Goal: Task Accomplishment & Management: Manage account settings

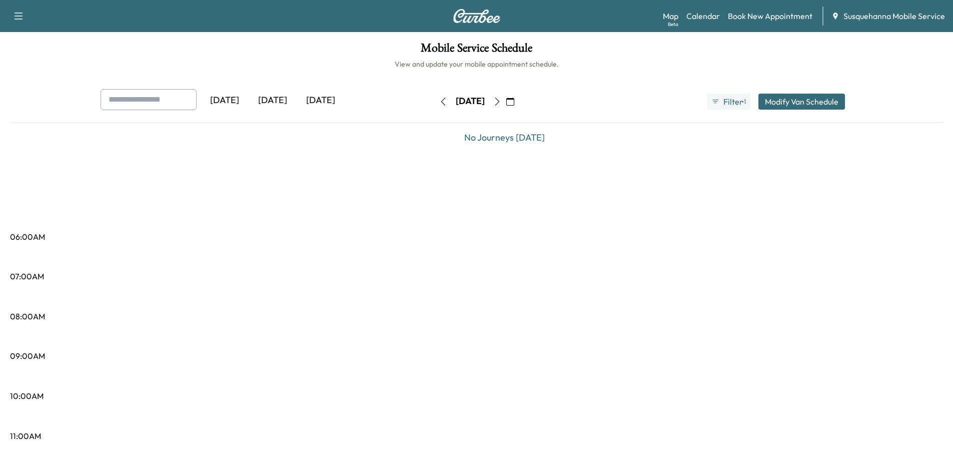
click at [435, 103] on button "button" at bounding box center [443, 102] width 17 height 16
click at [435, 103] on div "[DATE]" at bounding box center [470, 102] width 71 height 16
click at [439, 103] on icon "button" at bounding box center [443, 102] width 8 height 8
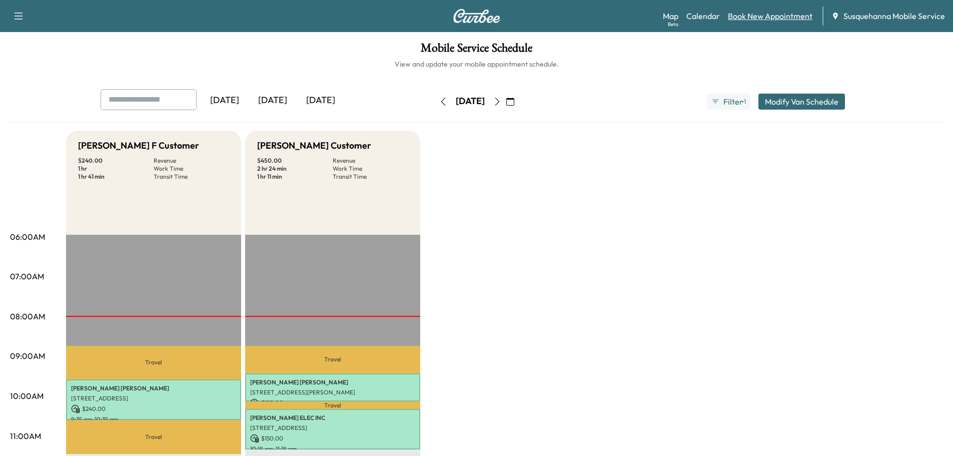
click at [750, 13] on link "Book New Appointment" at bounding box center [770, 16] width 85 height 12
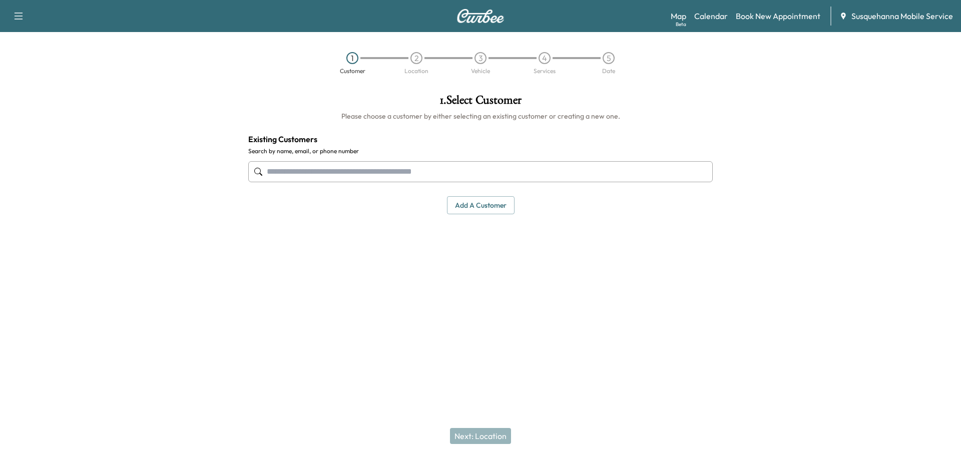
click at [460, 165] on input "text" at bounding box center [480, 171] width 464 height 21
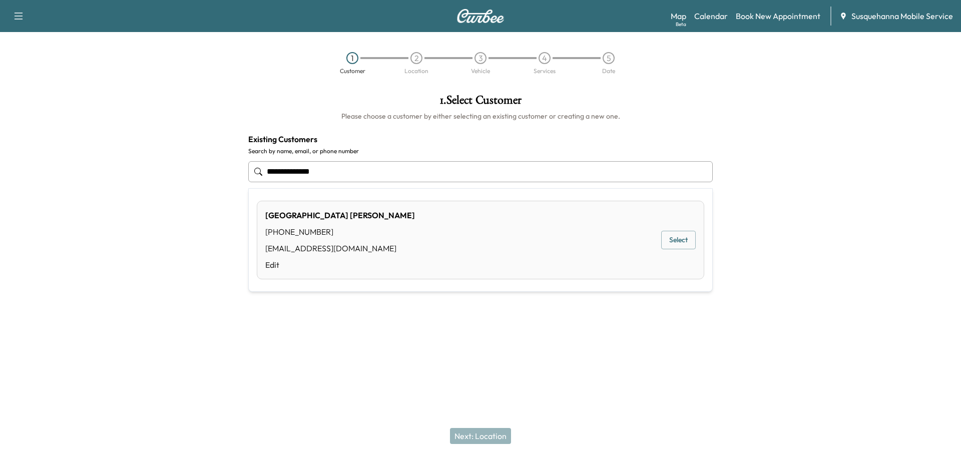
type input "**********"
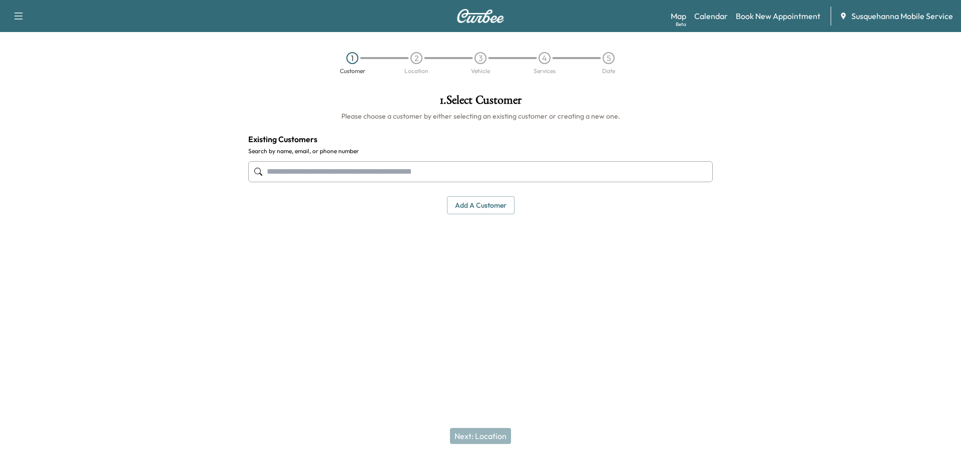
click at [318, 165] on input "text" at bounding box center [480, 171] width 464 height 21
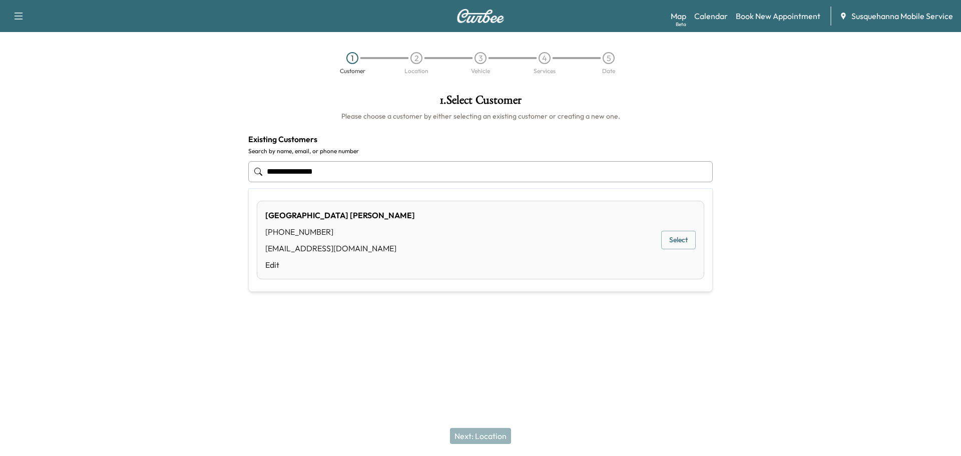
type input "**********"
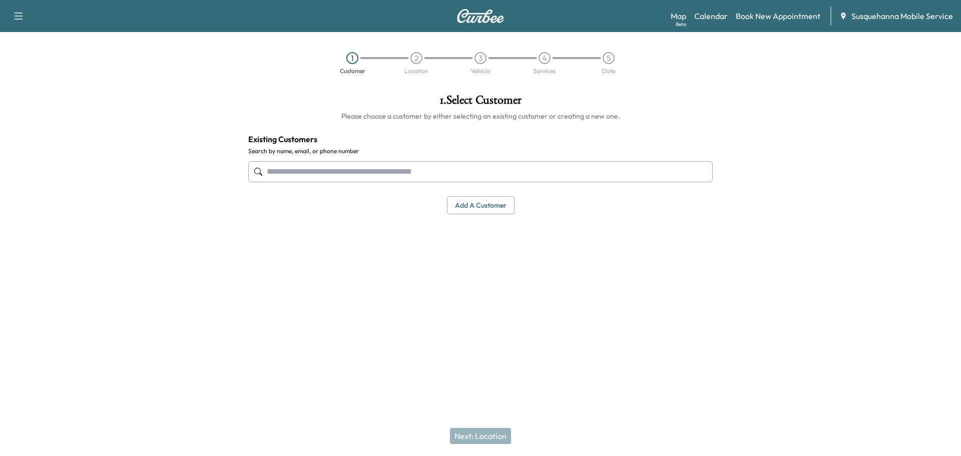
click at [471, 169] on input "text" at bounding box center [480, 171] width 464 height 21
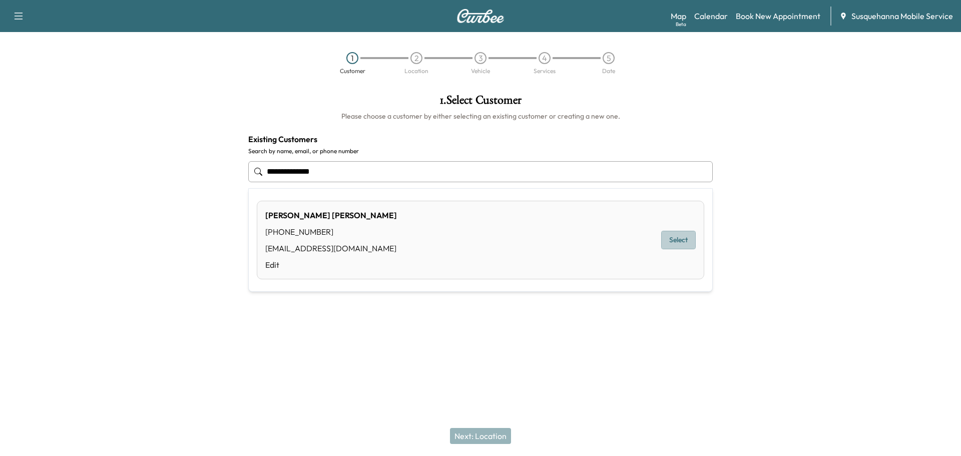
click at [681, 240] on button "Select" at bounding box center [678, 240] width 35 height 19
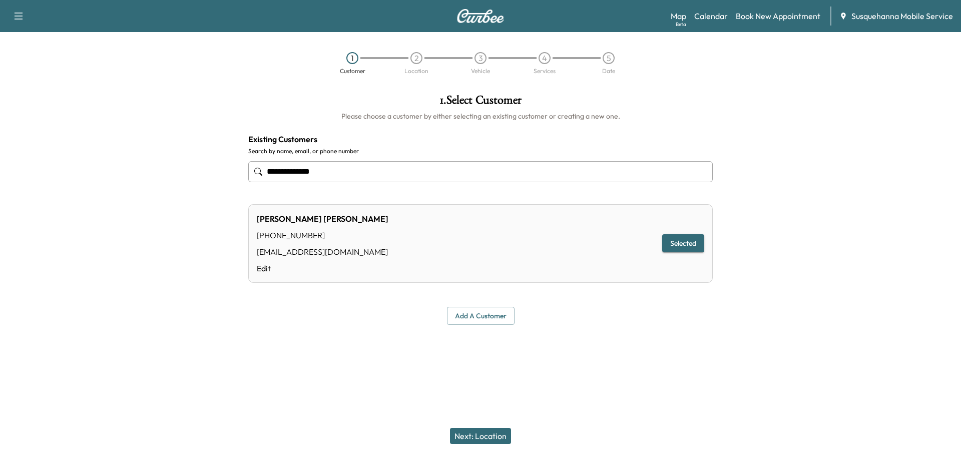
type input "**********"
click at [508, 434] on button "Next: Location" at bounding box center [480, 436] width 61 height 16
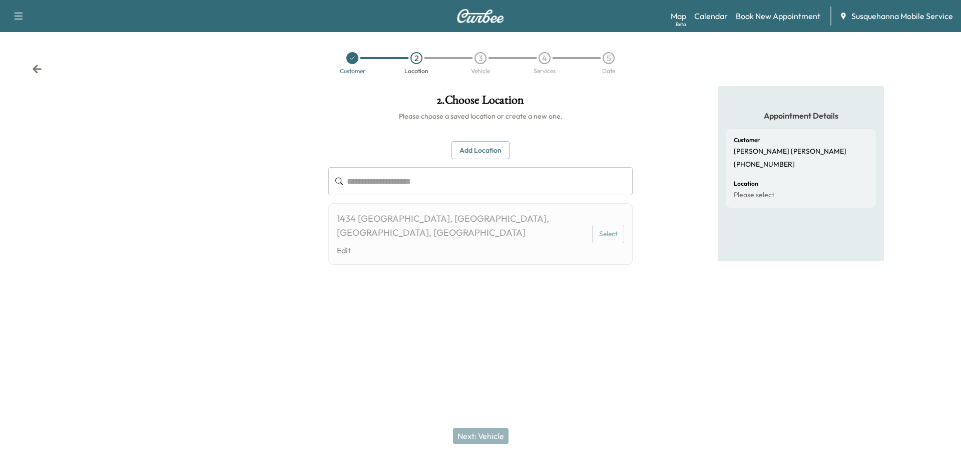
click at [605, 225] on button "Select" at bounding box center [608, 234] width 32 height 19
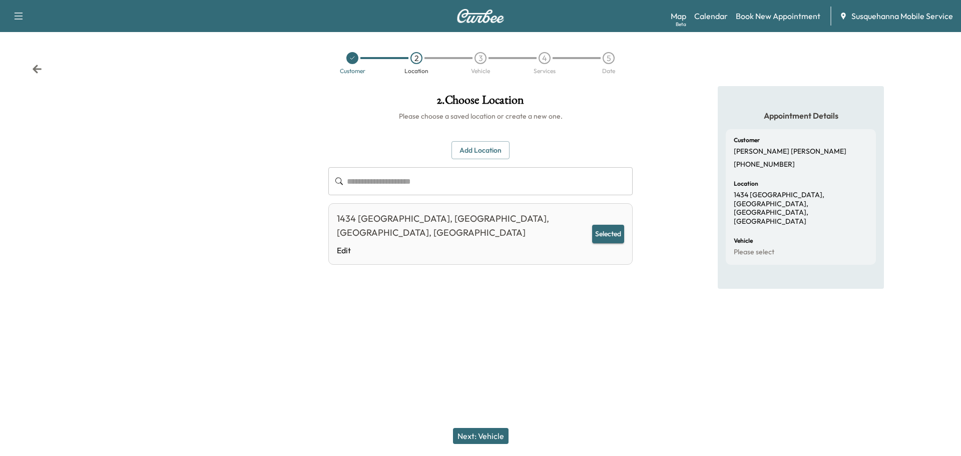
click at [475, 438] on button "Next: Vehicle" at bounding box center [481, 436] width 56 height 16
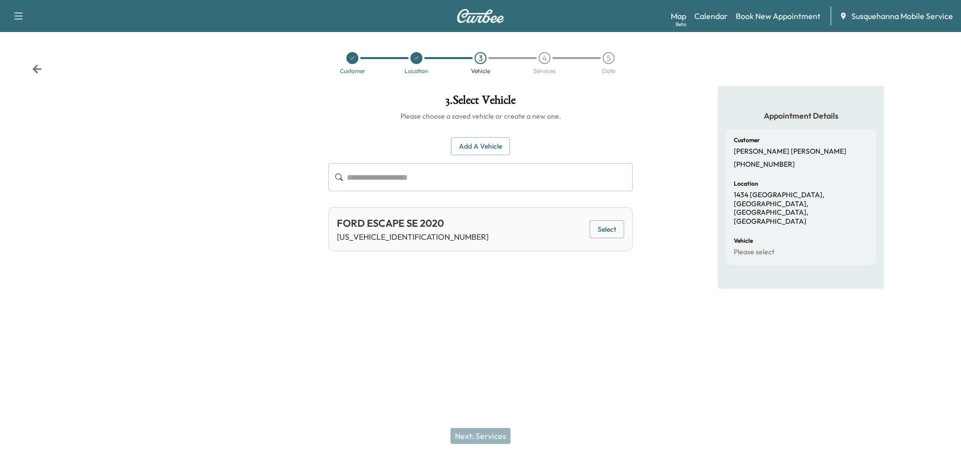
click at [620, 226] on button "Select" at bounding box center [606, 229] width 35 height 19
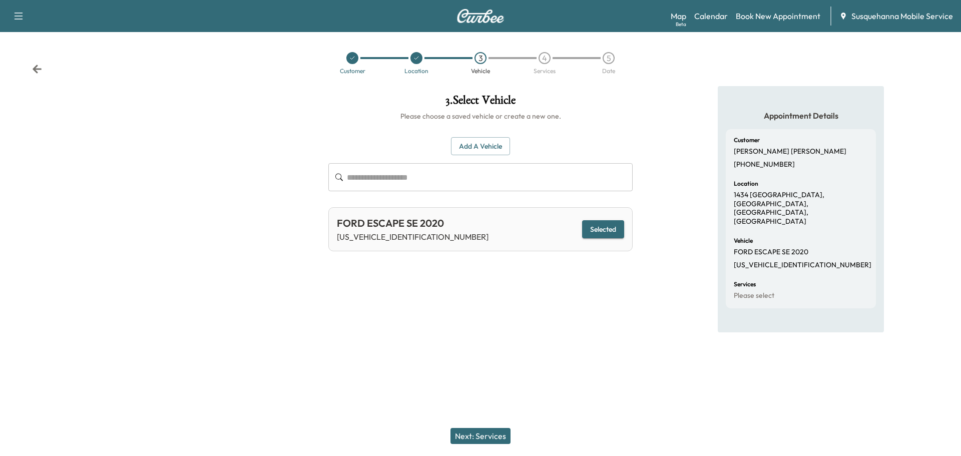
click at [486, 433] on button "Next: Services" at bounding box center [480, 436] width 60 height 16
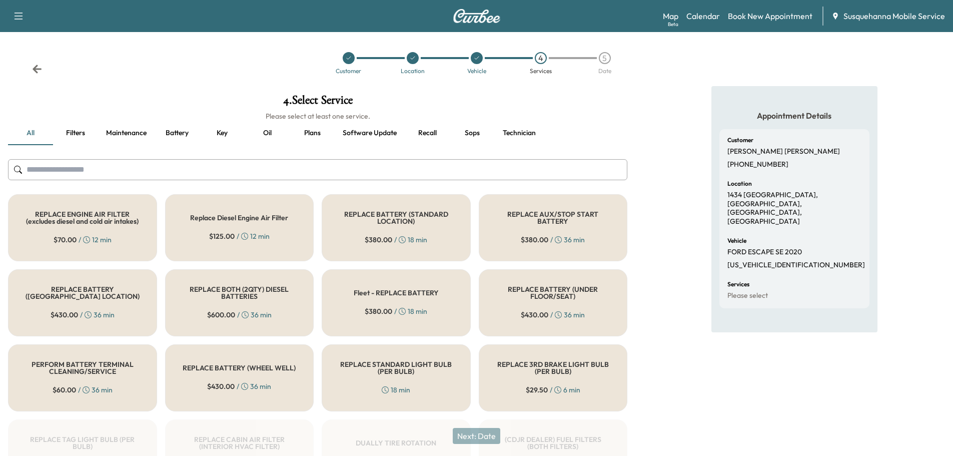
click at [433, 129] on button "Recall" at bounding box center [427, 133] width 45 height 24
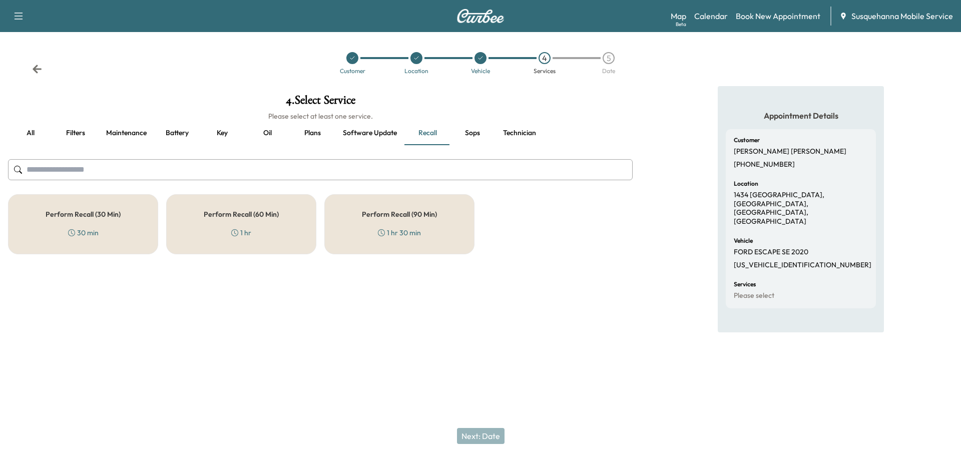
click at [96, 218] on h5 "Perform Recall (30 Min)" at bounding box center [83, 214] width 75 height 7
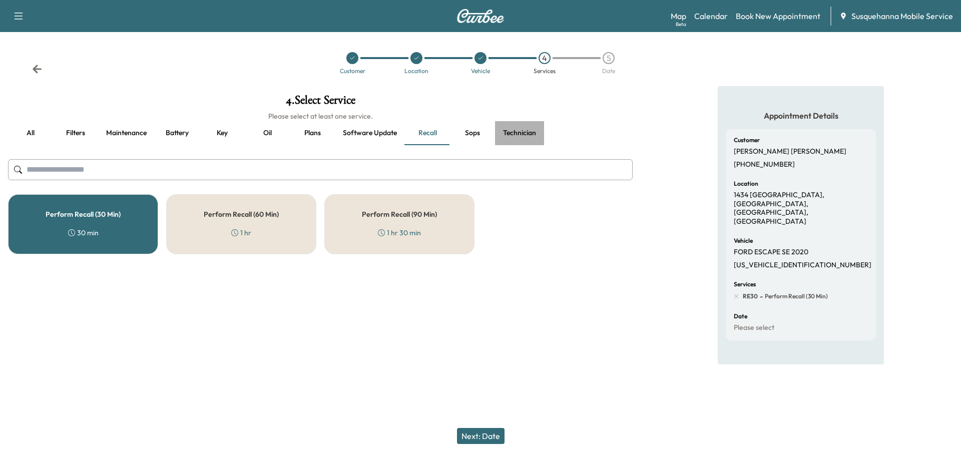
click at [514, 138] on button "Technician" at bounding box center [519, 133] width 49 height 24
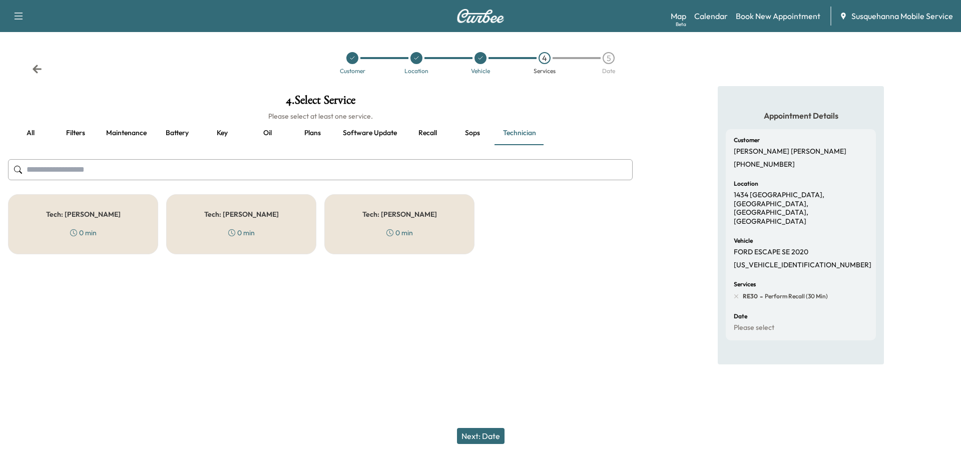
click at [421, 213] on div "Tech: Zach C 0 min" at bounding box center [399, 224] width 150 height 60
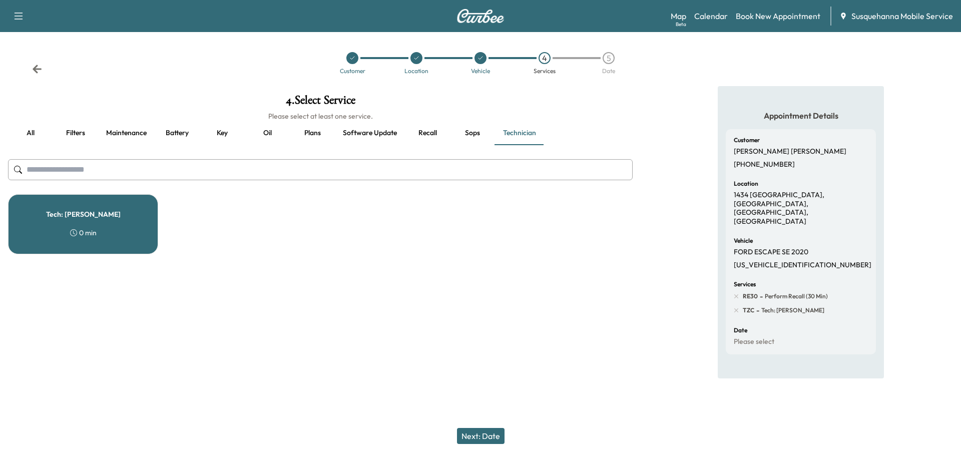
click at [482, 435] on button "Next: Date" at bounding box center [481, 436] width 48 height 16
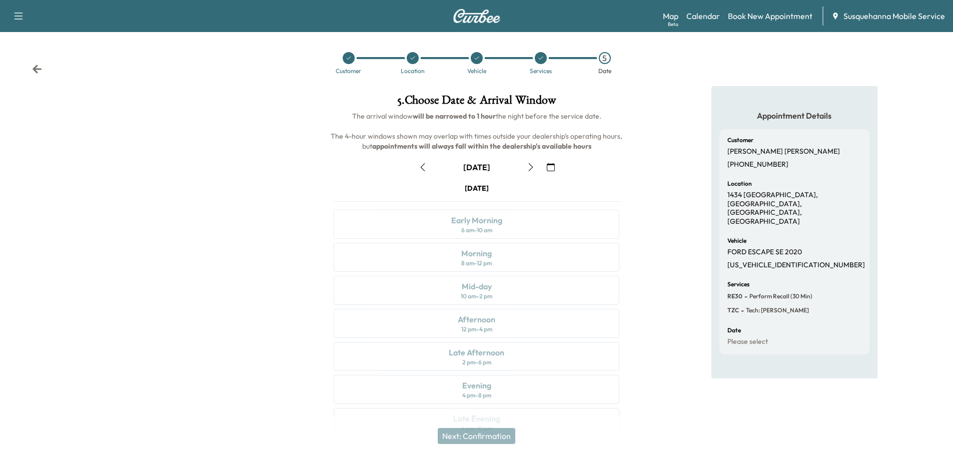
click at [550, 166] on icon "button" at bounding box center [551, 167] width 8 height 8
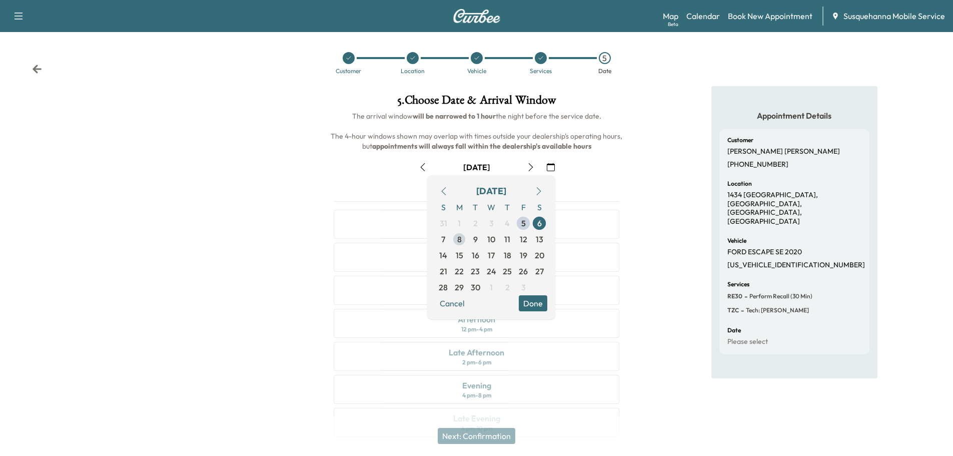
click at [458, 237] on span "8" at bounding box center [459, 239] width 5 height 12
click at [529, 302] on button "Done" at bounding box center [533, 303] width 29 height 16
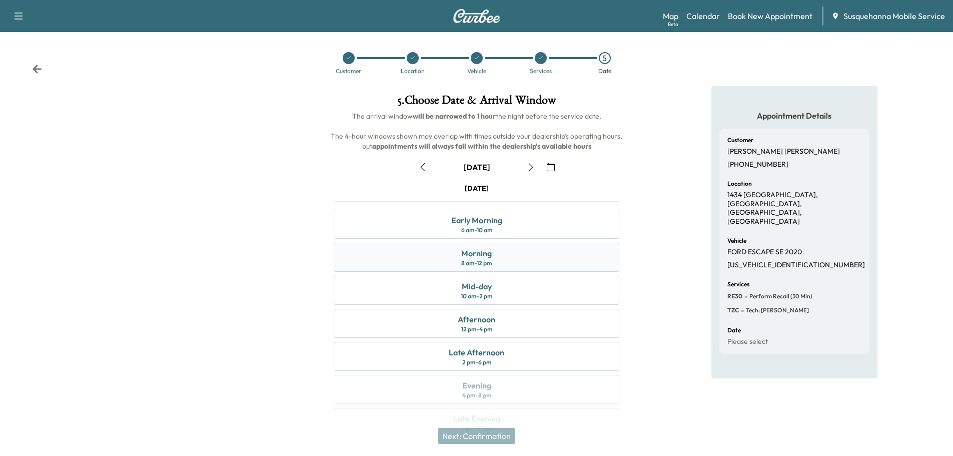
click at [510, 254] on div "Morning 8 am - 12 pm" at bounding box center [477, 257] width 286 height 29
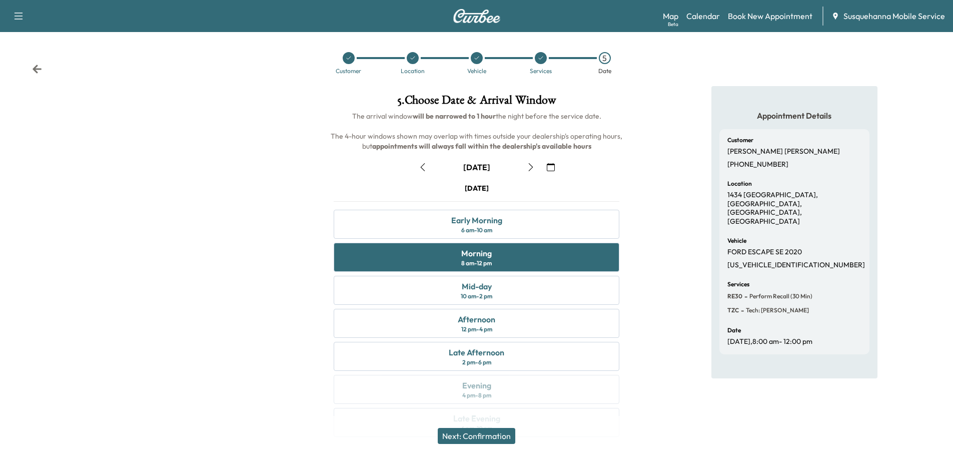
click at [490, 435] on button "Next: Confirmation" at bounding box center [477, 436] width 78 height 16
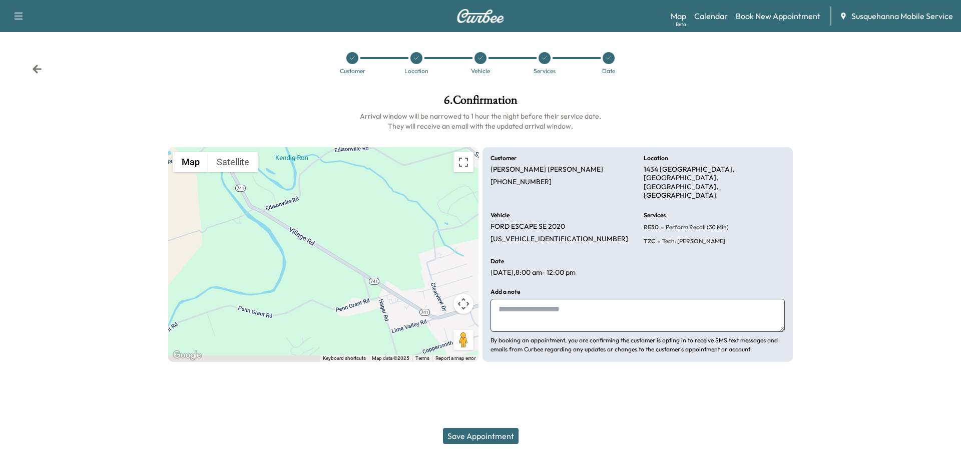
click at [573, 304] on textarea at bounding box center [637, 315] width 294 height 33
type textarea "**********"
click at [503, 443] on button "Save Appointment" at bounding box center [481, 436] width 76 height 16
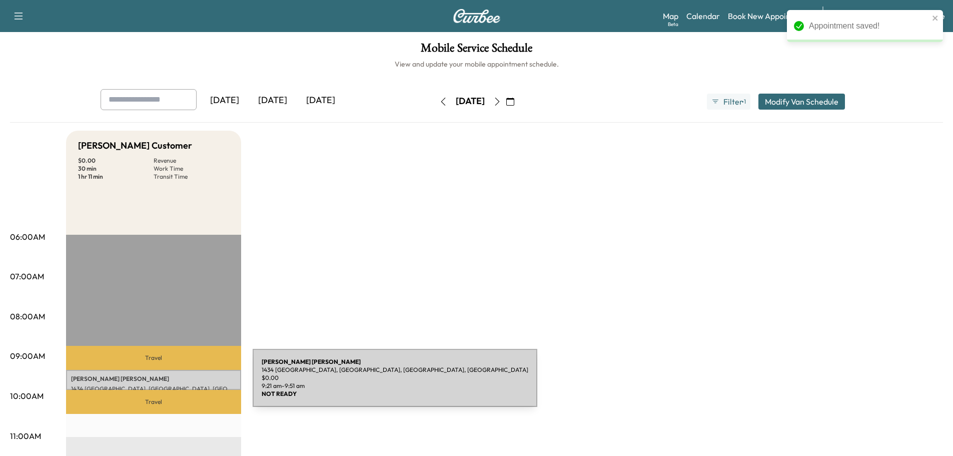
click at [178, 382] on div "RICHARD RHOADS 1434 VILLAGE RD, STRASBURG, PA, USA $ 0.00 9:21 am - 9:51 am" at bounding box center [153, 380] width 175 height 20
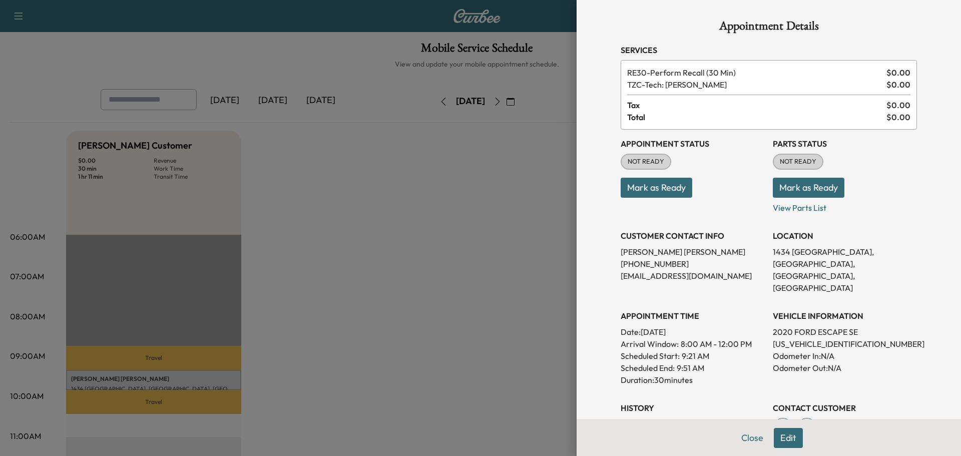
click at [783, 191] on button "Mark as Ready" at bounding box center [808, 188] width 72 height 20
click at [666, 188] on button "Mark as Ready" at bounding box center [656, 188] width 72 height 20
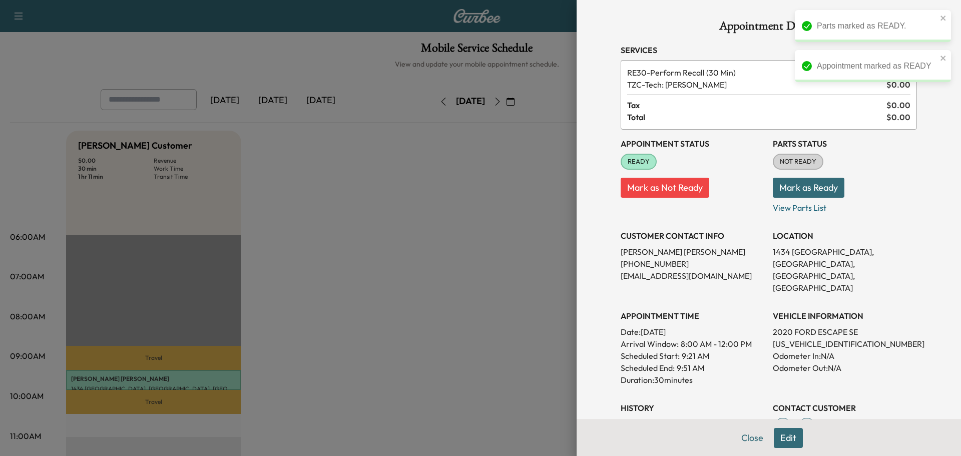
click at [790, 186] on button "Mark as Ready" at bounding box center [808, 188] width 72 height 20
click at [548, 246] on div at bounding box center [480, 228] width 961 height 456
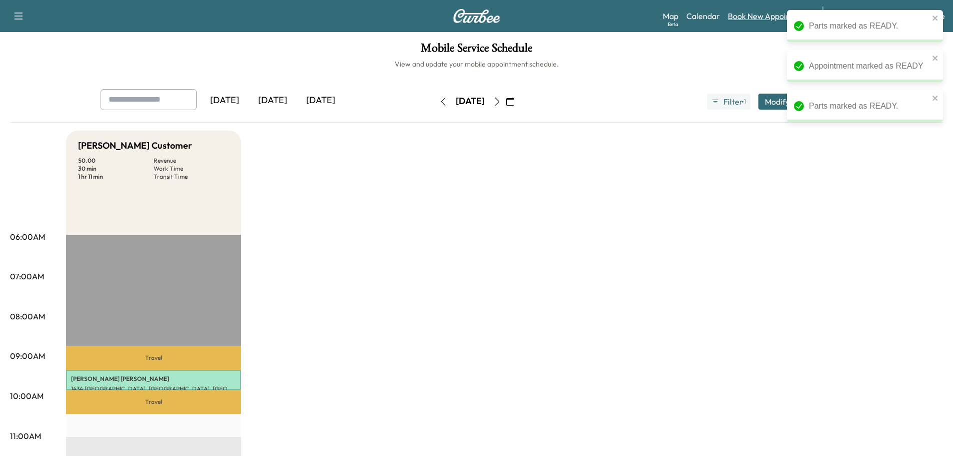
click at [748, 18] on link "Book New Appointment" at bounding box center [770, 16] width 85 height 12
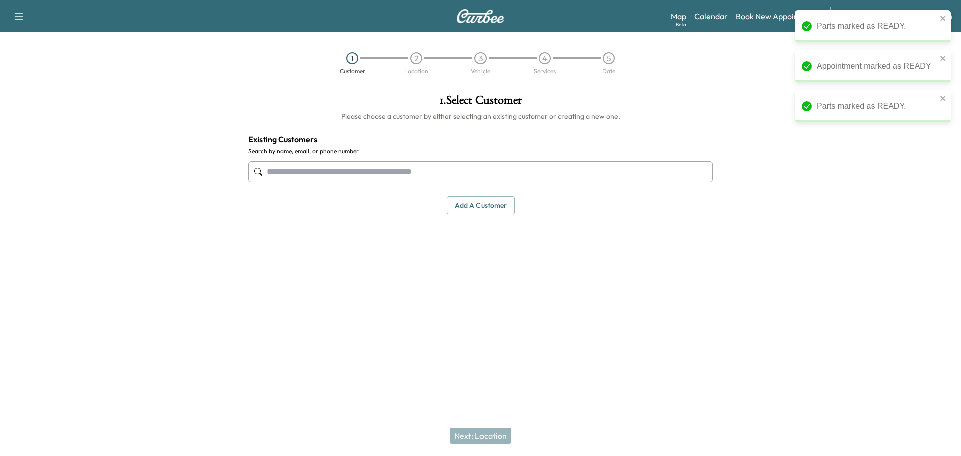
click at [465, 167] on input "text" at bounding box center [480, 171] width 464 height 21
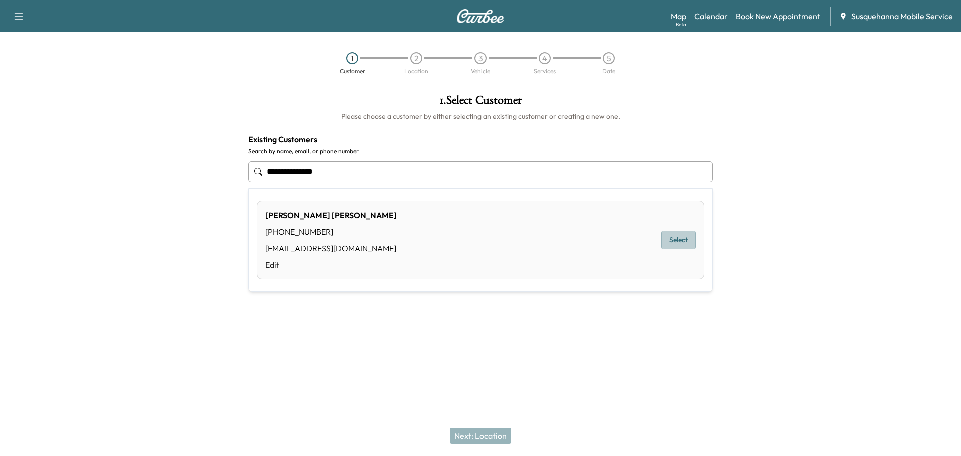
click at [672, 241] on button "Select" at bounding box center [678, 240] width 35 height 19
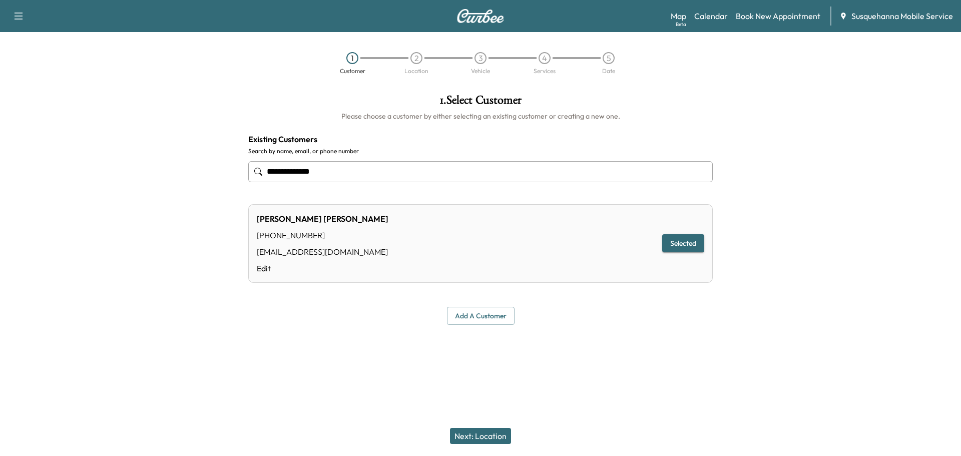
type input "**********"
click at [501, 437] on button "Next: Location" at bounding box center [480, 436] width 61 height 16
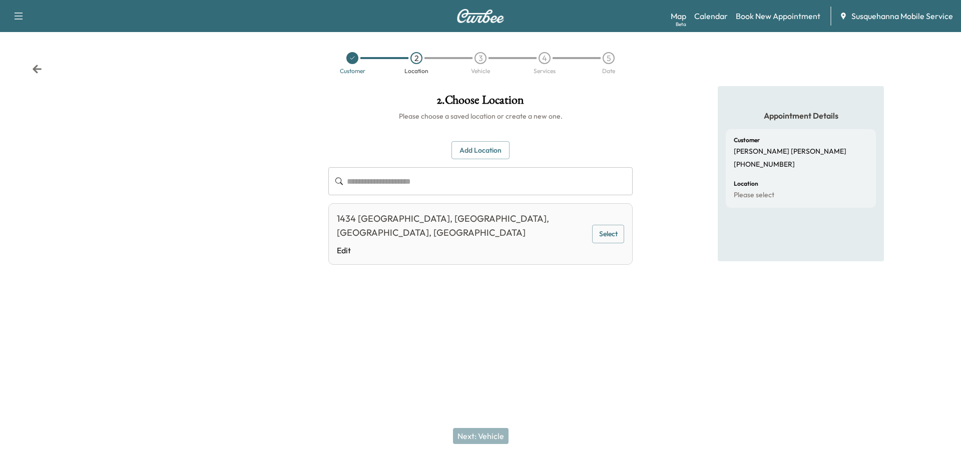
click at [602, 234] on button "Select" at bounding box center [608, 234] width 32 height 19
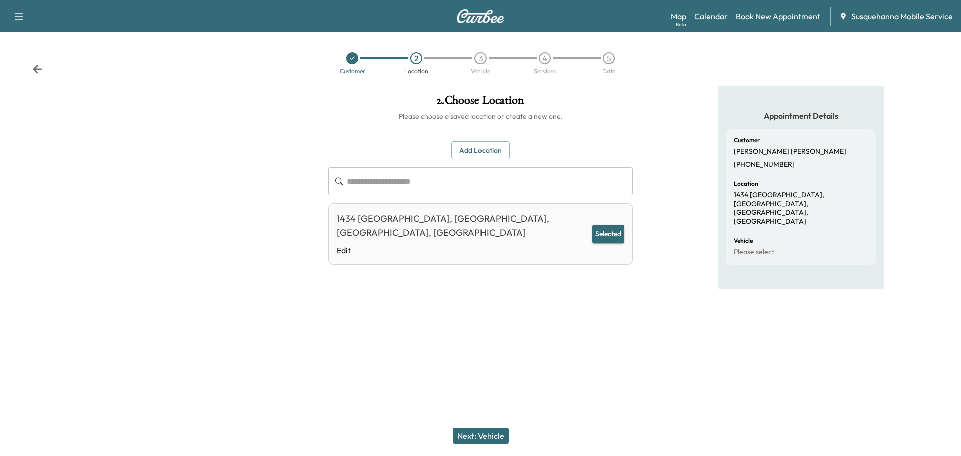
click at [488, 431] on button "Next: Vehicle" at bounding box center [481, 436] width 56 height 16
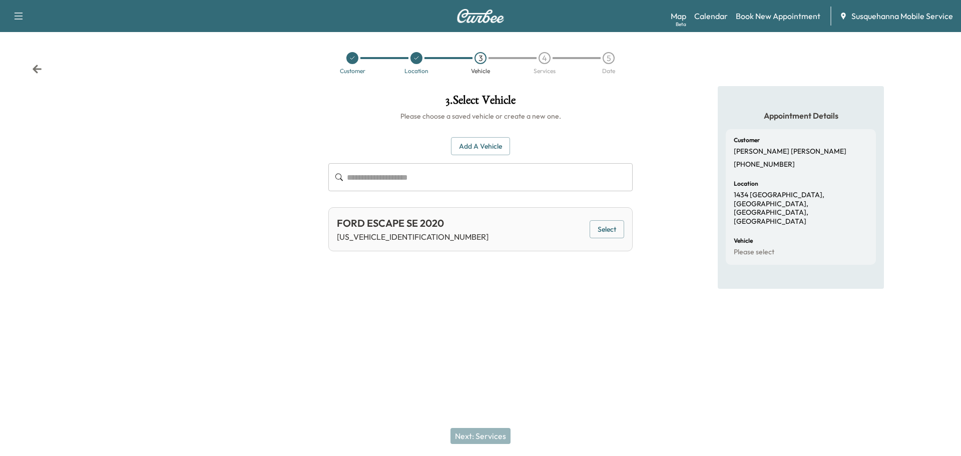
click at [609, 225] on button "Select" at bounding box center [606, 229] width 35 height 19
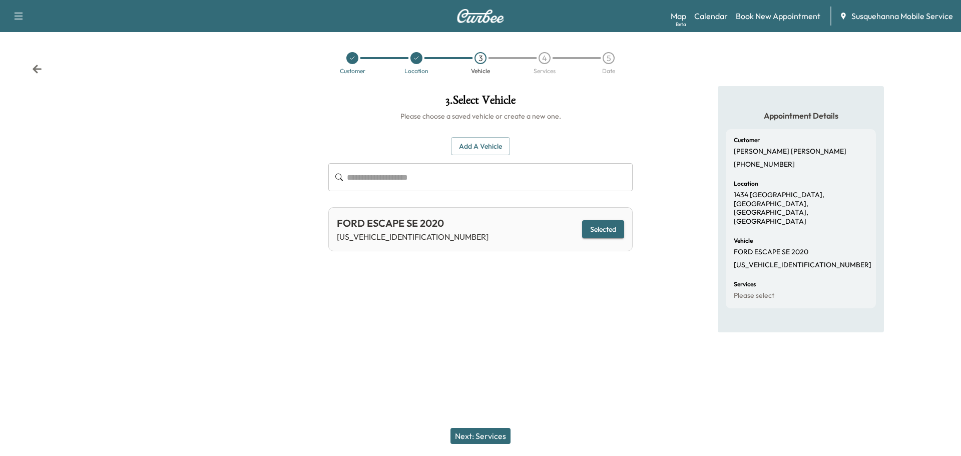
click at [487, 437] on button "Next: Services" at bounding box center [480, 436] width 60 height 16
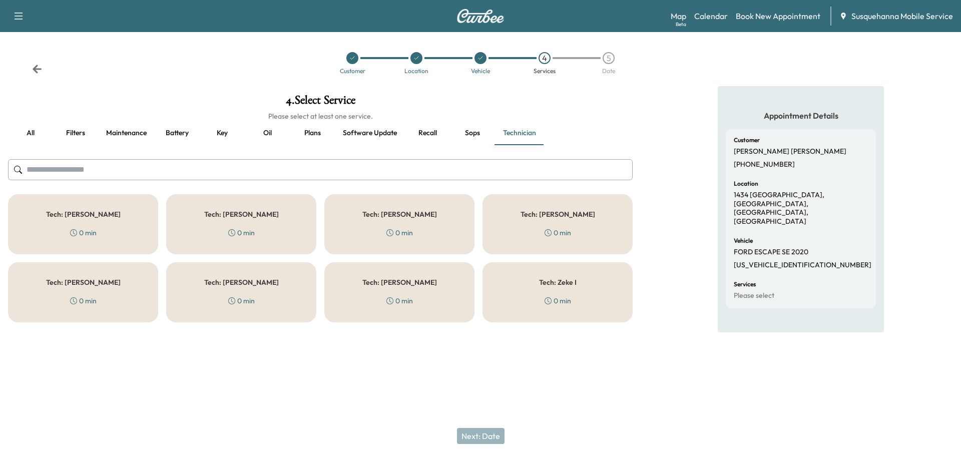
click at [31, 134] on button "all" at bounding box center [30, 133] width 45 height 24
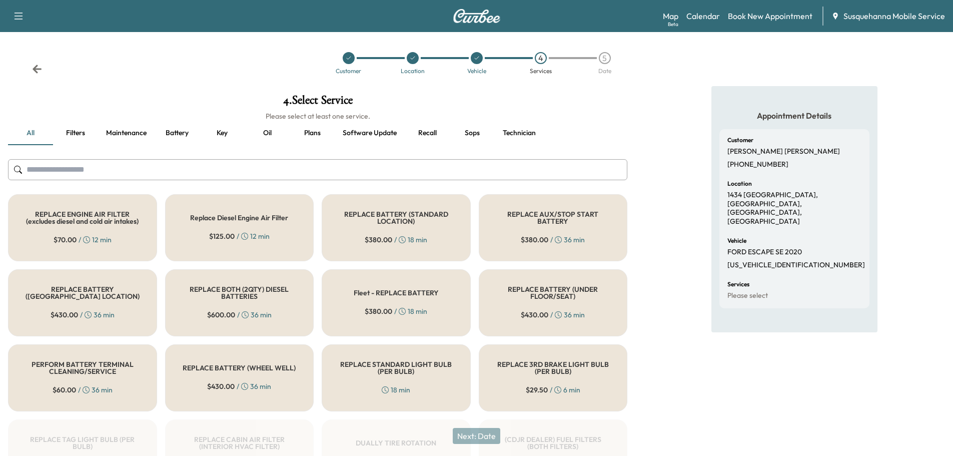
click at [250, 169] on input "text" at bounding box center [317, 169] width 619 height 21
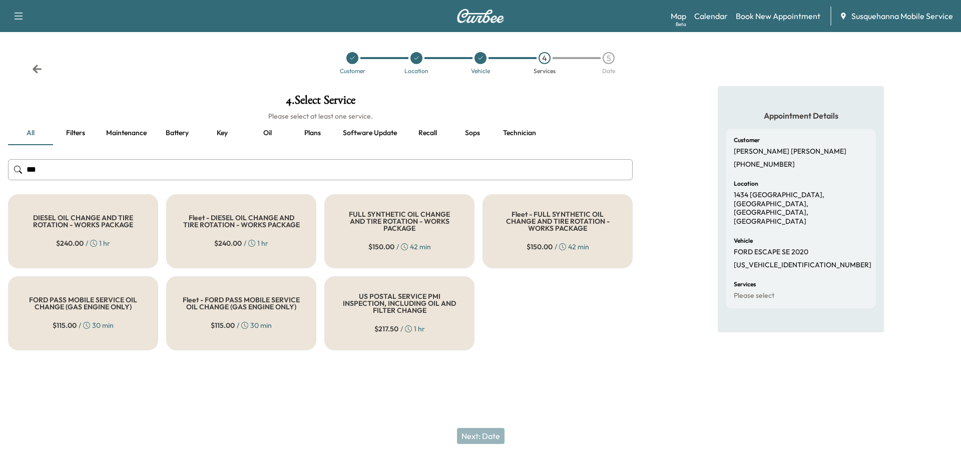
type input "***"
click at [382, 217] on h5 "FULL SYNTHETIC OIL CHANGE AND TIRE ROTATION - WORKS PACKAGE" at bounding box center [399, 221] width 117 height 21
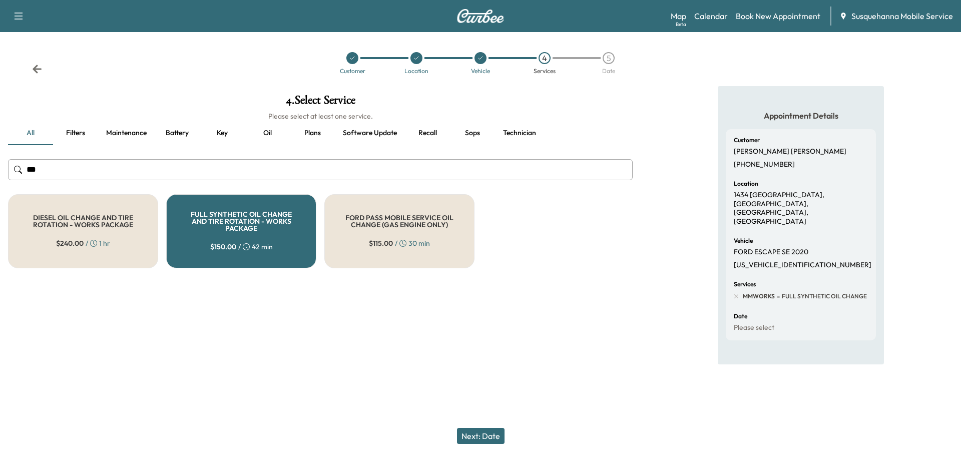
click at [481, 435] on button "Next: Date" at bounding box center [481, 436] width 48 height 16
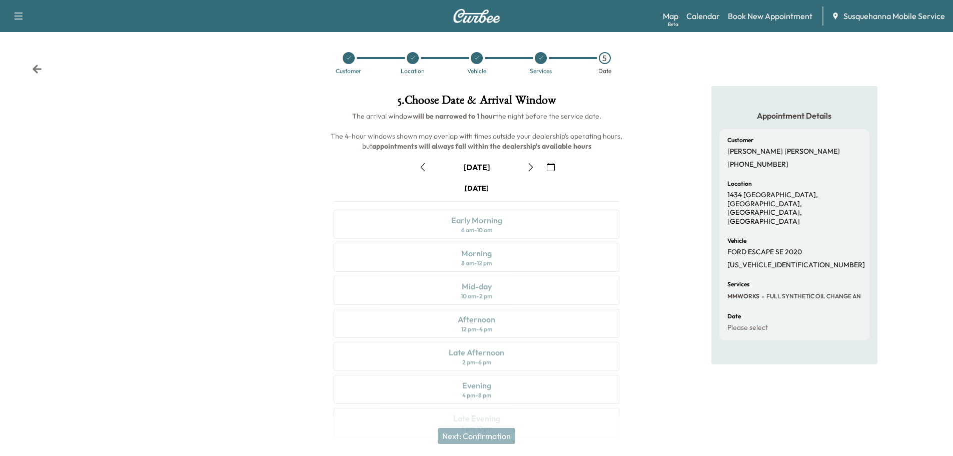
click at [549, 167] on icon "button" at bounding box center [551, 167] width 8 height 8
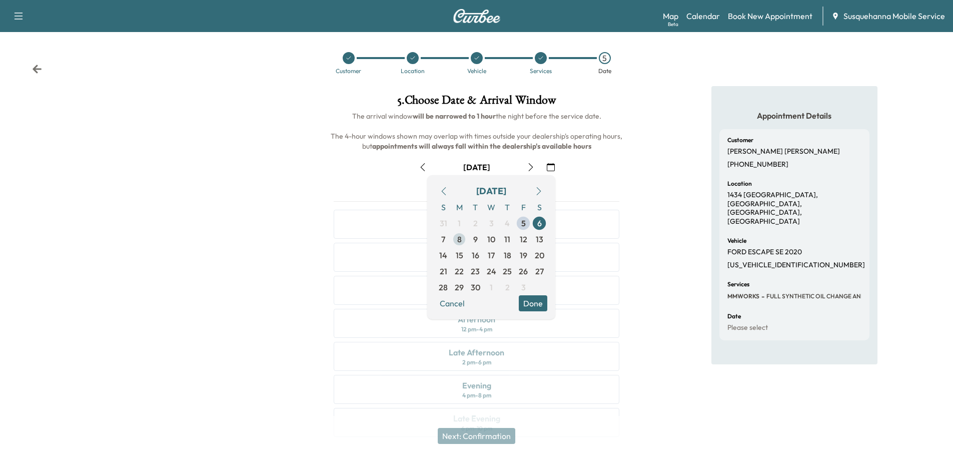
click at [458, 241] on span "8" at bounding box center [459, 239] width 5 height 12
click at [528, 303] on button "Done" at bounding box center [533, 303] width 29 height 16
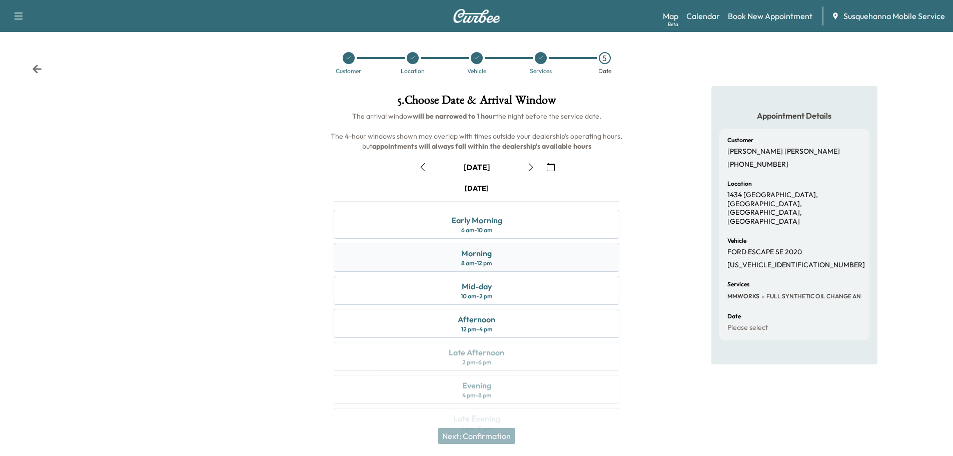
click at [524, 259] on div "Morning 8 am - 12 pm" at bounding box center [477, 257] width 286 height 29
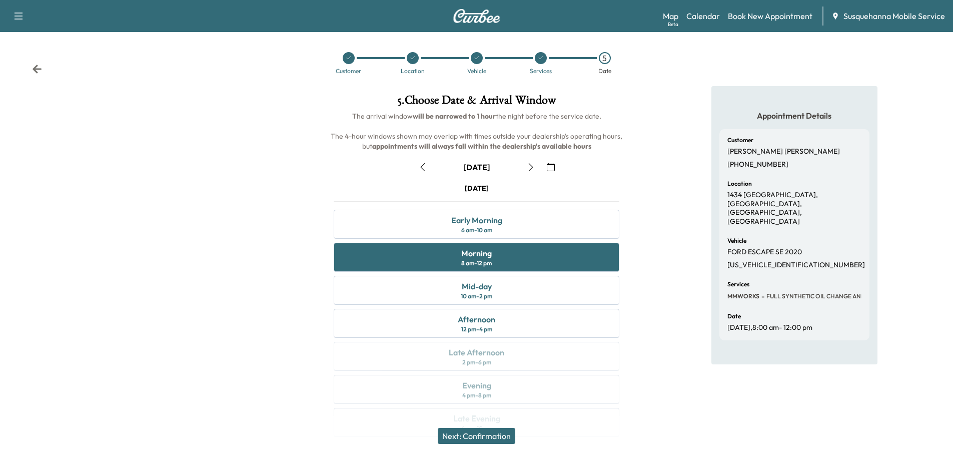
click at [500, 437] on button "Next: Confirmation" at bounding box center [477, 436] width 78 height 16
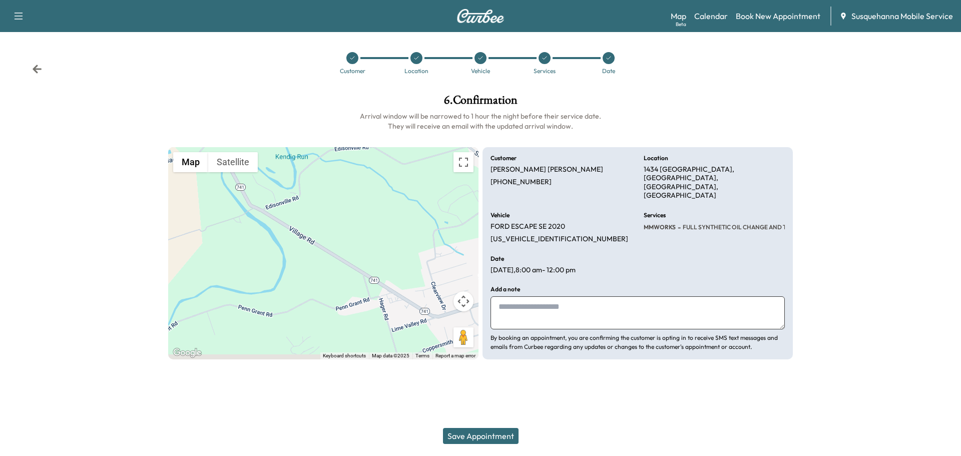
click at [589, 297] on textarea at bounding box center [637, 312] width 294 height 33
type textarea "**********"
click at [502, 435] on button "Save Appointment" at bounding box center [481, 436] width 76 height 16
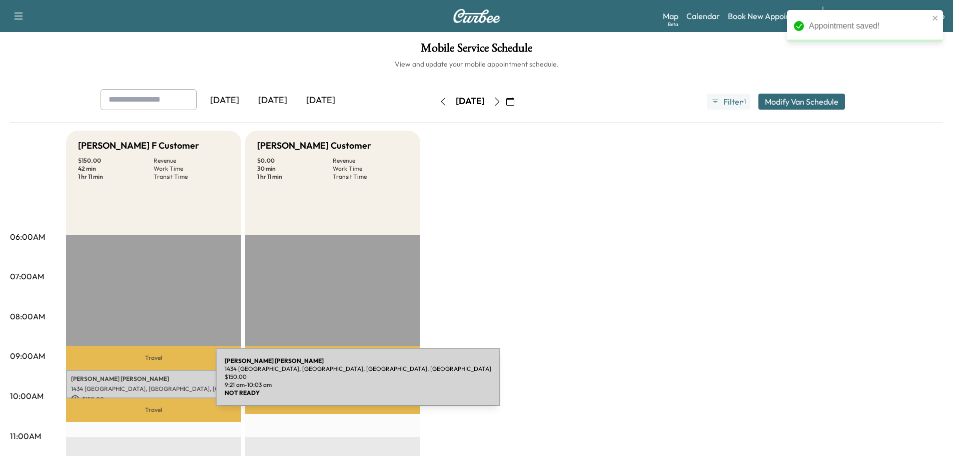
click at [141, 385] on p "1434 VILLAGE RD, STRASBURG, PA, USA" at bounding box center [153, 389] width 165 height 8
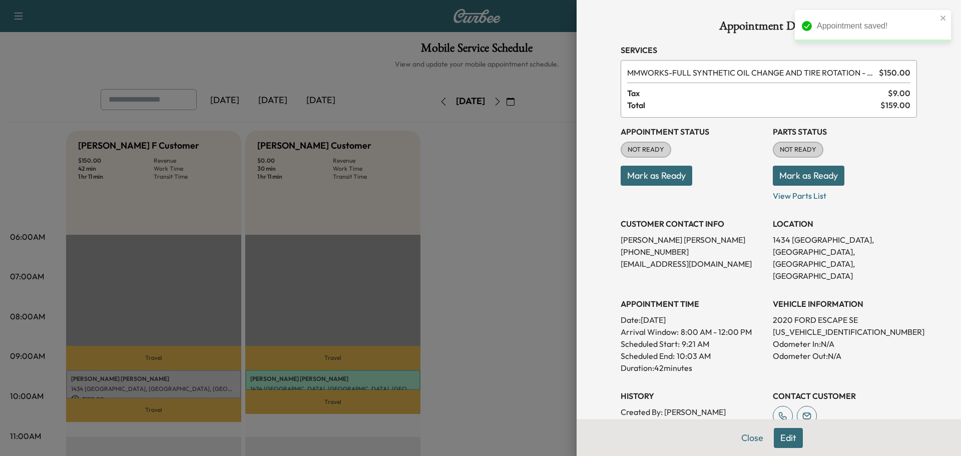
click at [798, 173] on button "Mark as Ready" at bounding box center [808, 176] width 72 height 20
click at [669, 174] on button "Mark as Ready" at bounding box center [656, 176] width 72 height 20
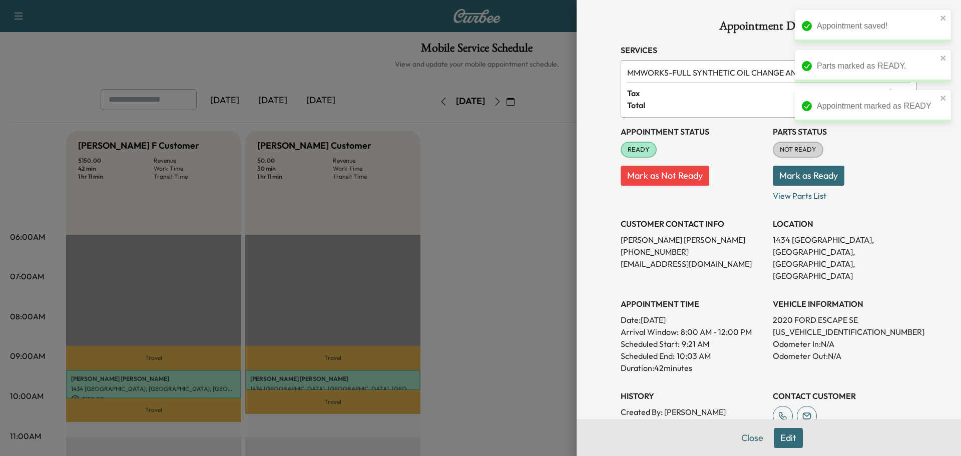
click at [782, 175] on button "Mark as Ready" at bounding box center [808, 176] width 72 height 20
click at [747, 438] on button "Close" at bounding box center [751, 438] width 35 height 20
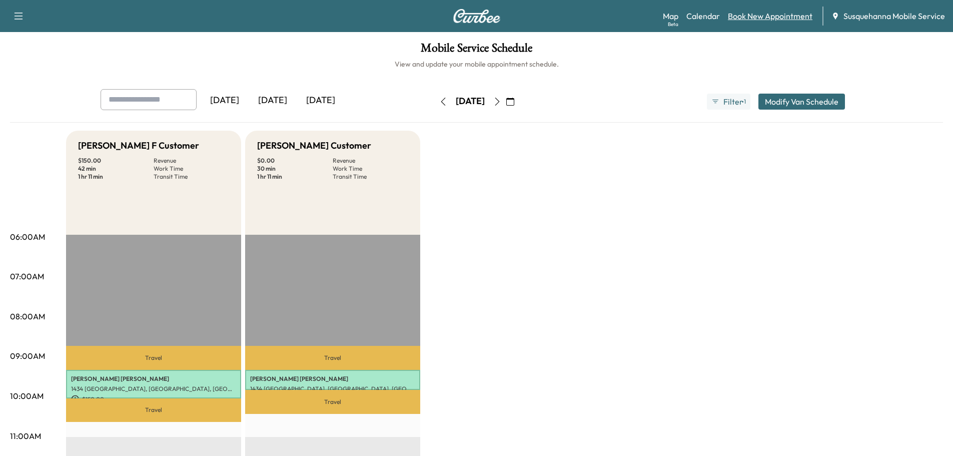
click at [745, 18] on link "Book New Appointment" at bounding box center [770, 16] width 85 height 12
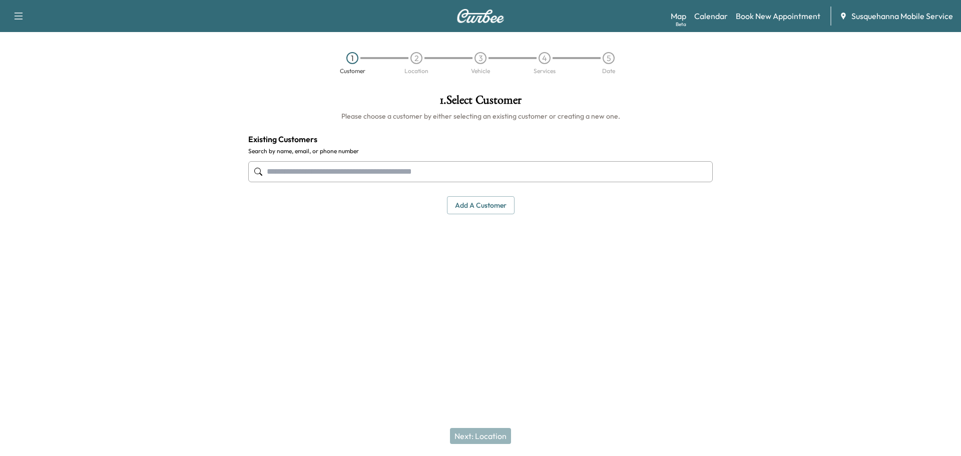
click at [416, 166] on input "text" at bounding box center [480, 171] width 464 height 21
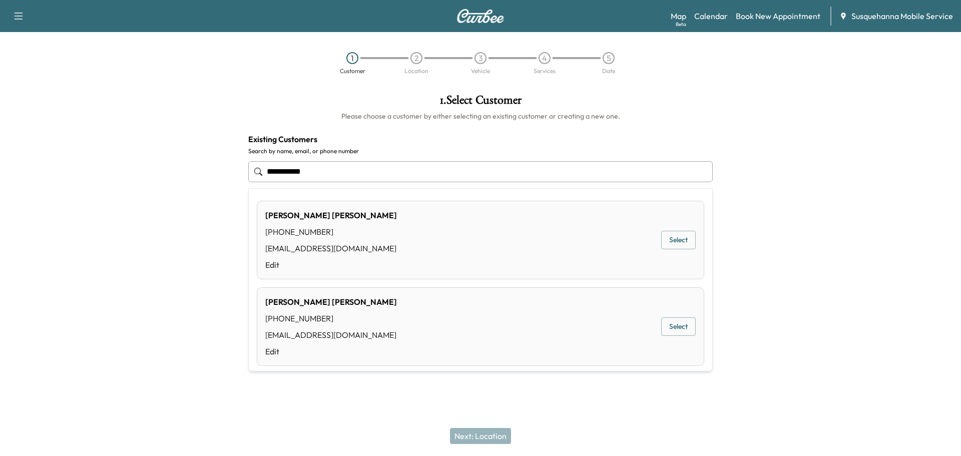
click at [459, 234] on div "STEVEN HESS (717) 475-6145 pskhess@epix.net Edit Select" at bounding box center [480, 240] width 447 height 79
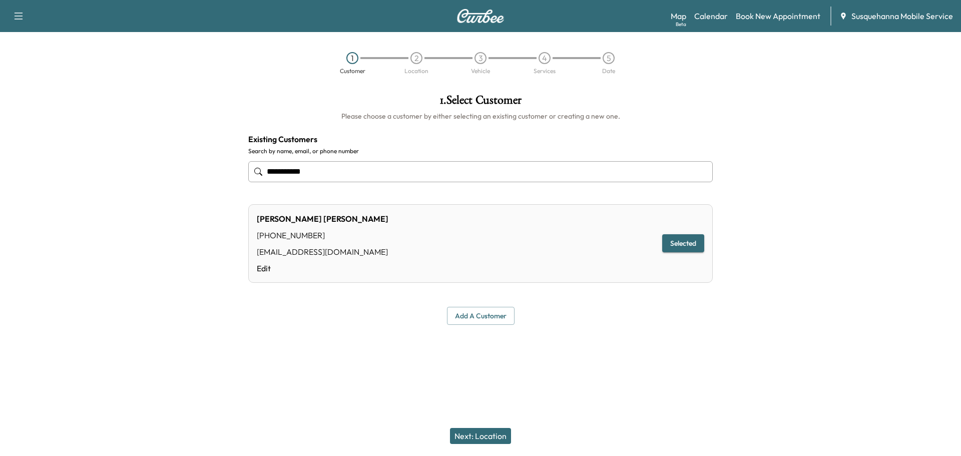
type input "**********"
click at [477, 435] on button "Next: Location" at bounding box center [480, 436] width 61 height 16
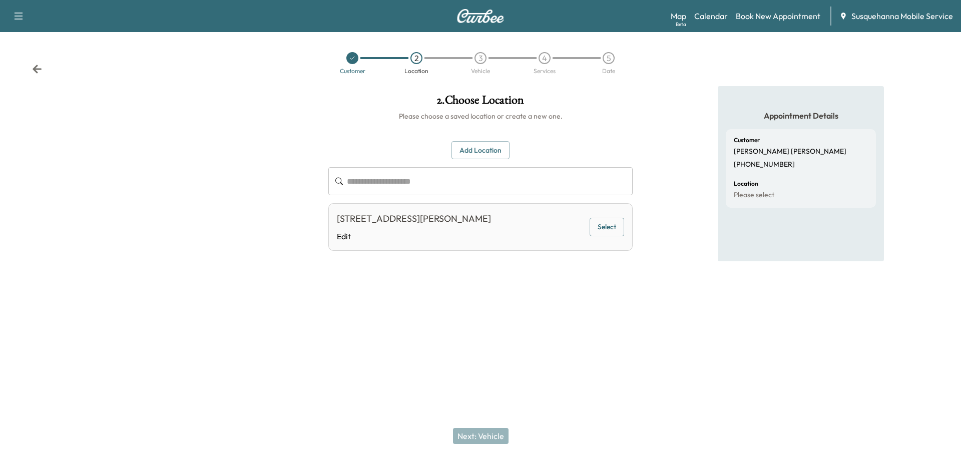
click at [611, 232] on button "Select" at bounding box center [606, 227] width 35 height 19
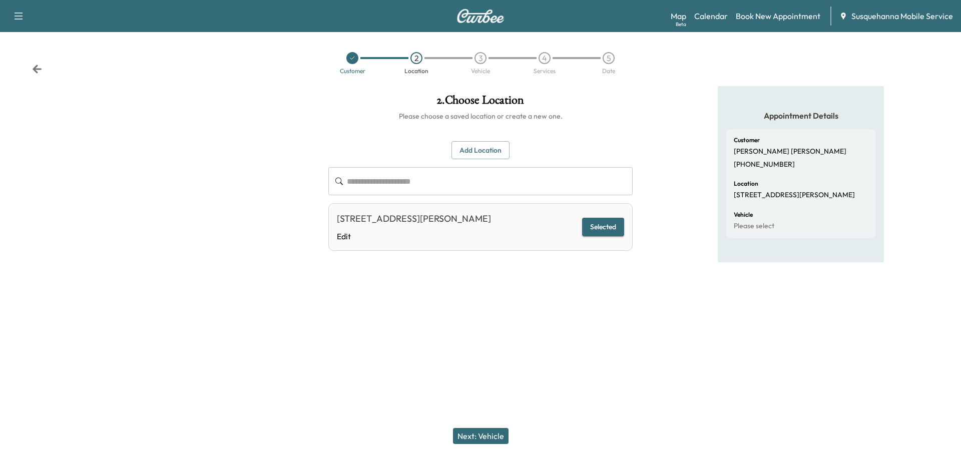
click at [501, 439] on button "Next: Vehicle" at bounding box center [481, 436] width 56 height 16
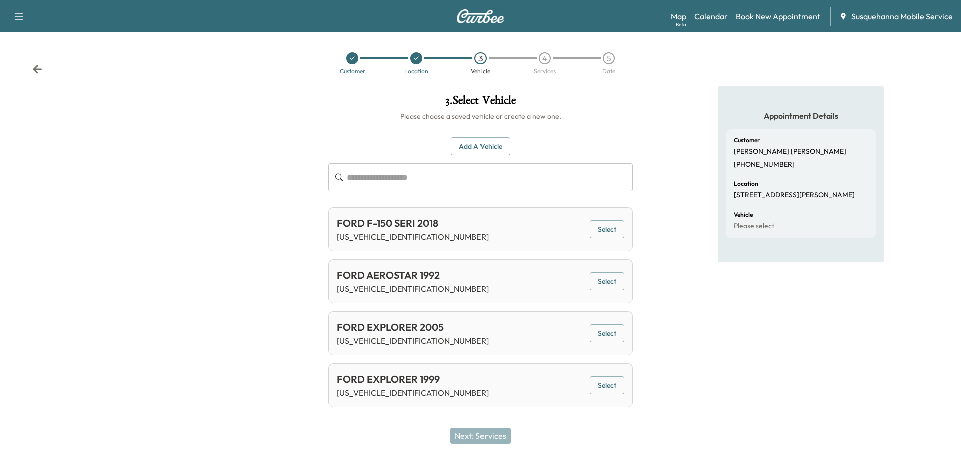
click at [605, 234] on button "Select" at bounding box center [606, 229] width 35 height 19
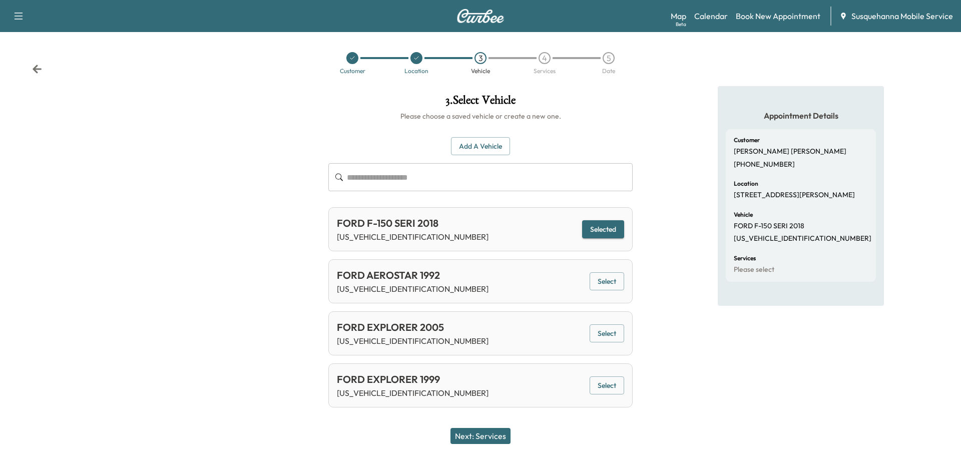
click at [502, 437] on button "Next: Services" at bounding box center [480, 436] width 60 height 16
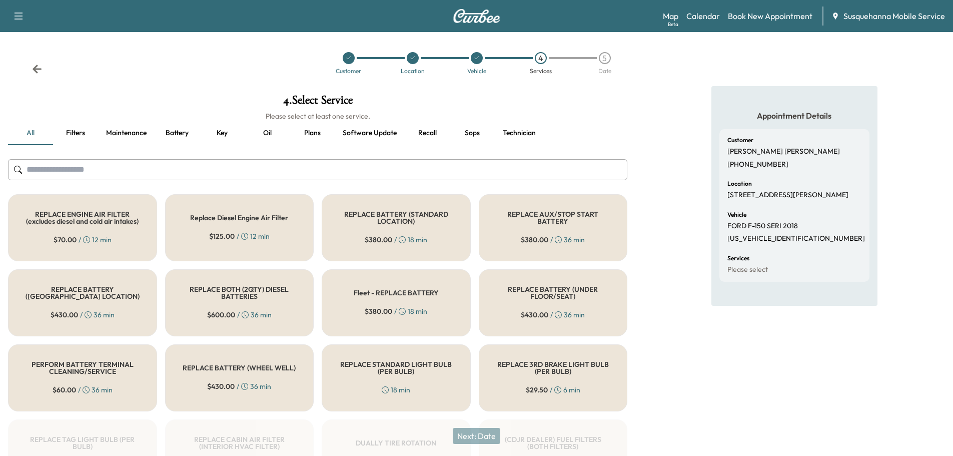
click at [134, 172] on input "text" at bounding box center [317, 169] width 619 height 21
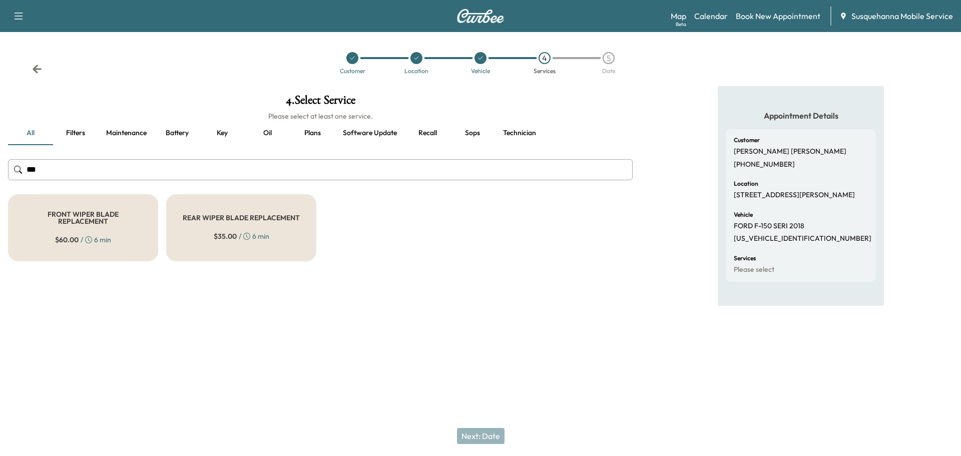
click at [99, 201] on div "FRONT WIPER BLADE REPLACEMENT $ 60.00 / 6 min" at bounding box center [83, 227] width 150 height 67
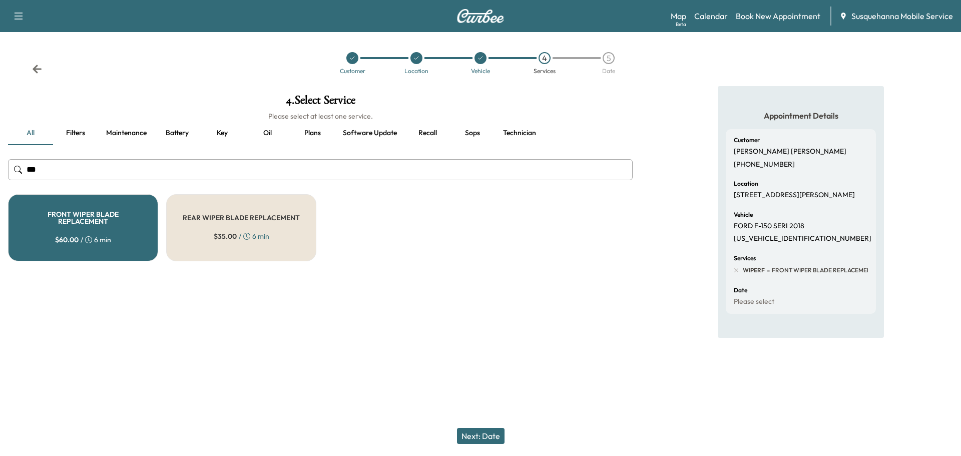
click at [91, 170] on input "***" at bounding box center [320, 169] width 624 height 21
type input "*"
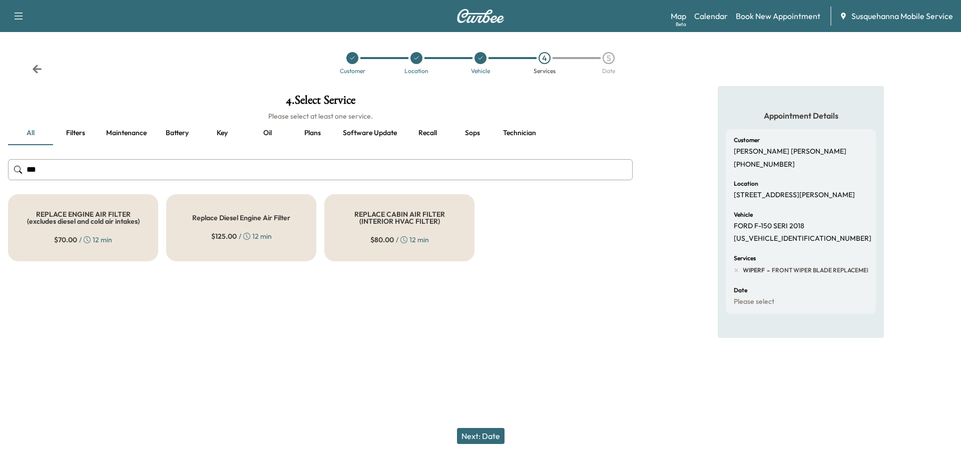
type input "***"
click at [74, 217] on h5 "REPLACE ENGINE AIR FILTER (excludes diesel and cold air intakes)" at bounding box center [83, 218] width 117 height 14
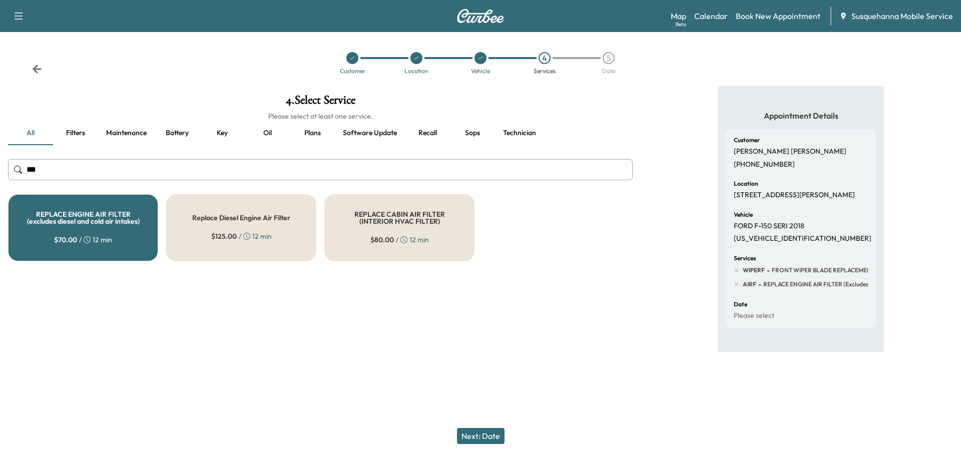
click at [486, 435] on button "Next: Date" at bounding box center [481, 436] width 48 height 16
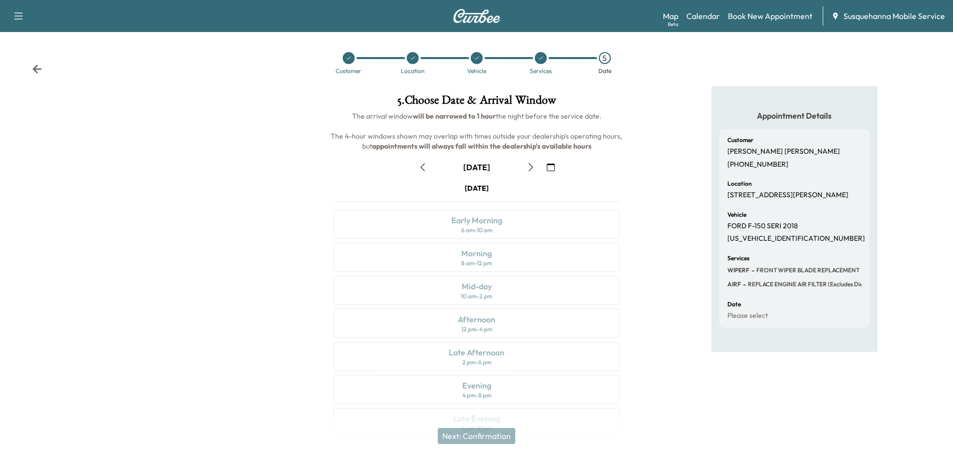
click at [547, 165] on icon "button" at bounding box center [551, 167] width 8 height 8
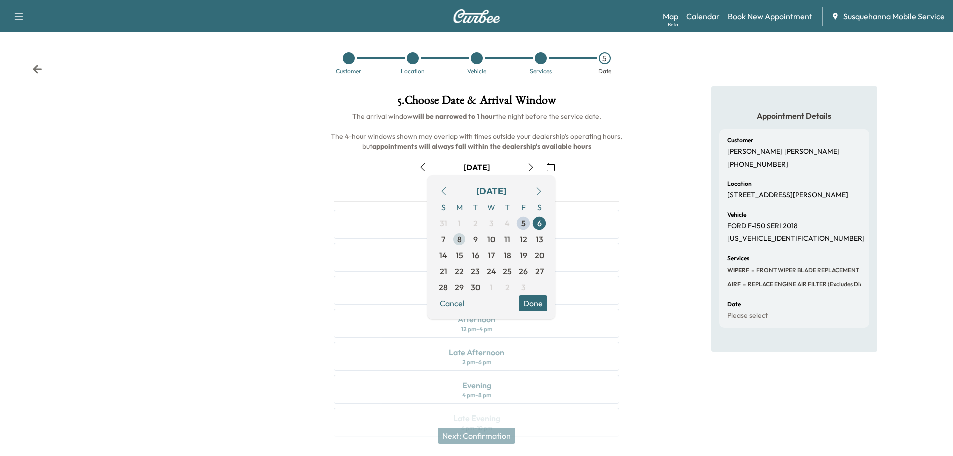
click at [461, 238] on span "8" at bounding box center [459, 239] width 5 height 12
click at [537, 298] on button "Done" at bounding box center [533, 303] width 29 height 16
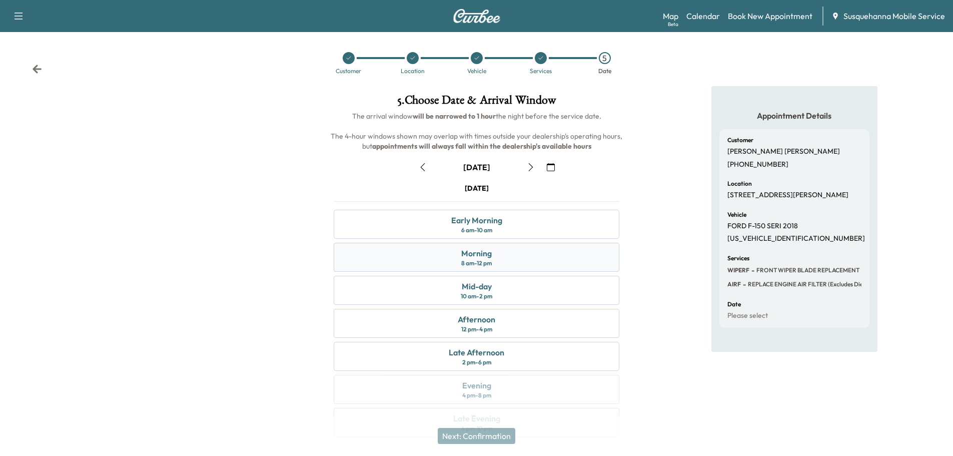
click at [541, 253] on div "Morning 8 am - 12 pm" at bounding box center [477, 257] width 286 height 29
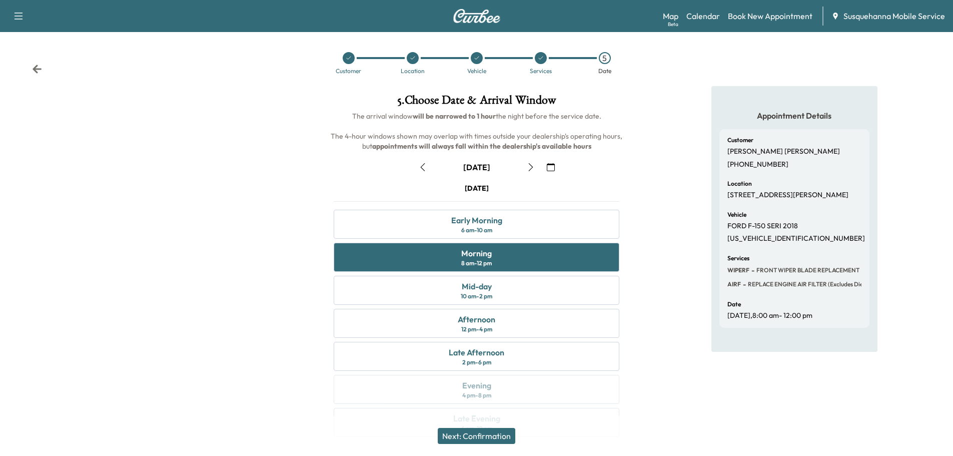
click at [493, 439] on button "Next: Confirmation" at bounding box center [477, 436] width 78 height 16
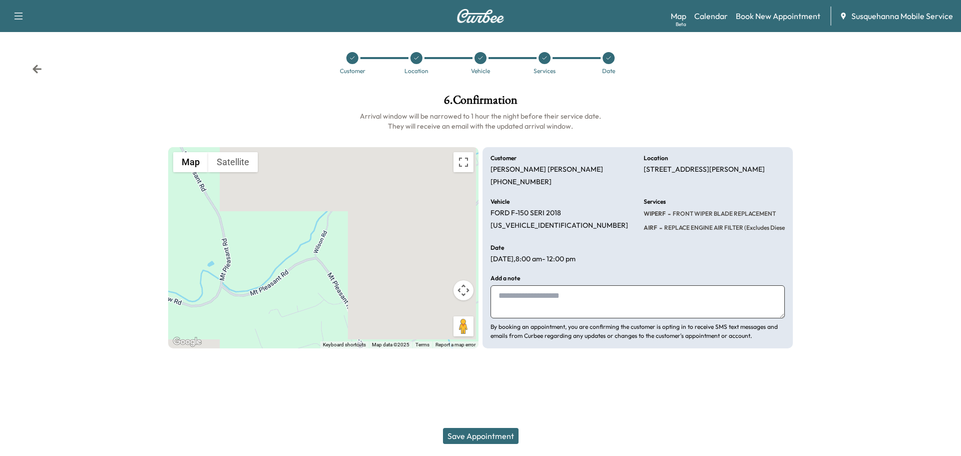
click at [568, 314] on textarea at bounding box center [637, 301] width 294 height 33
type textarea "**********"
click at [513, 437] on button "Save Appointment" at bounding box center [481, 436] width 76 height 16
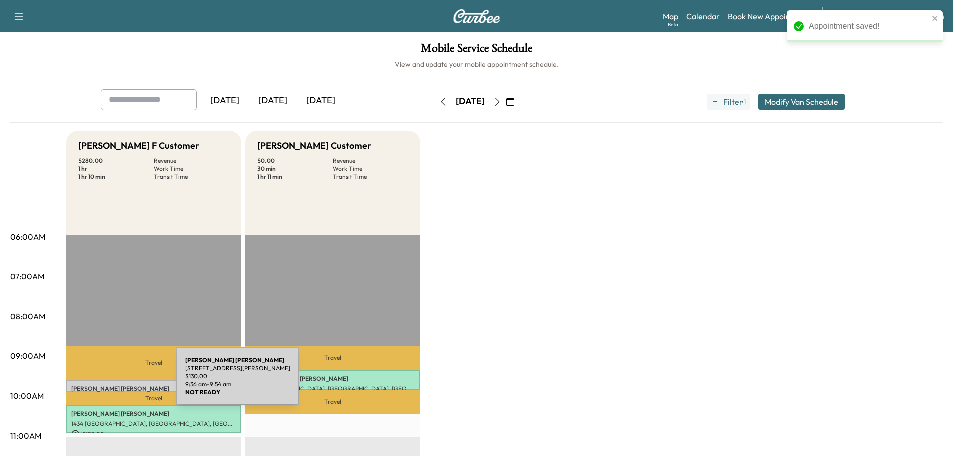
click at [102, 385] on p "STEVEN HESS" at bounding box center [153, 389] width 165 height 8
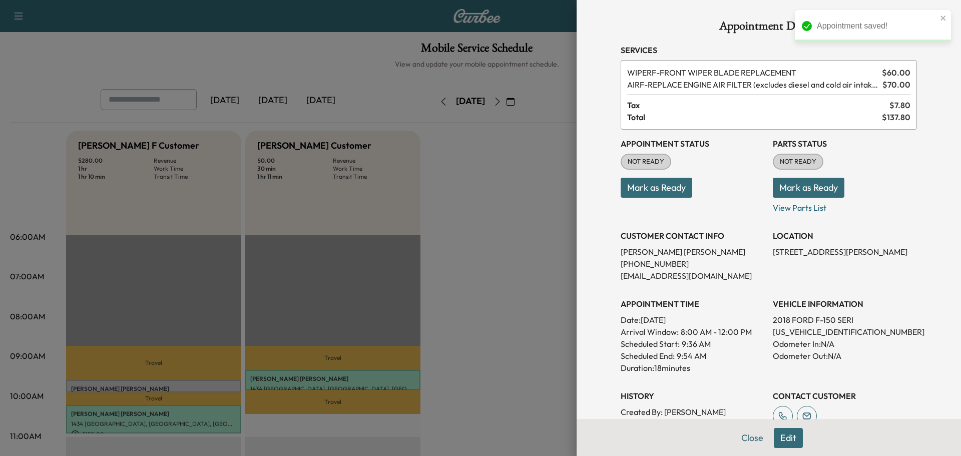
click at [805, 191] on button "Mark as Ready" at bounding box center [808, 188] width 72 height 20
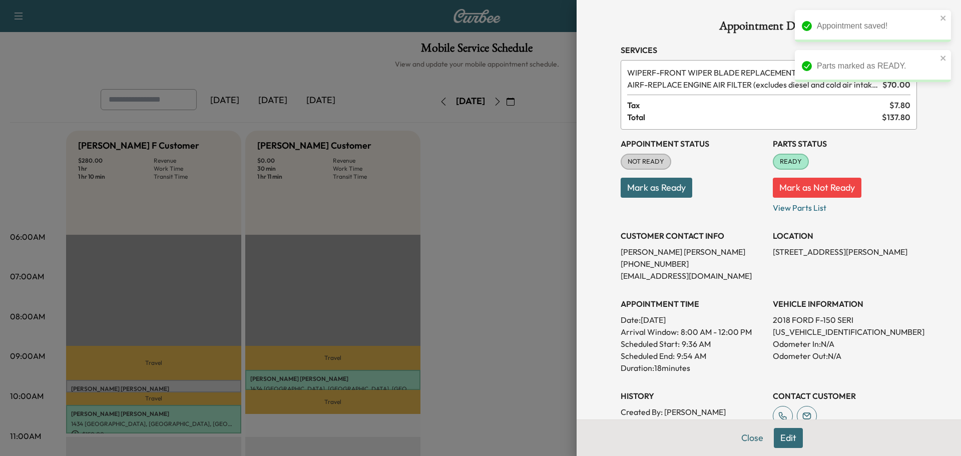
click at [656, 194] on button "Mark as Ready" at bounding box center [656, 188] width 72 height 20
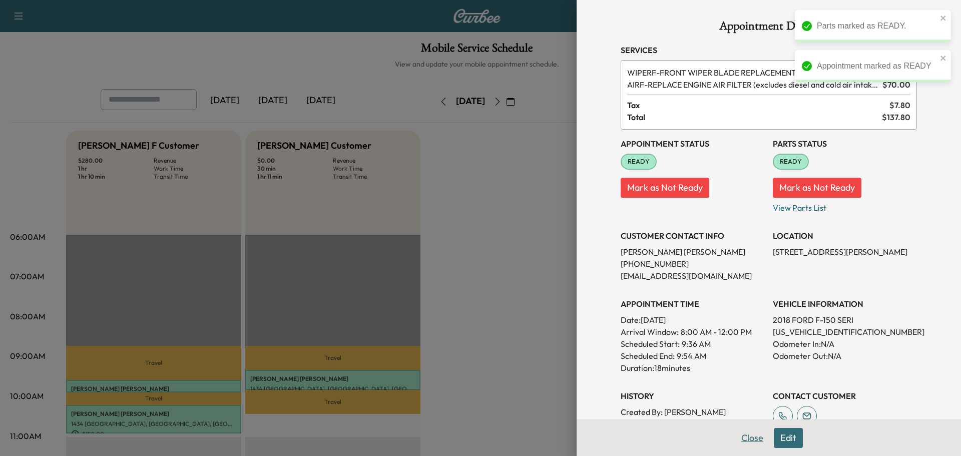
click at [754, 441] on button "Close" at bounding box center [751, 438] width 35 height 20
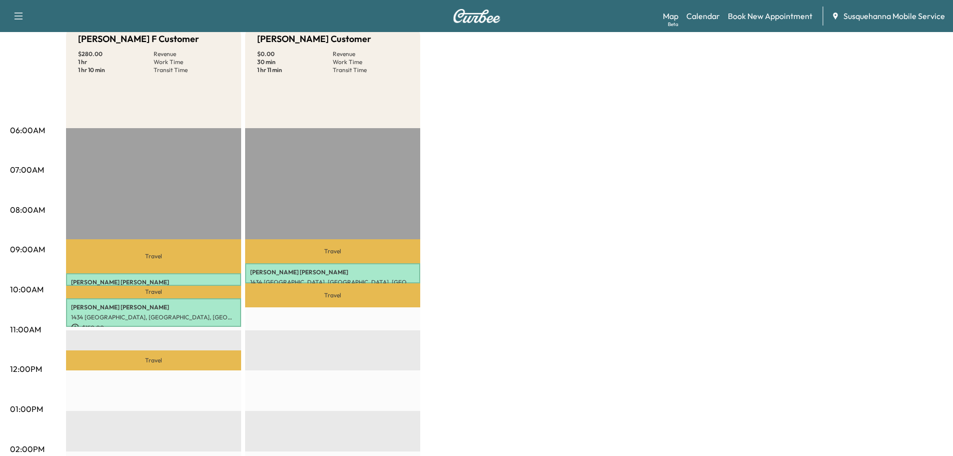
scroll to position [54, 0]
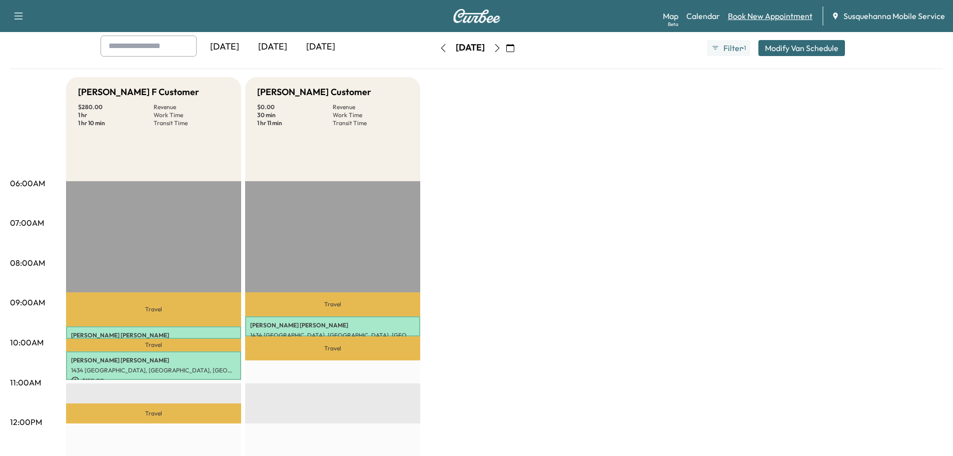
click at [767, 13] on link "Book New Appointment" at bounding box center [770, 16] width 85 height 12
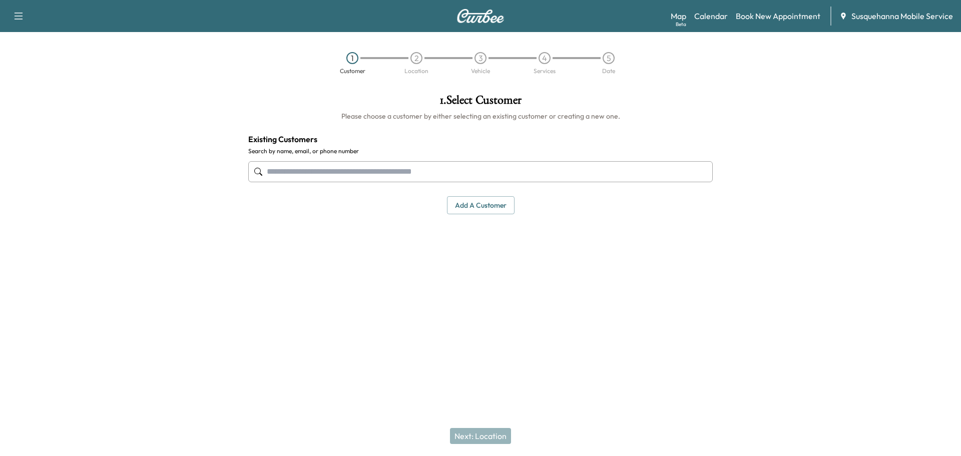
click at [392, 176] on input "text" at bounding box center [480, 171] width 464 height 21
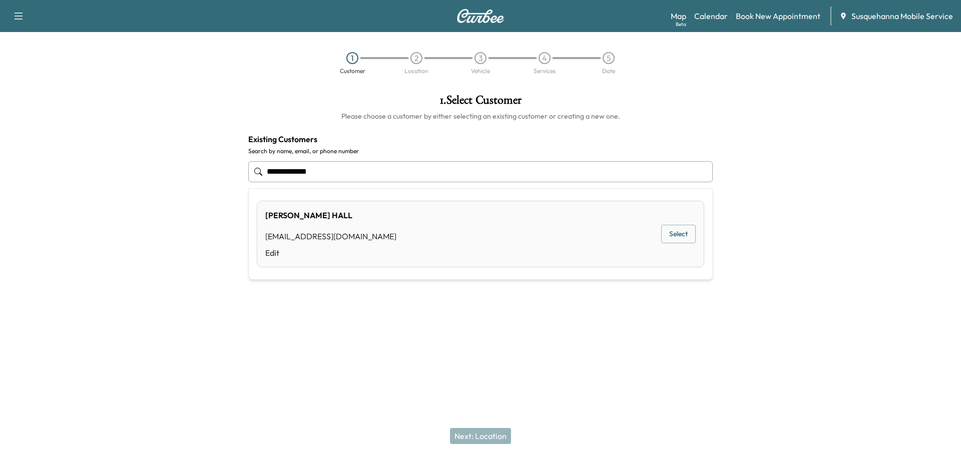
type input "**********"
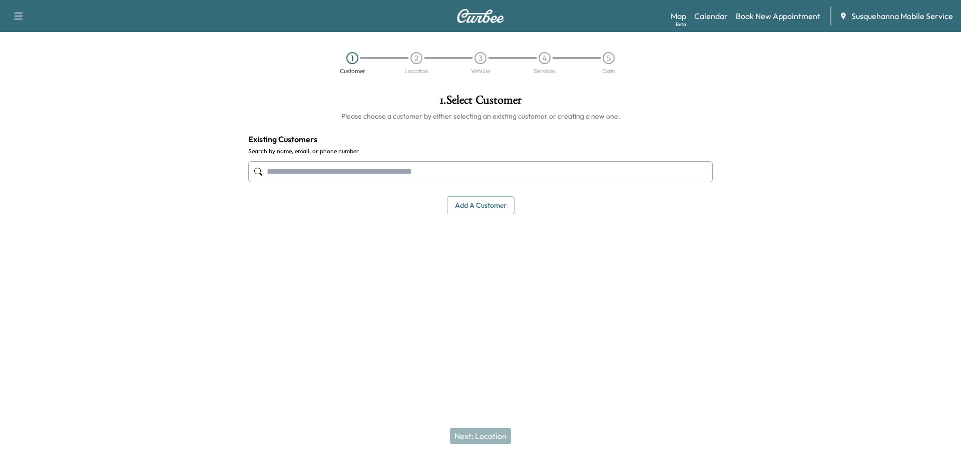
click at [311, 178] on input "text" at bounding box center [480, 171] width 464 height 21
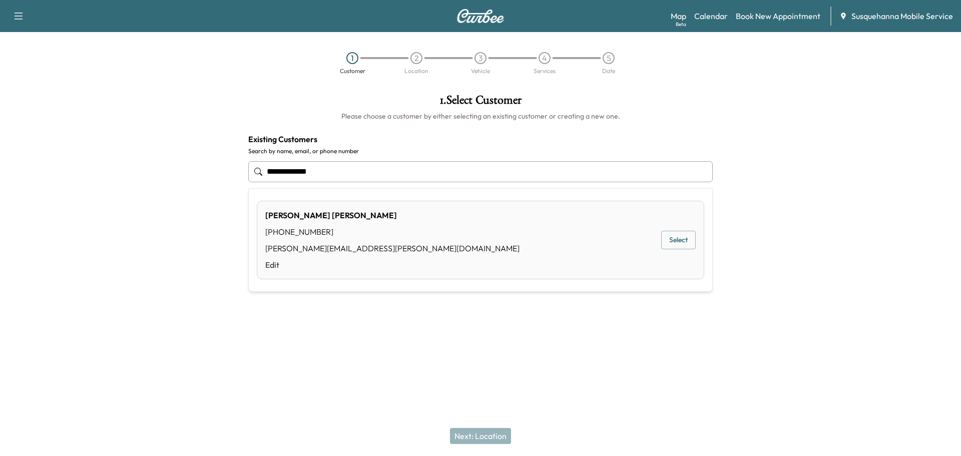
click at [661, 243] on button "Select" at bounding box center [678, 240] width 35 height 19
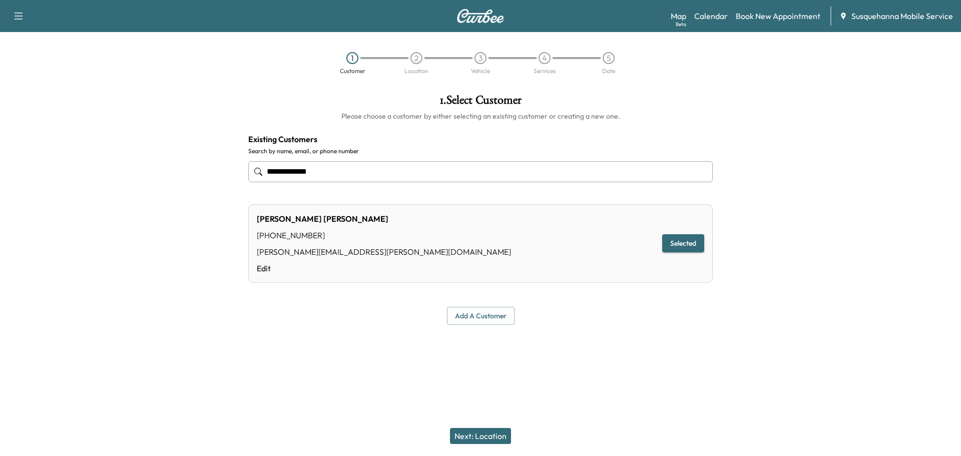
type input "**********"
click at [493, 440] on button "Next: Location" at bounding box center [480, 436] width 61 height 16
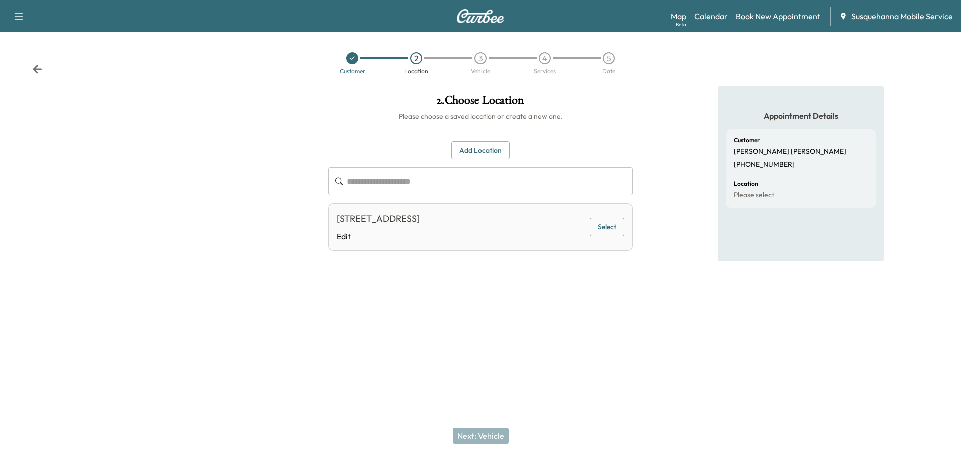
click at [619, 232] on button "Select" at bounding box center [606, 227] width 35 height 19
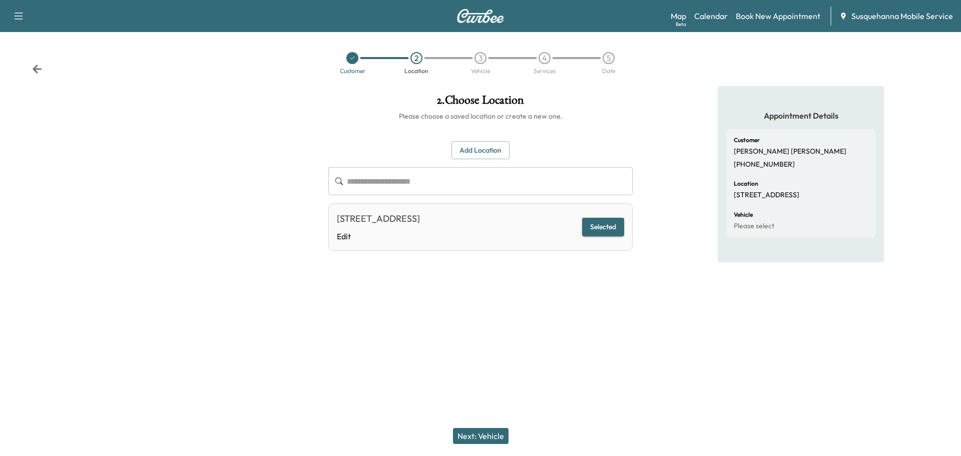
click at [505, 431] on button "Next: Vehicle" at bounding box center [481, 436] width 56 height 16
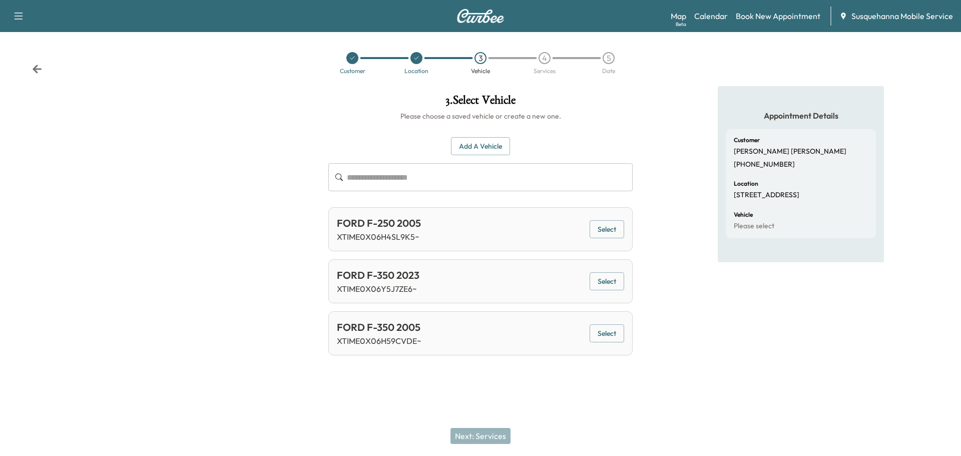
click at [38, 69] on icon at bounding box center [37, 69] width 9 height 9
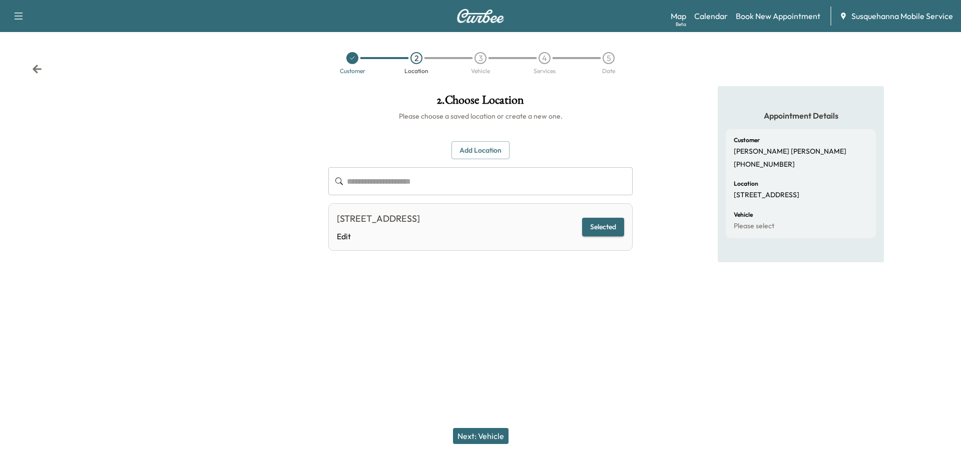
click at [38, 69] on icon at bounding box center [37, 69] width 9 height 9
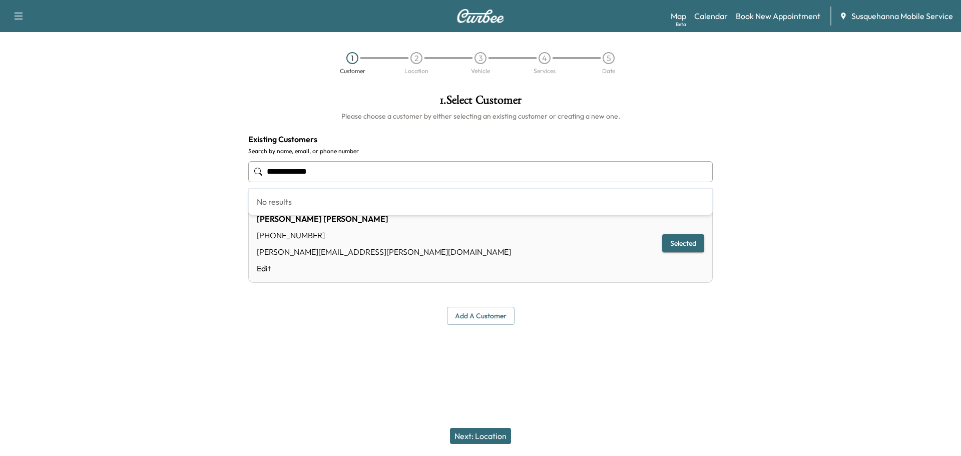
click at [372, 174] on input "**********" at bounding box center [480, 171] width 464 height 21
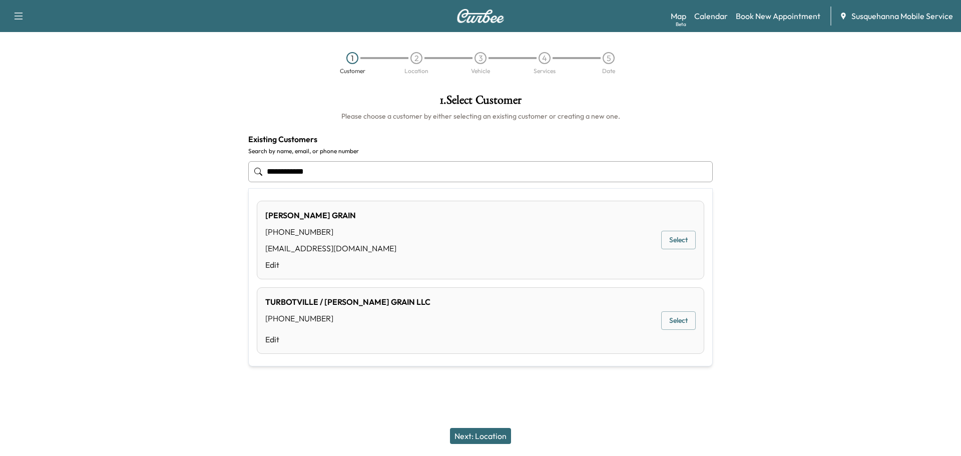
click at [675, 242] on button "Select" at bounding box center [678, 240] width 35 height 19
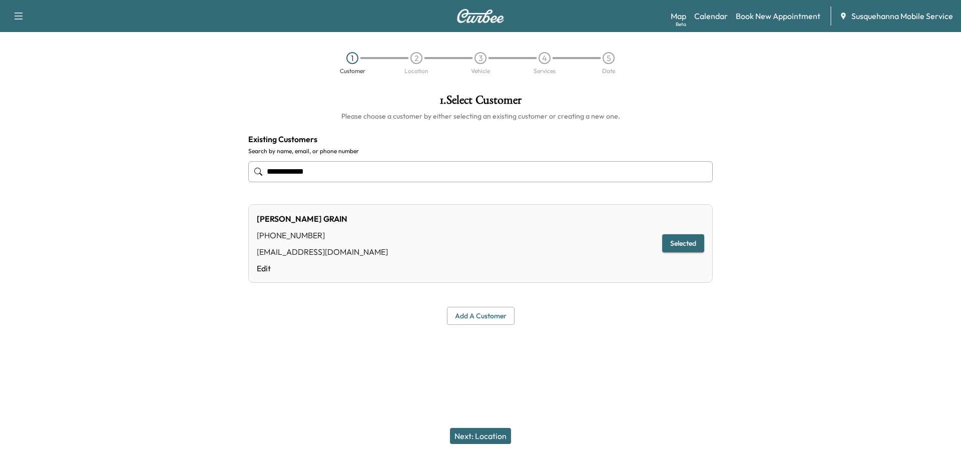
type input "**********"
click at [498, 434] on button "Next: Location" at bounding box center [480, 436] width 61 height 16
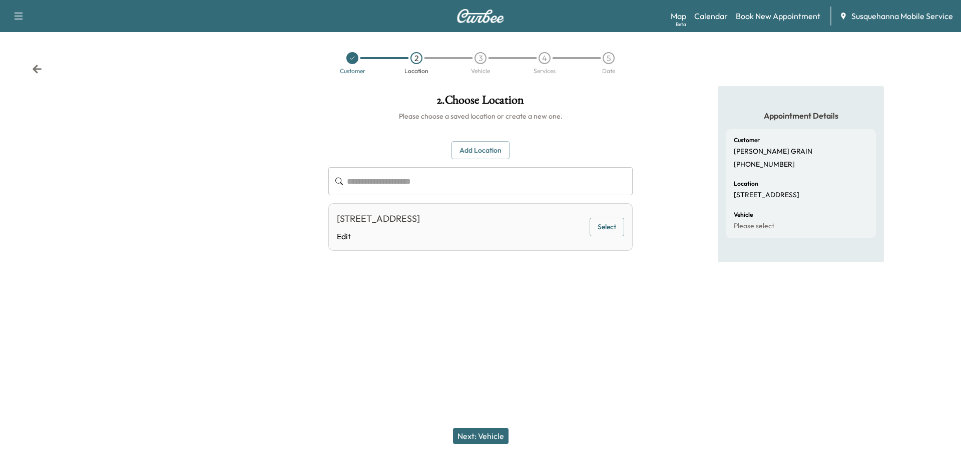
click at [604, 230] on button "Select" at bounding box center [606, 227] width 35 height 19
click at [498, 434] on button "Next: Vehicle" at bounding box center [481, 436] width 56 height 16
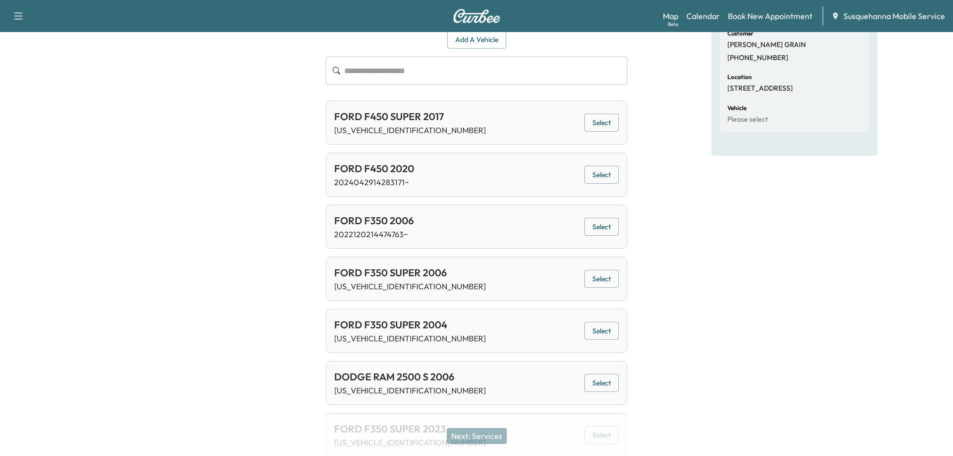
scroll to position [148, 0]
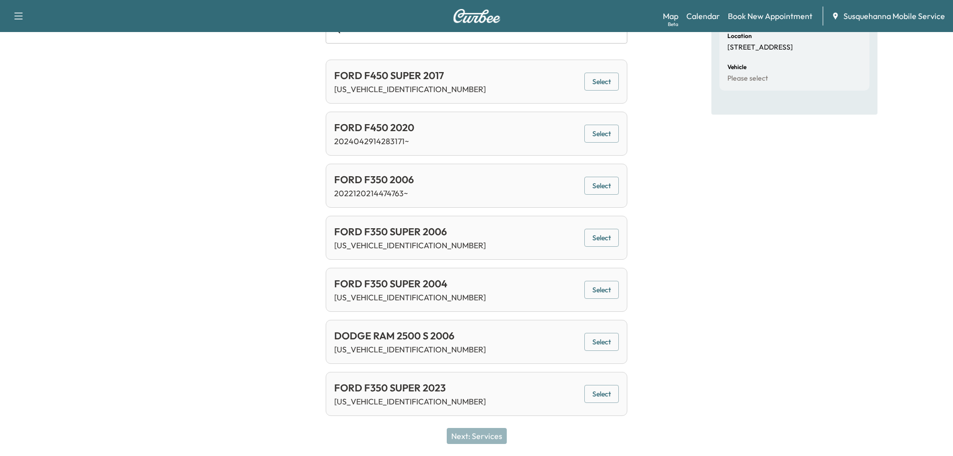
click at [601, 397] on button "Select" at bounding box center [601, 394] width 35 height 19
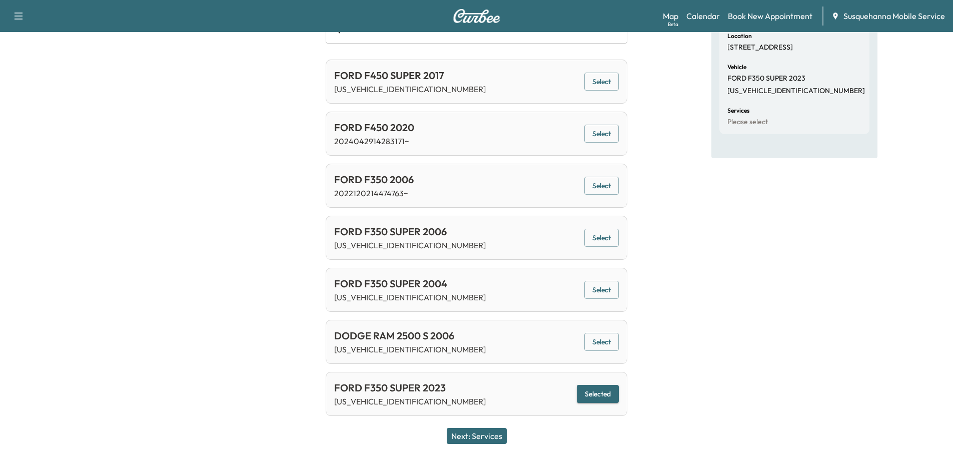
click at [501, 436] on button "Next: Services" at bounding box center [477, 436] width 60 height 16
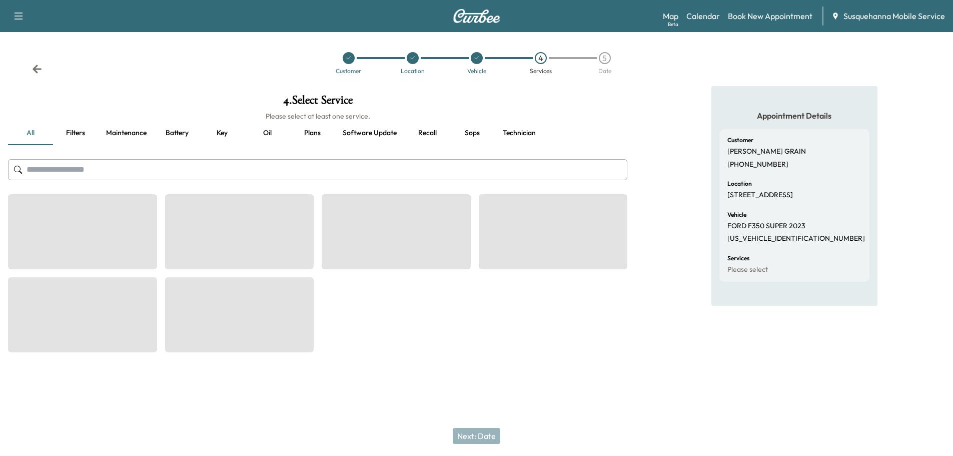
scroll to position [0, 0]
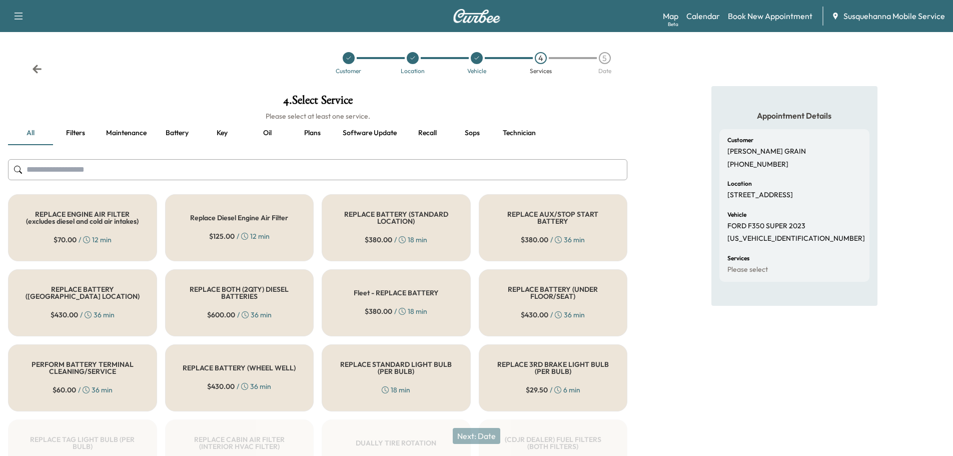
click at [175, 171] on input "text" at bounding box center [317, 169] width 619 height 21
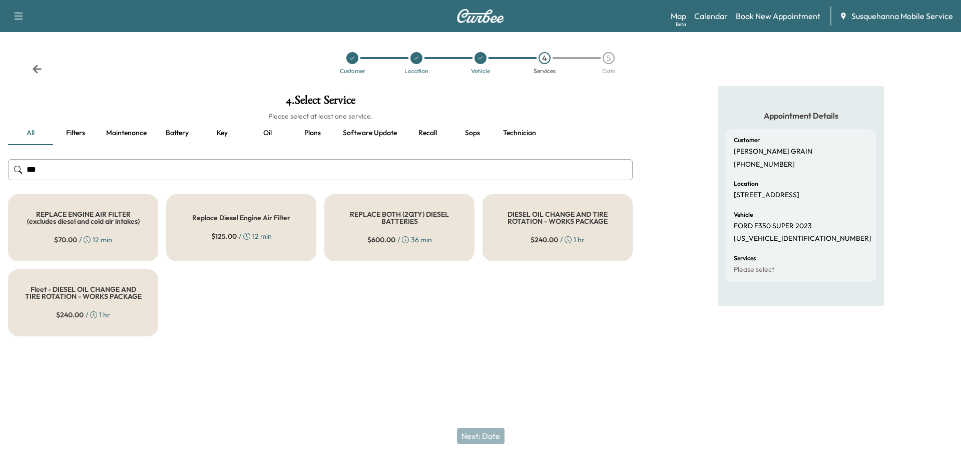
click at [541, 233] on div "DIESEL OIL CHANGE AND TIRE ROTATION - WORKS PACKAGE $ 240.00 / 1 hr" at bounding box center [557, 227] width 150 height 67
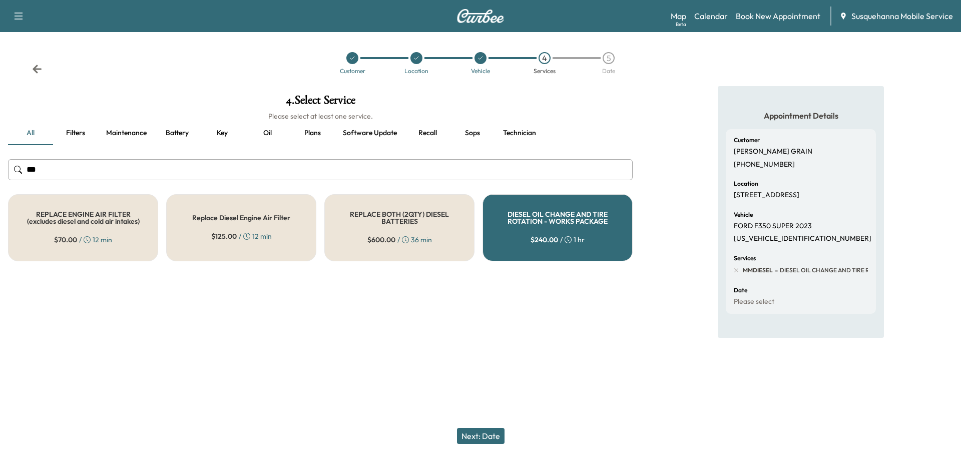
click at [266, 174] on input "***" at bounding box center [320, 169] width 624 height 21
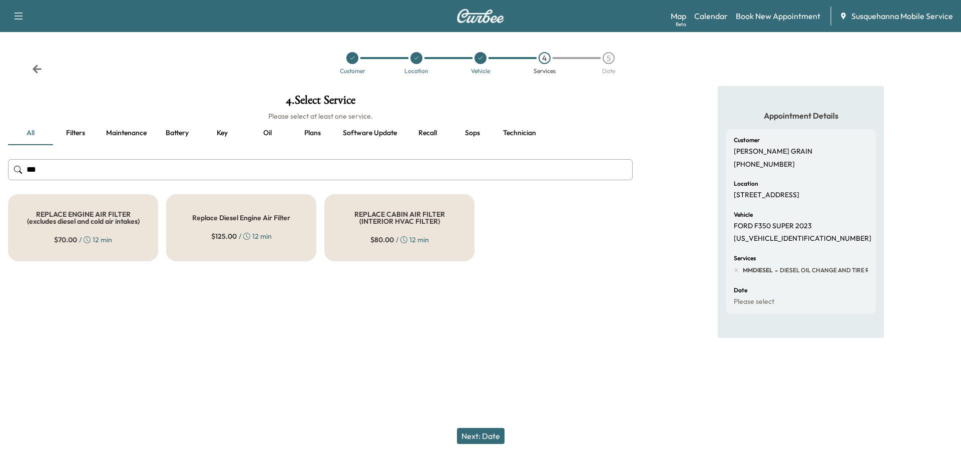
type input "***"
click at [228, 232] on span "$ 125.00" at bounding box center [224, 236] width 26 height 10
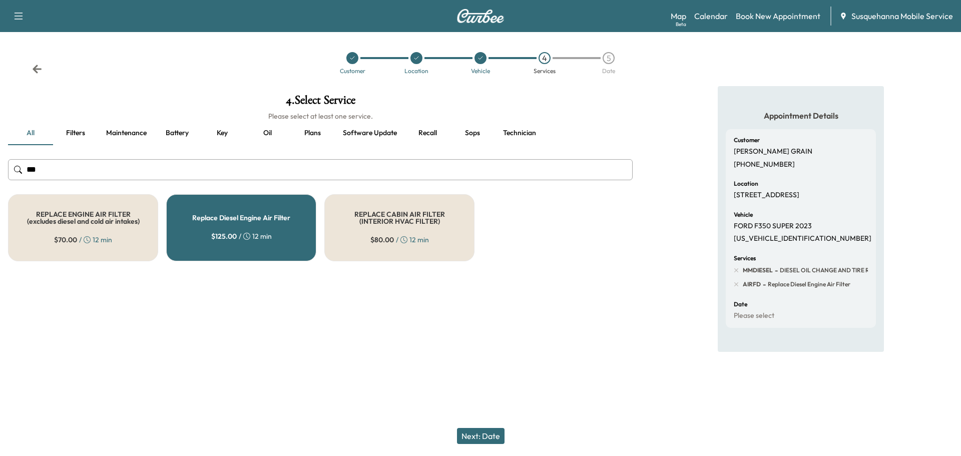
click at [476, 437] on button "Next: Date" at bounding box center [481, 436] width 48 height 16
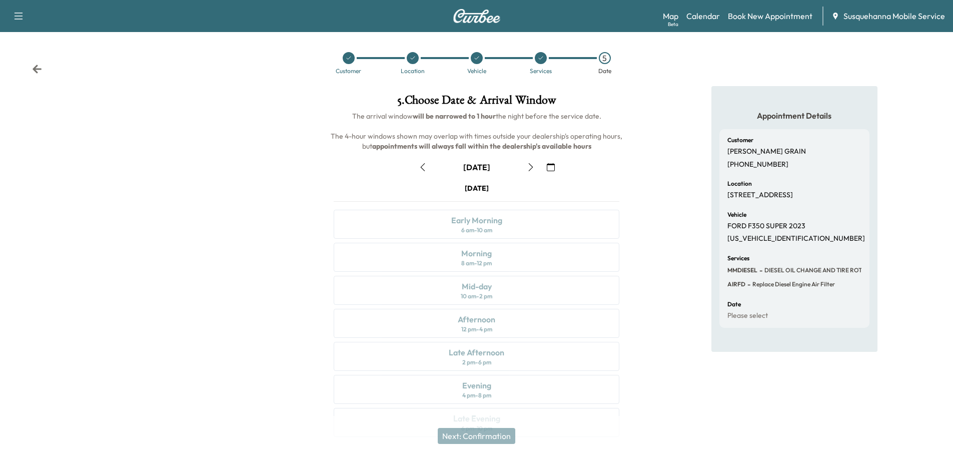
click at [550, 170] on icon "button" at bounding box center [551, 167] width 8 height 8
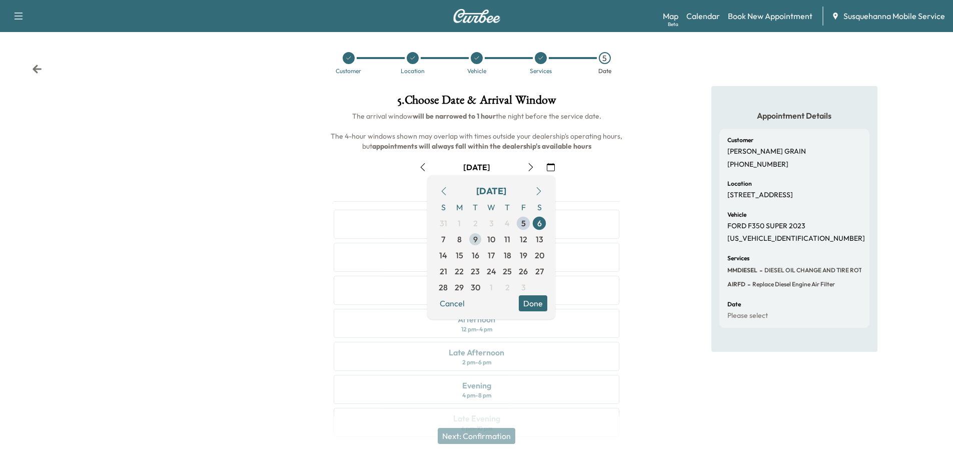
click at [475, 239] on span "9" at bounding box center [475, 239] width 5 height 12
click at [539, 308] on button "Done" at bounding box center [533, 303] width 29 height 16
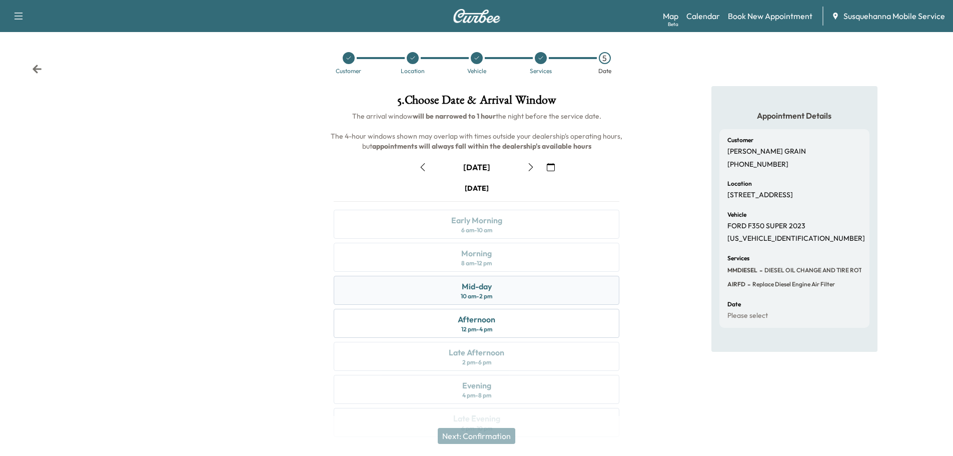
click at [488, 296] on div "10 am - 2 pm" at bounding box center [477, 296] width 32 height 8
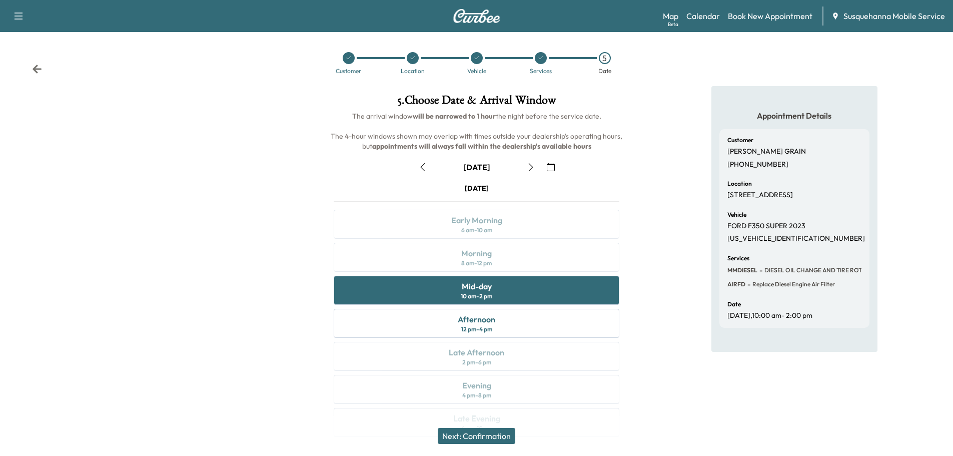
click at [489, 438] on button "Next: Confirmation" at bounding box center [477, 436] width 78 height 16
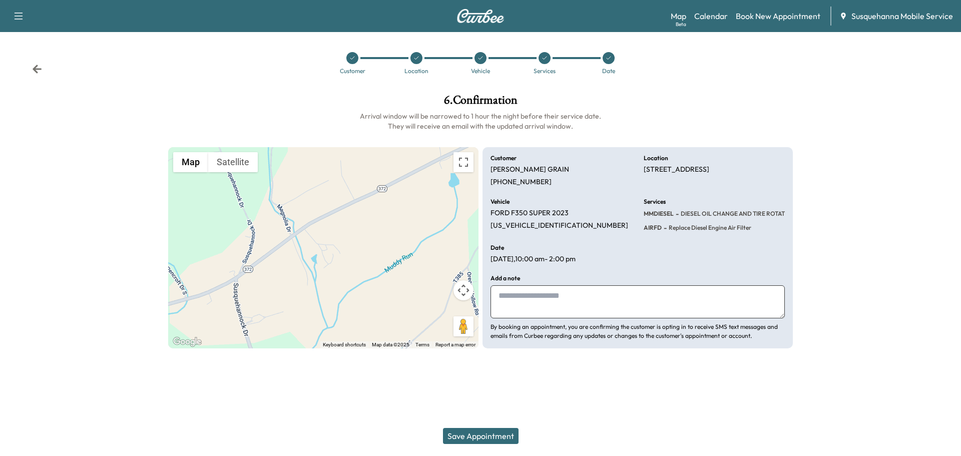
click at [564, 306] on textarea at bounding box center [637, 301] width 294 height 33
type textarea "**********"
click at [470, 436] on button "Save Appointment" at bounding box center [481, 436] width 76 height 16
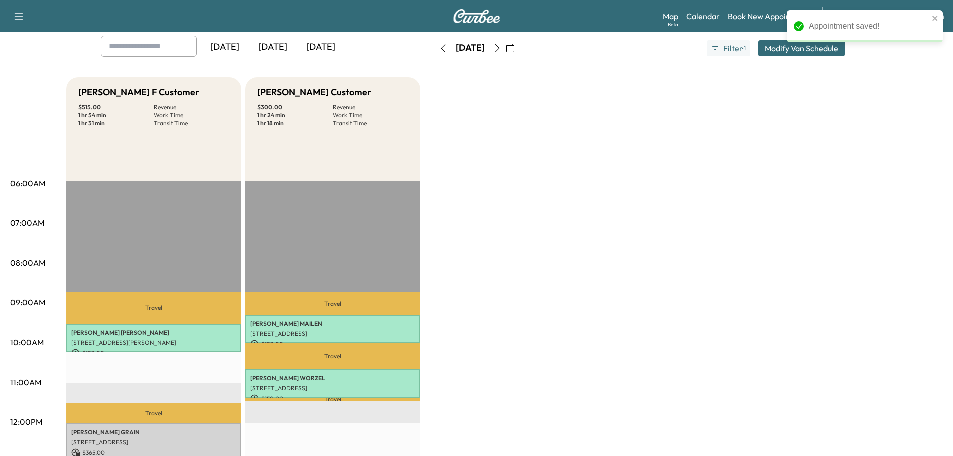
scroll to position [107, 0]
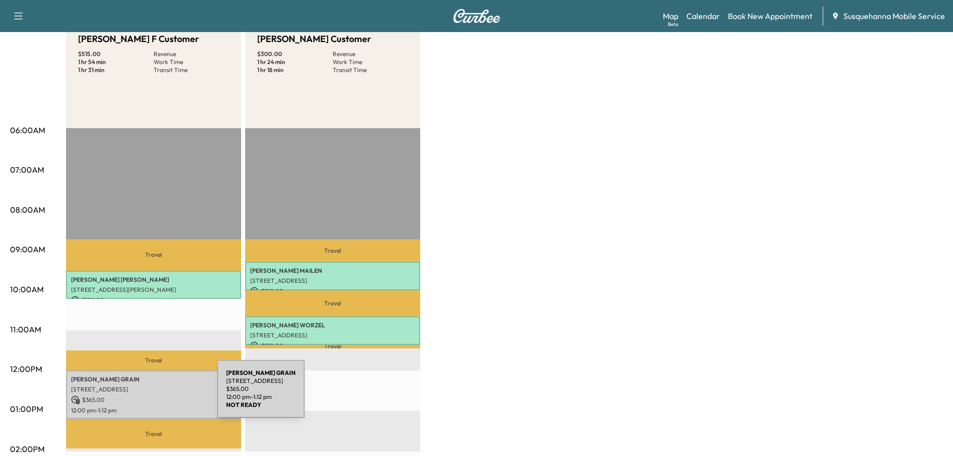
click at [142, 395] on p "$ 365.00" at bounding box center [153, 399] width 165 height 9
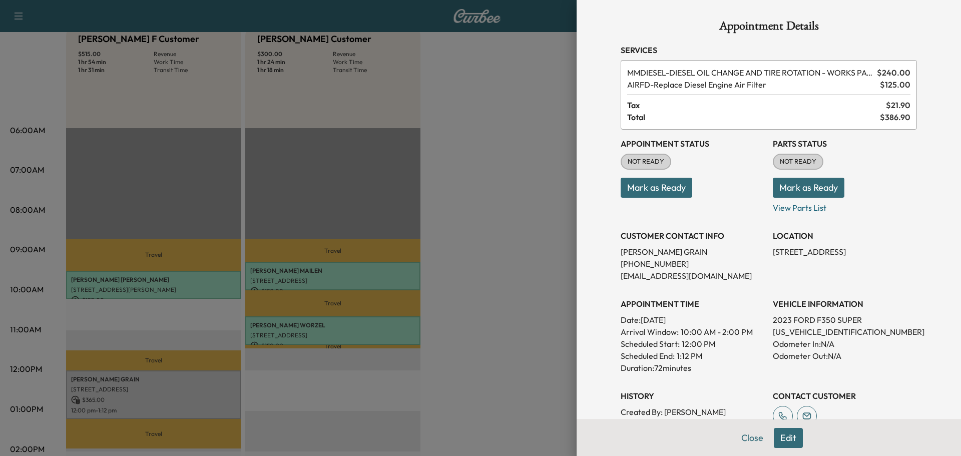
click at [798, 331] on p "1FTRF3BA4PED23381" at bounding box center [844, 332] width 144 height 12
copy p "1FTRF3BA4PED23381"
click at [747, 439] on button "Close" at bounding box center [751, 438] width 35 height 20
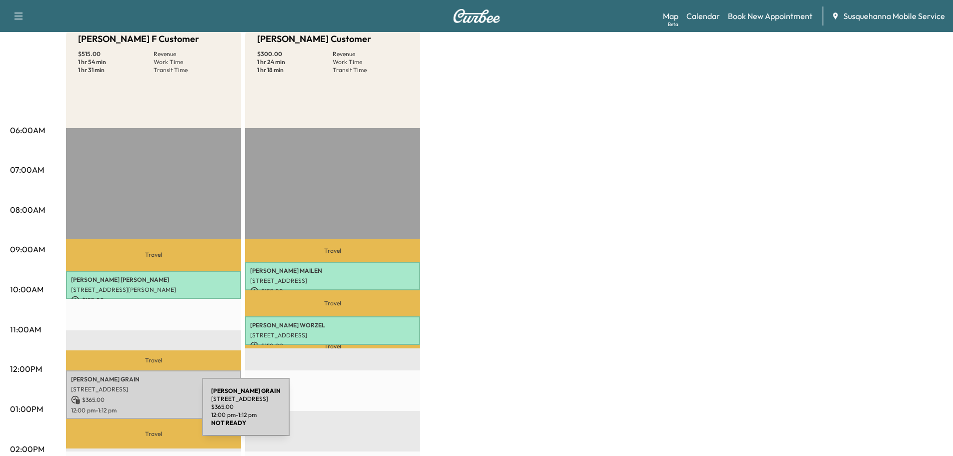
click at [126, 397] on p "$ 365.00" at bounding box center [153, 399] width 165 height 9
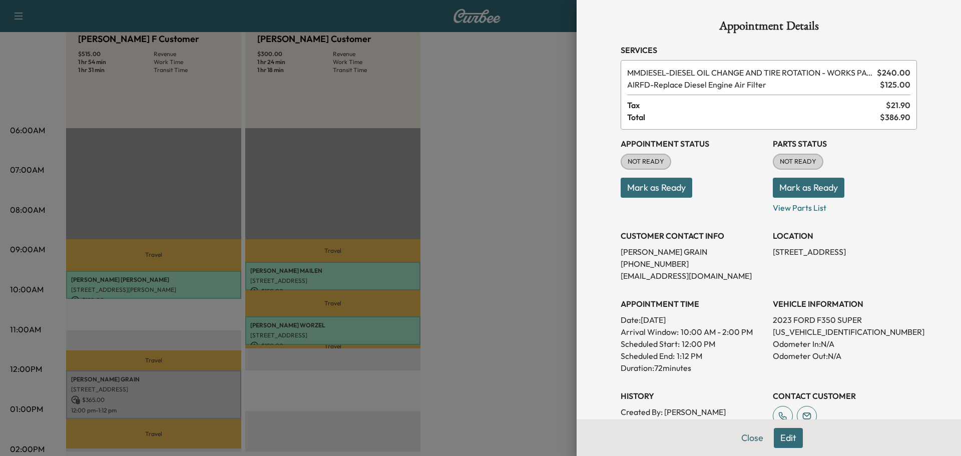
click at [814, 182] on button "Mark as Ready" at bounding box center [808, 188] width 72 height 20
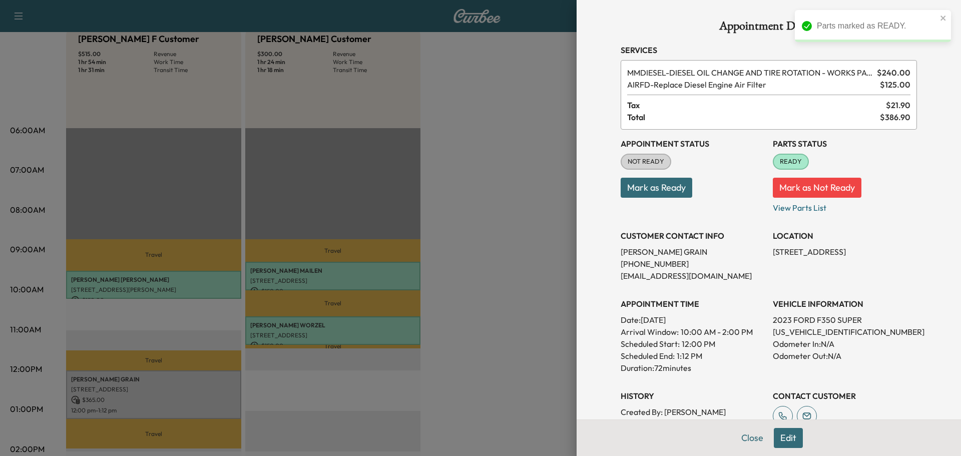
click at [652, 183] on button "Mark as Ready" at bounding box center [656, 188] width 72 height 20
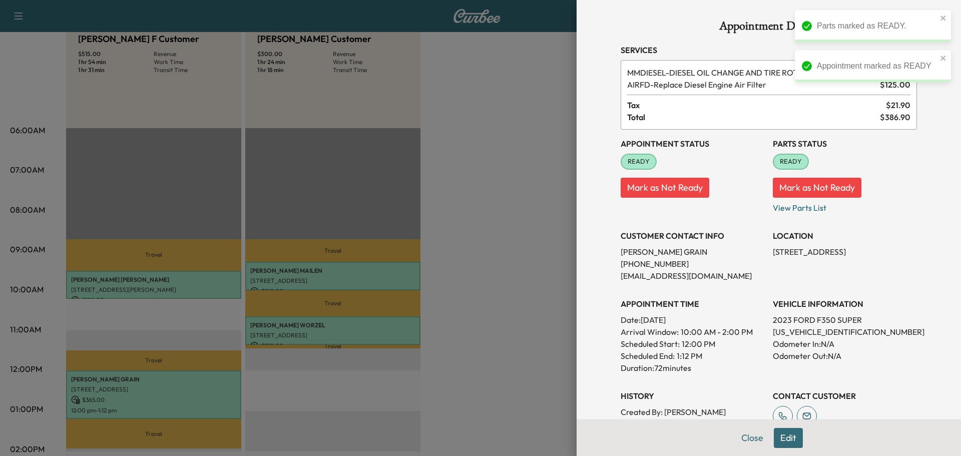
click at [734, 377] on div "Appointment Status READY Mark as Not Ready Parts Status READY Mark as Not Ready…" at bounding box center [768, 280] width 296 height 300
click at [738, 437] on button "Close" at bounding box center [751, 438] width 35 height 20
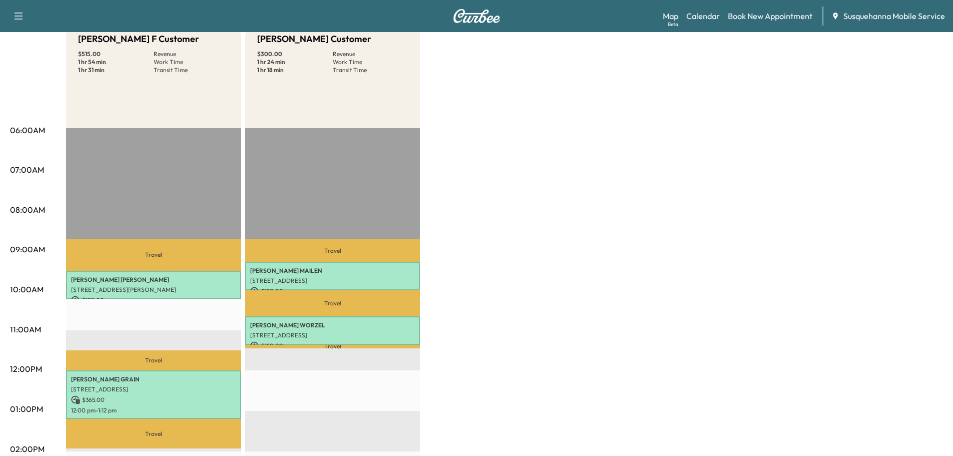
scroll to position [0, 0]
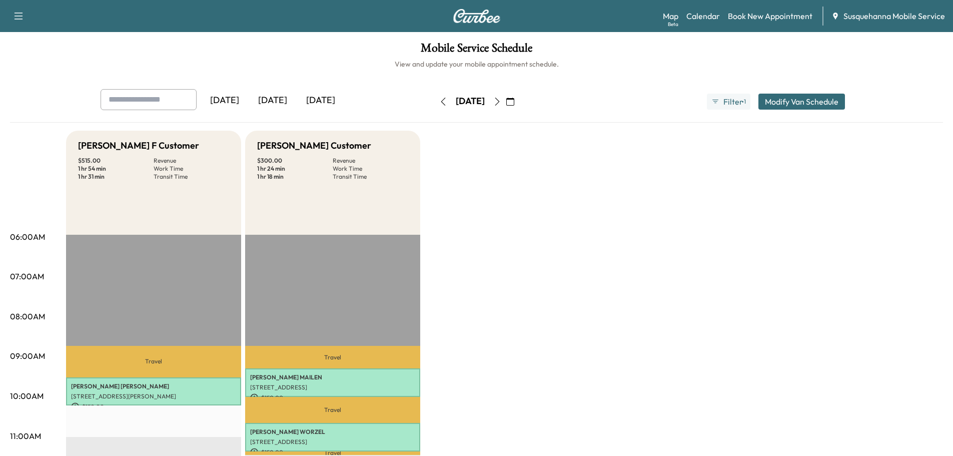
click at [435, 105] on button "button" at bounding box center [443, 102] width 17 height 16
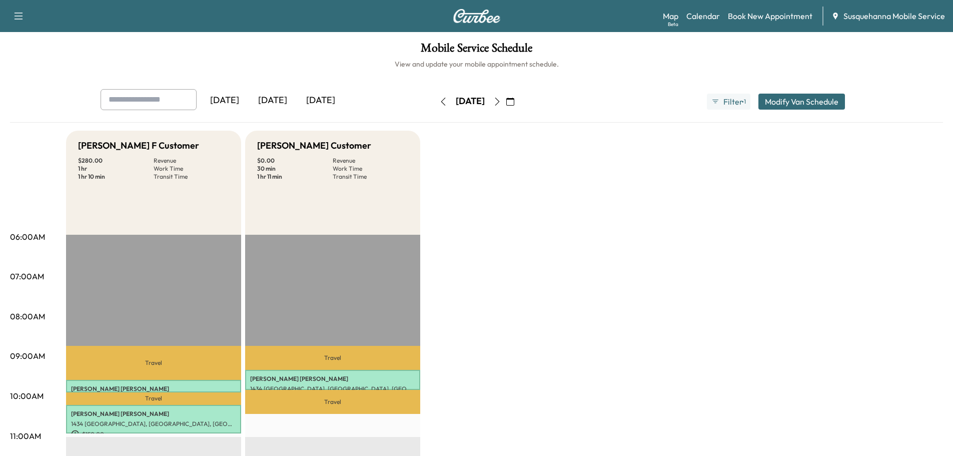
click at [439, 100] on icon "button" at bounding box center [443, 102] width 8 height 8
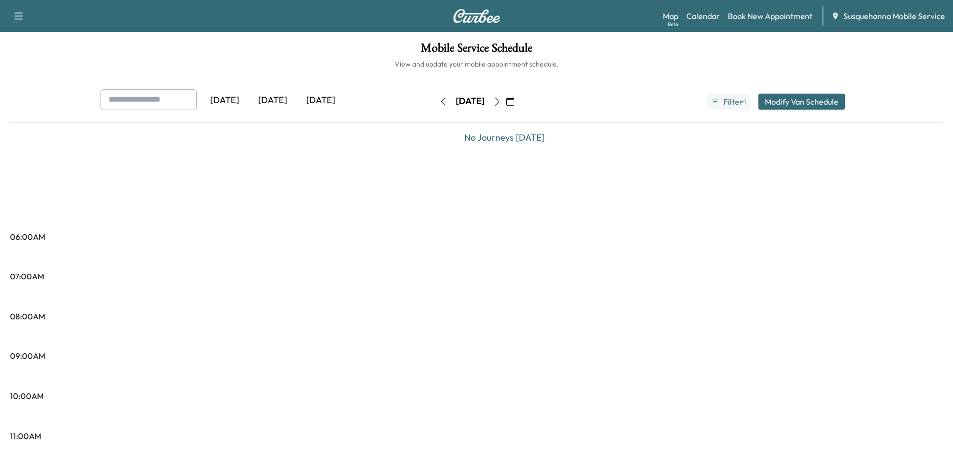
click at [439, 100] on icon "button" at bounding box center [443, 102] width 8 height 8
click at [435, 100] on button "button" at bounding box center [443, 102] width 17 height 16
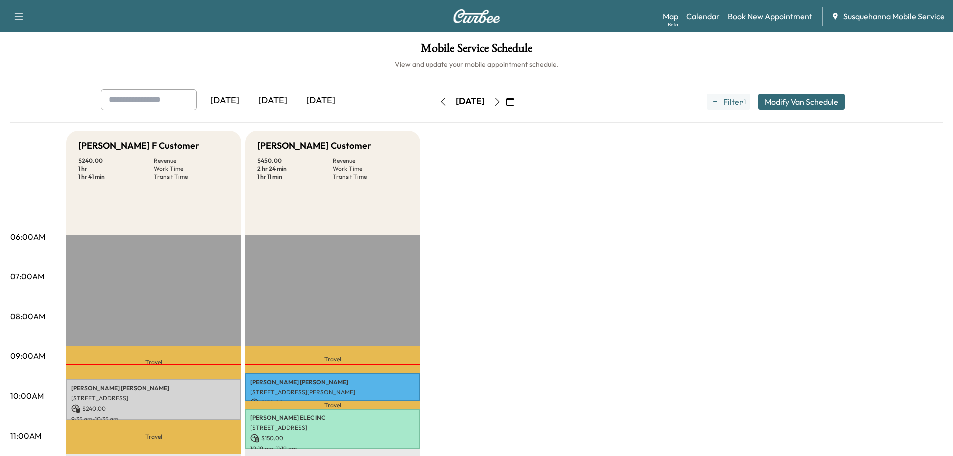
scroll to position [54, 0]
click at [668, 15] on link "Map Beta" at bounding box center [671, 16] width 16 height 12
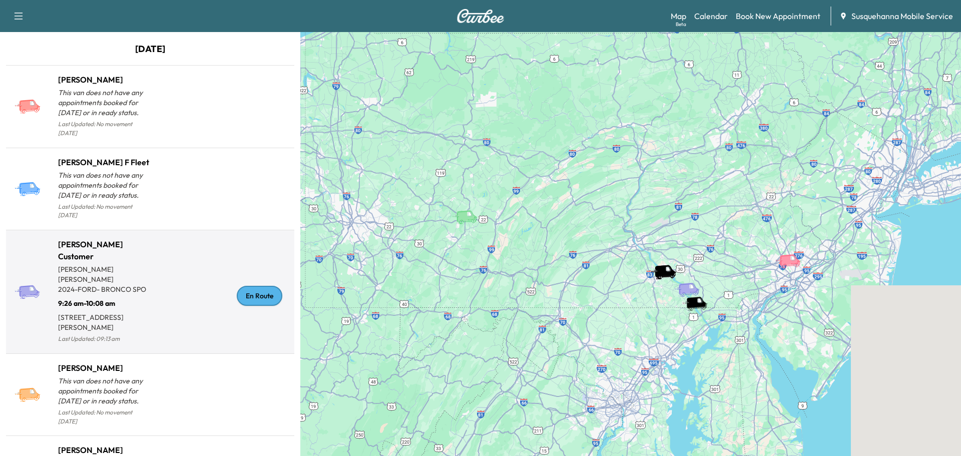
click at [243, 291] on div "En Route" at bounding box center [260, 296] width 46 height 20
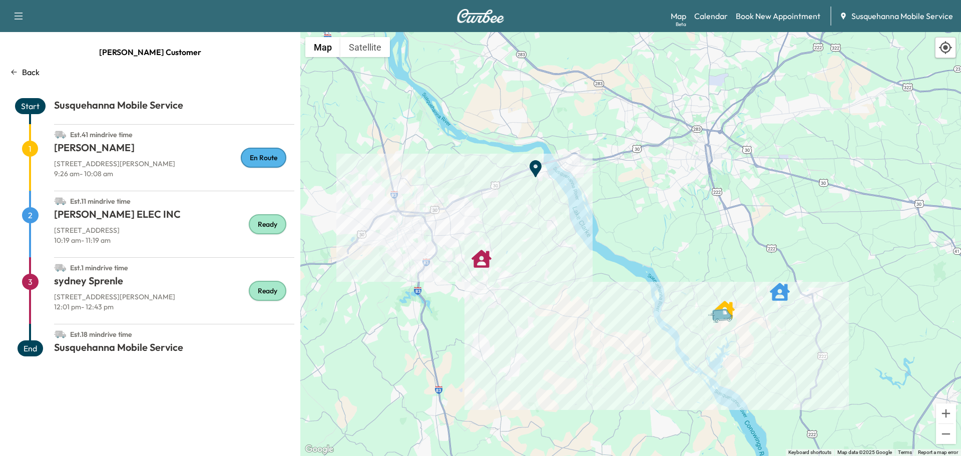
click at [29, 68] on p "Back" at bounding box center [31, 72] width 18 height 12
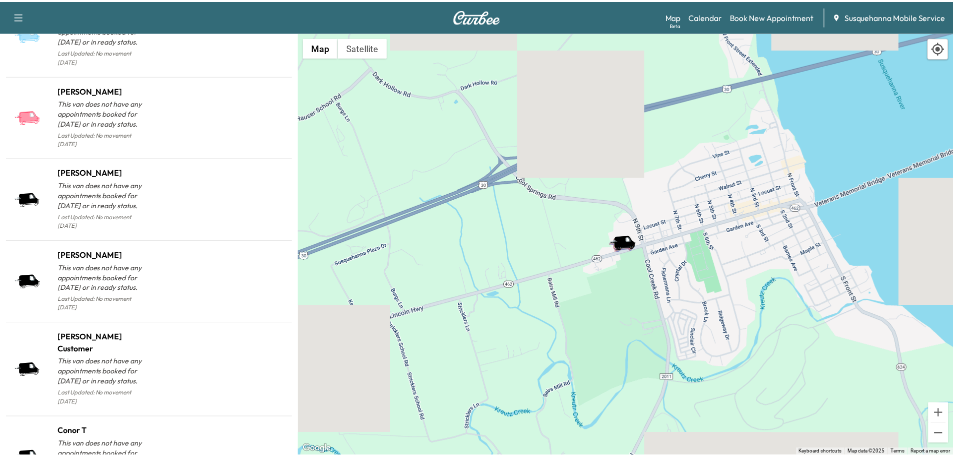
scroll to position [985, 0]
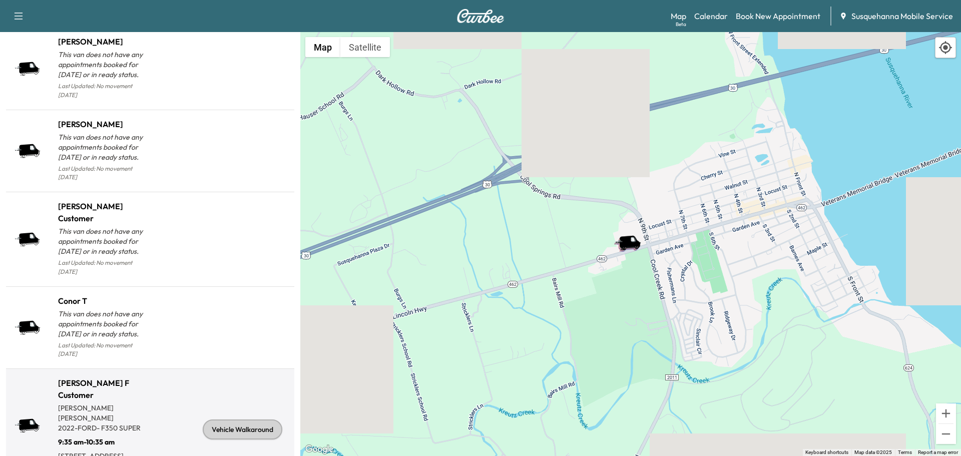
click at [245, 419] on div "Vehicle Walkaround" at bounding box center [243, 429] width 80 height 20
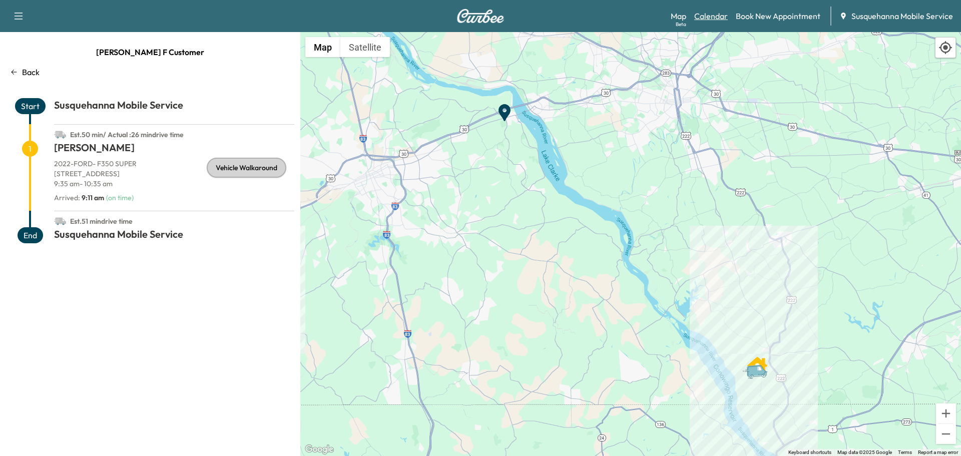
click at [711, 13] on link "Calendar" at bounding box center [711, 16] width 34 height 12
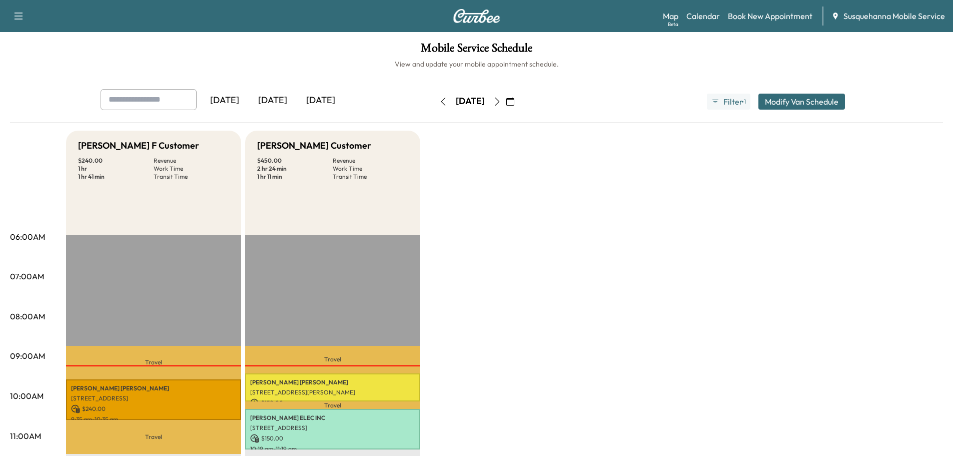
scroll to position [54, 0]
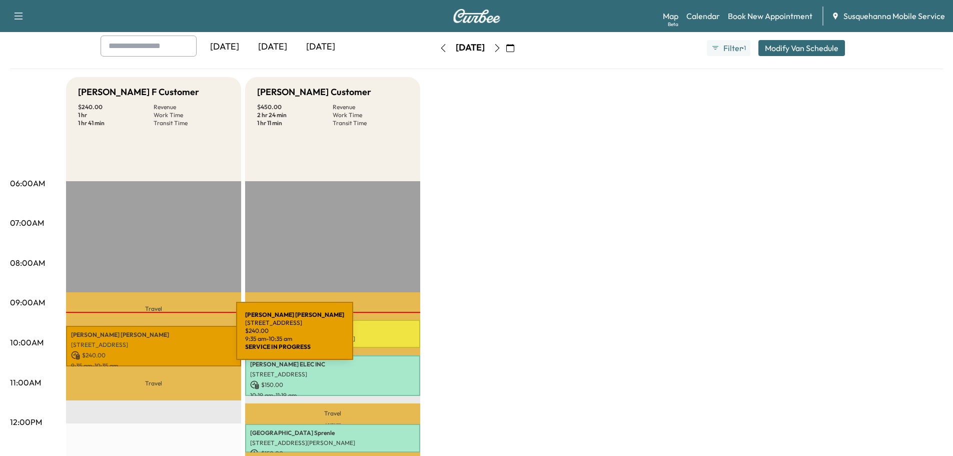
click at [157, 341] on p "[STREET_ADDRESS]" at bounding box center [153, 345] width 165 height 8
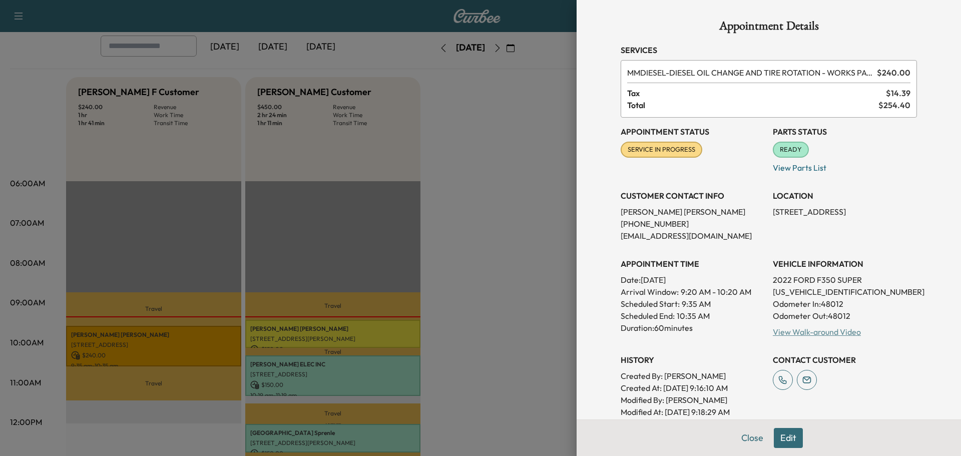
click at [810, 336] on link "View Walk-around Video" at bounding box center [816, 332] width 88 height 10
click at [744, 441] on button "Close" at bounding box center [751, 438] width 35 height 20
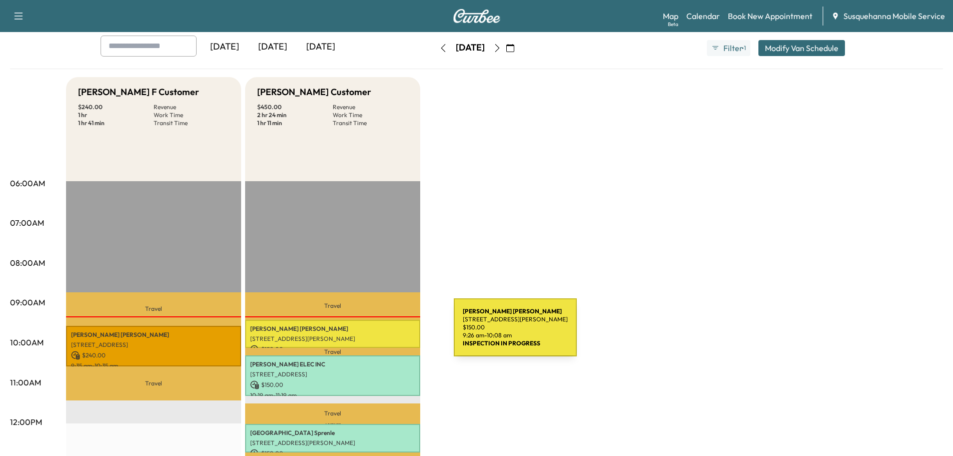
click at [357, 329] on p "LESLIE TROUP" at bounding box center [332, 329] width 165 height 8
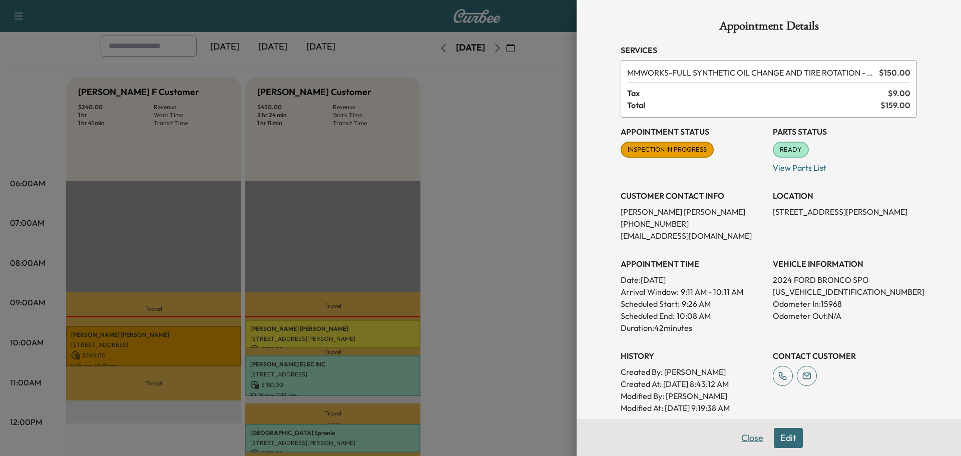
click at [744, 437] on button "Close" at bounding box center [751, 438] width 35 height 20
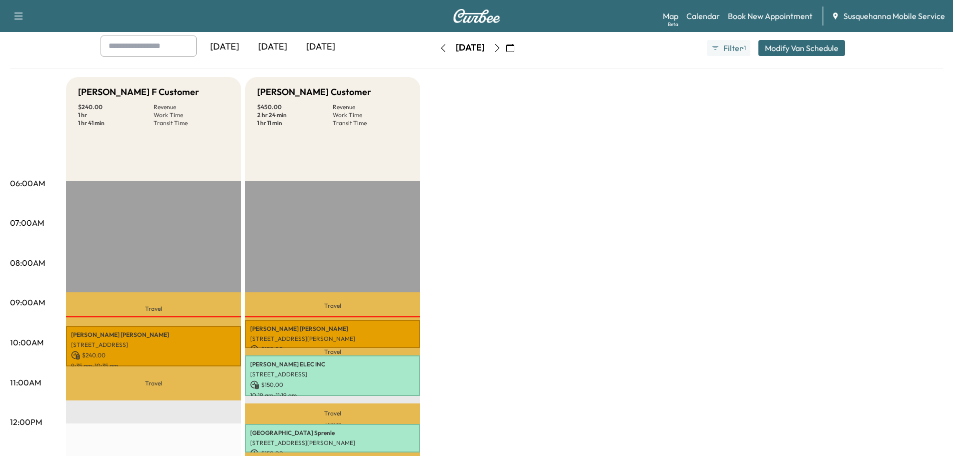
click at [519, 47] on button "button" at bounding box center [510, 48] width 17 height 16
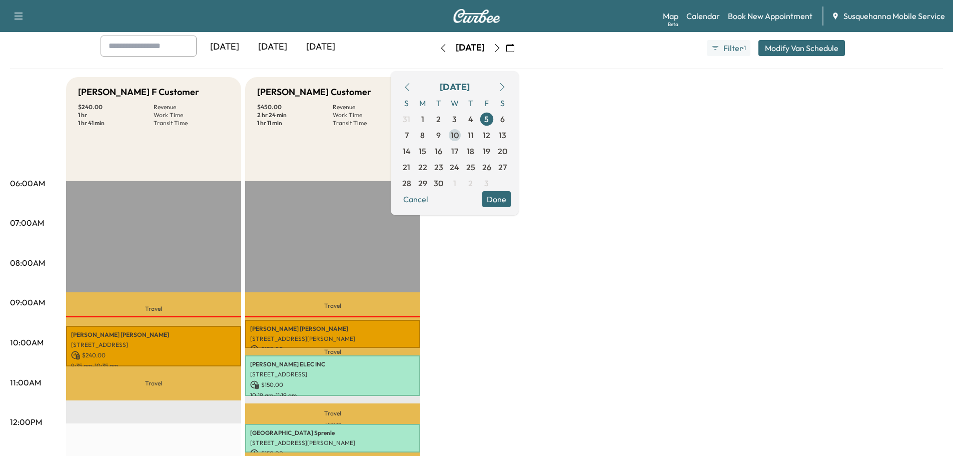
click at [459, 136] on span "10" at bounding box center [455, 135] width 8 height 12
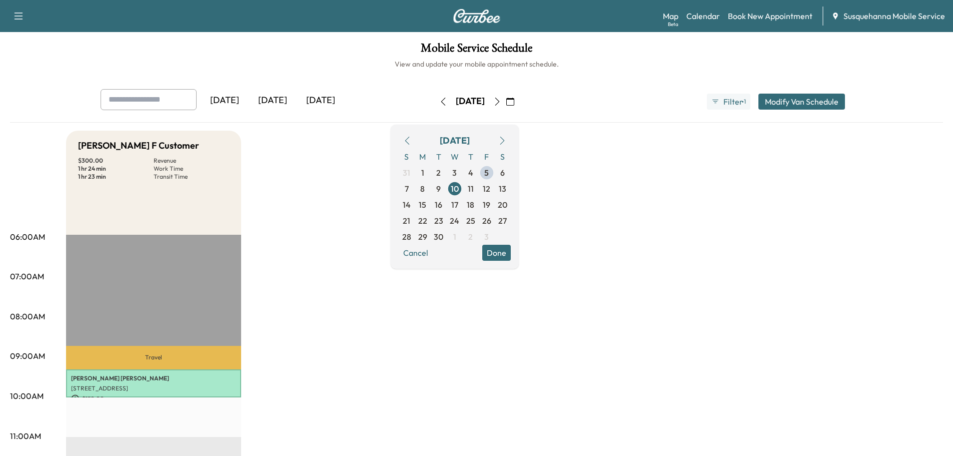
click at [511, 255] on button "Done" at bounding box center [496, 253] width 29 height 16
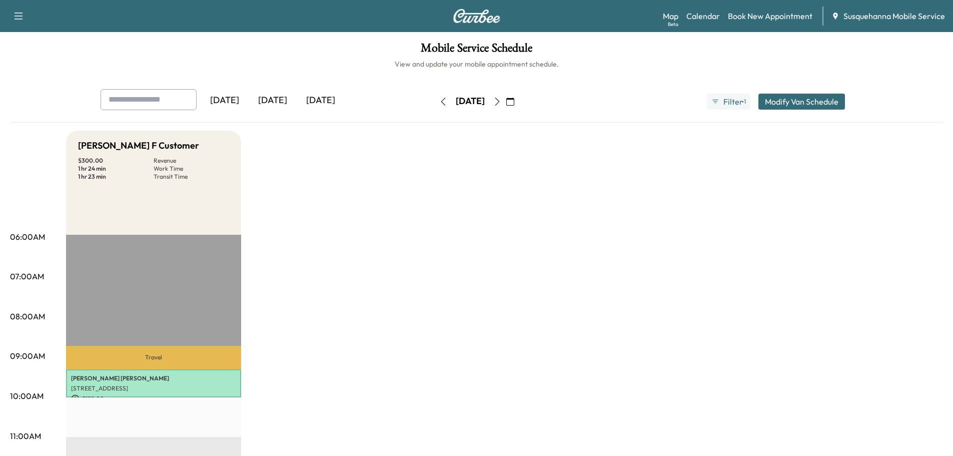
click at [435, 104] on button "button" at bounding box center [443, 102] width 17 height 16
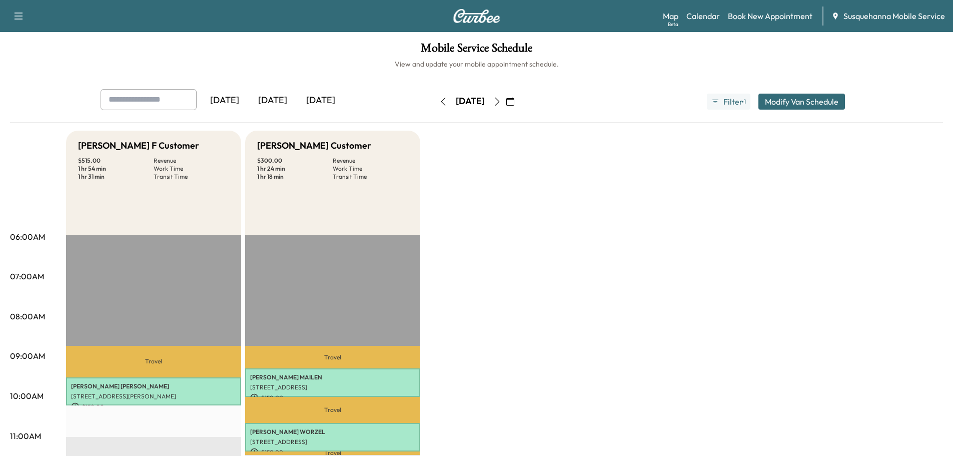
click at [439, 103] on icon "button" at bounding box center [443, 102] width 8 height 8
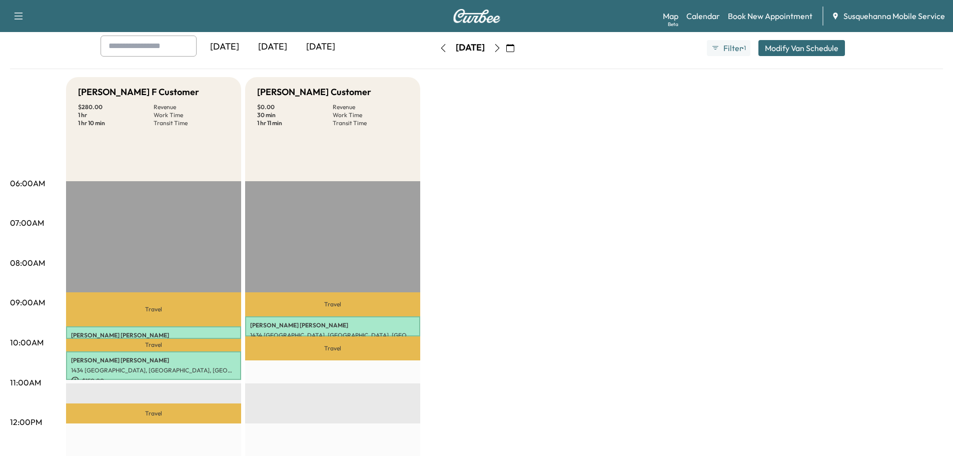
scroll to position [107, 0]
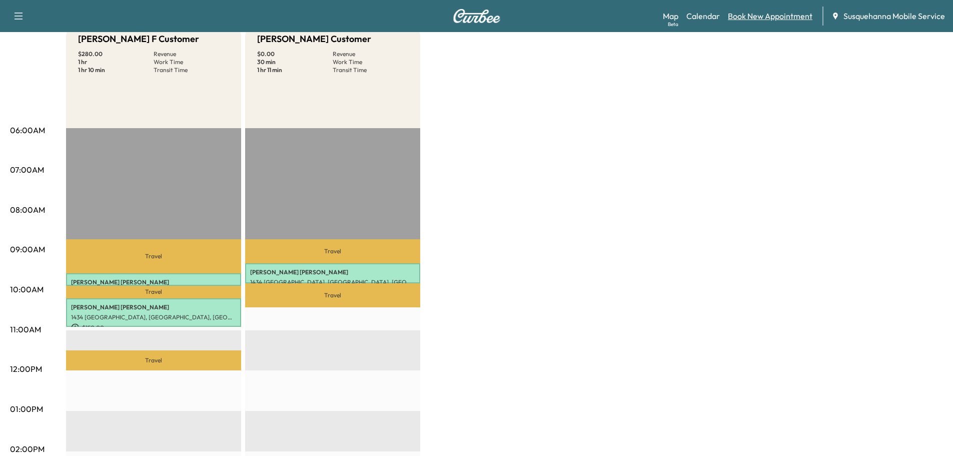
click at [790, 19] on link "Book New Appointment" at bounding box center [770, 16] width 85 height 12
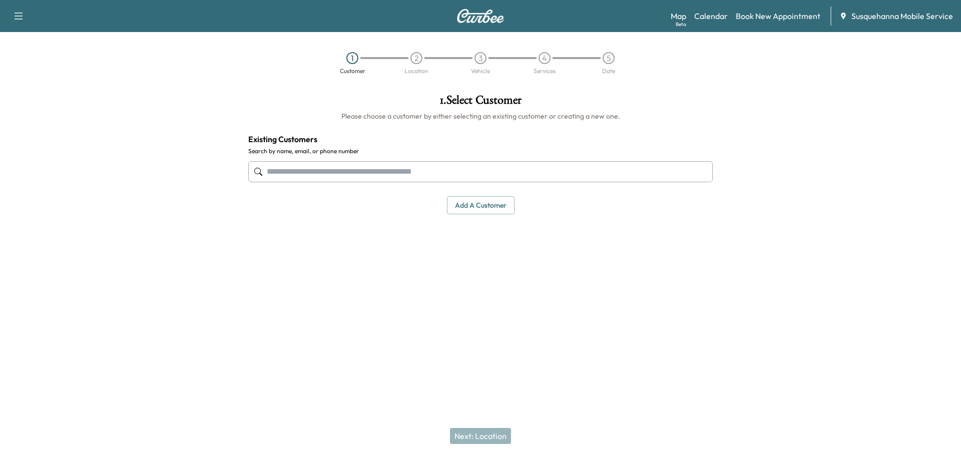
click at [419, 172] on input "text" at bounding box center [480, 171] width 464 height 21
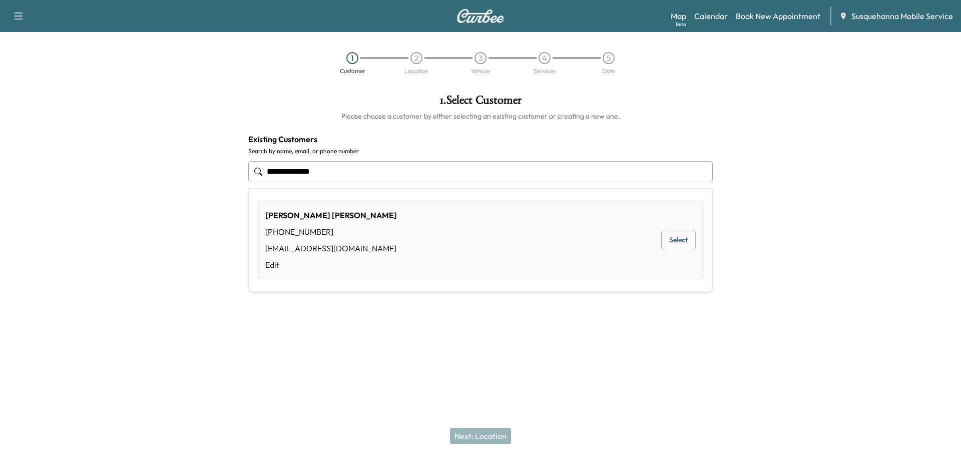
click at [687, 242] on button "Select" at bounding box center [678, 240] width 35 height 19
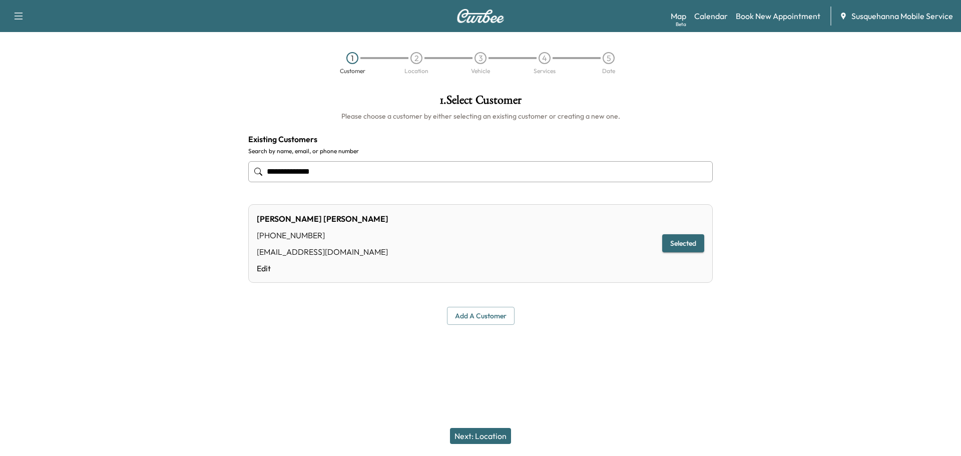
type input "**********"
click at [491, 430] on button "Next: Location" at bounding box center [480, 436] width 61 height 16
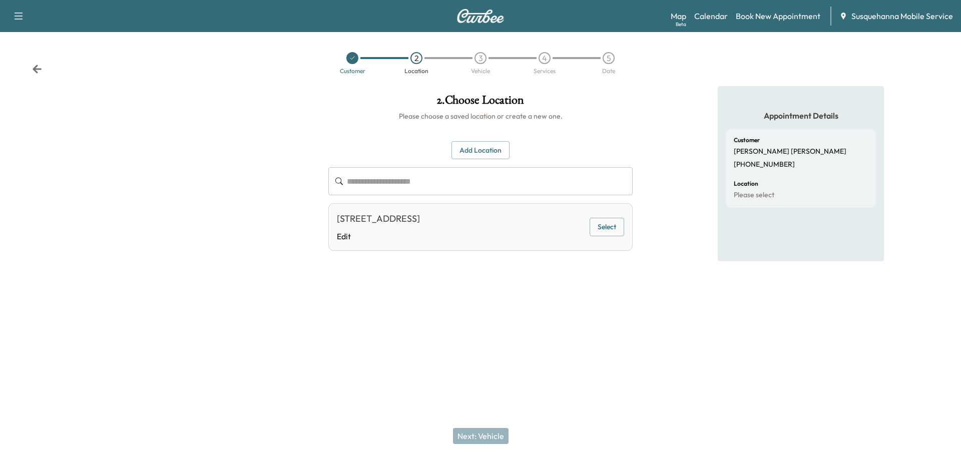
click at [604, 231] on button "Select" at bounding box center [606, 227] width 35 height 19
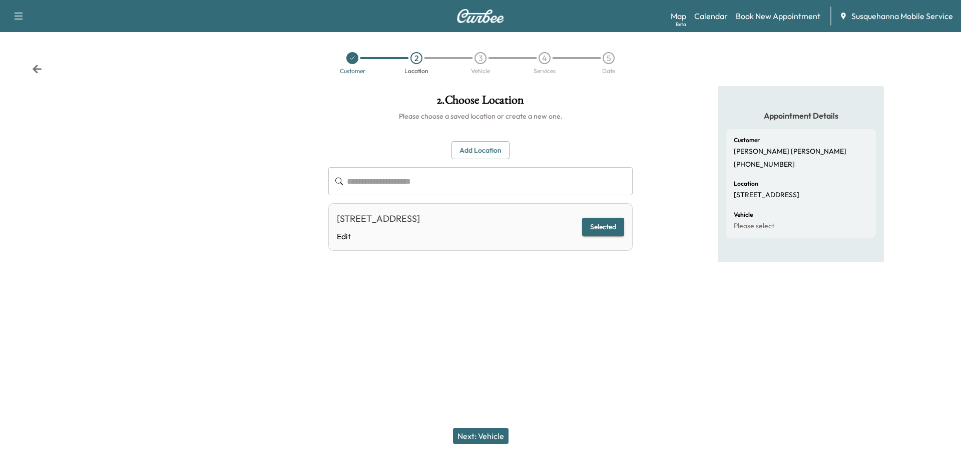
click at [479, 435] on button "Next: Vehicle" at bounding box center [481, 436] width 56 height 16
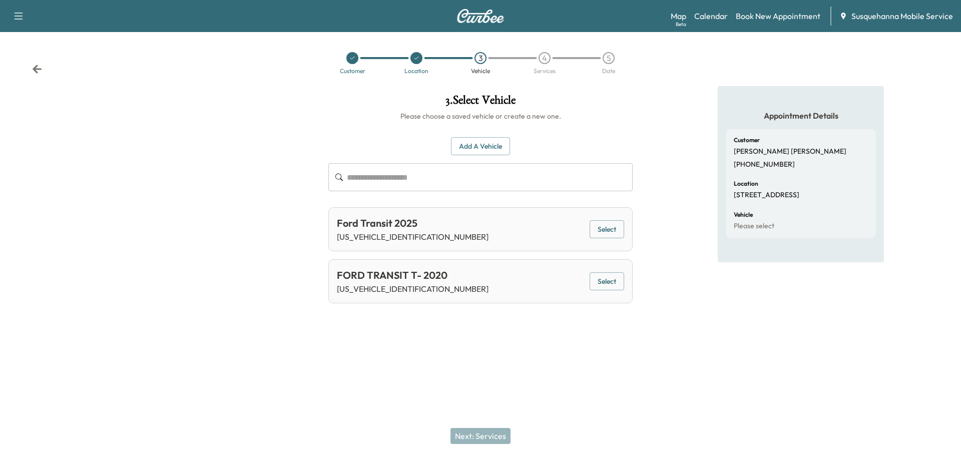
click at [613, 237] on button "Select" at bounding box center [606, 229] width 35 height 19
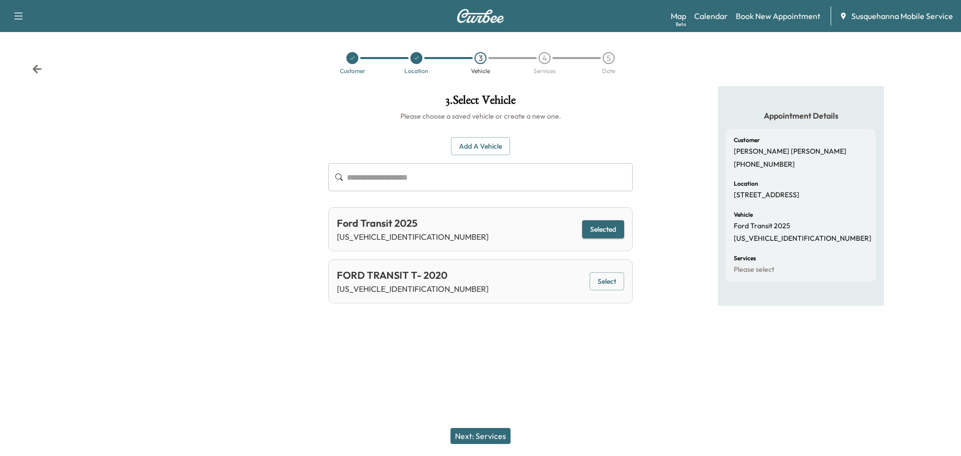
click at [499, 433] on button "Next: Services" at bounding box center [480, 436] width 60 height 16
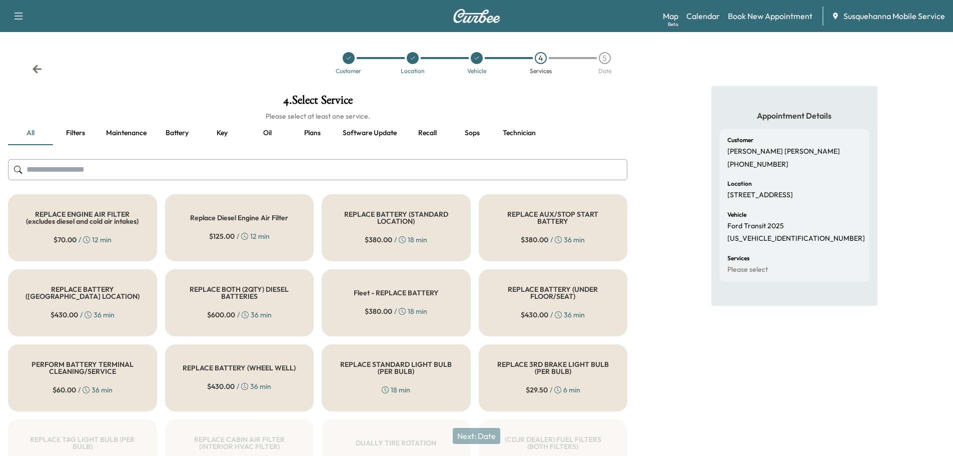
click at [262, 166] on input "text" at bounding box center [317, 169] width 619 height 21
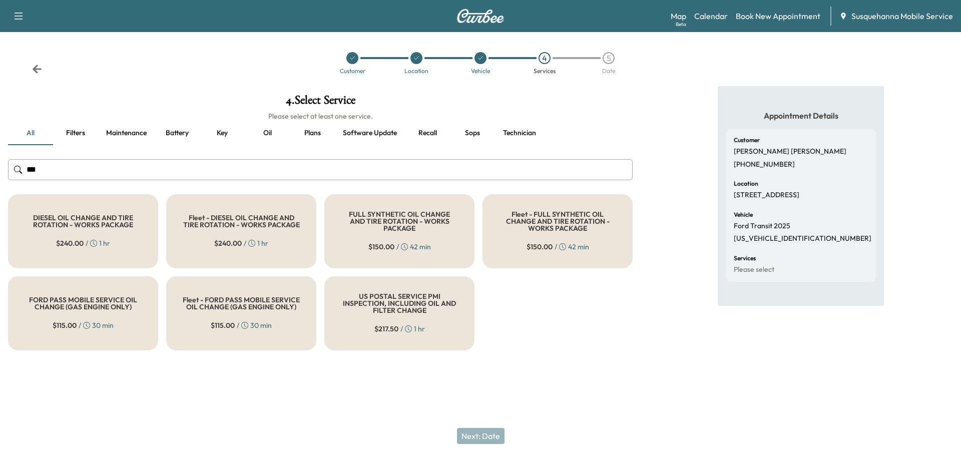
type input "***"
click at [368, 223] on h5 "FULL SYNTHETIC OIL CHANGE AND TIRE ROTATION - WORKS PACKAGE" at bounding box center [399, 221] width 117 height 21
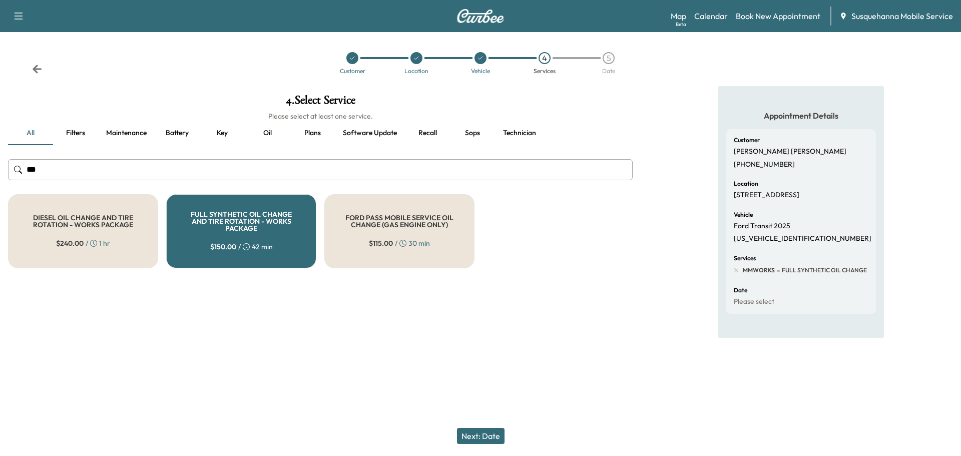
click at [491, 435] on button "Next: Date" at bounding box center [481, 436] width 48 height 16
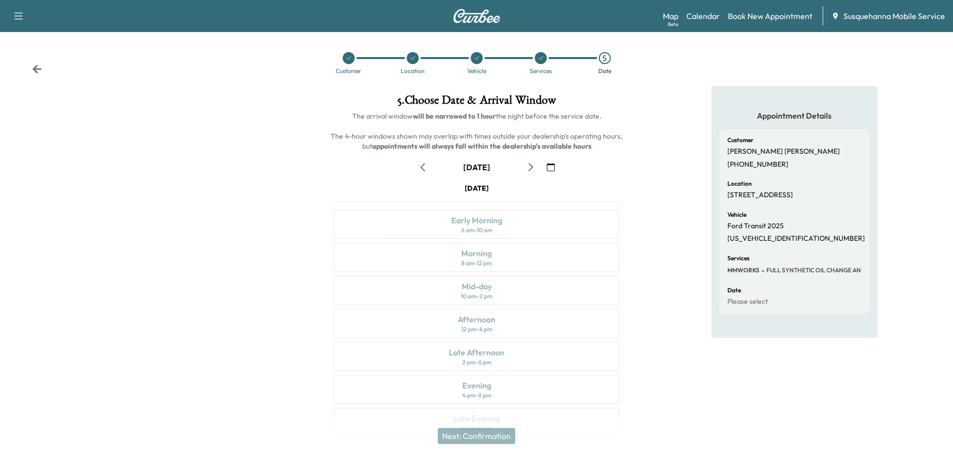
click at [550, 168] on icon "button" at bounding box center [551, 167] width 8 height 8
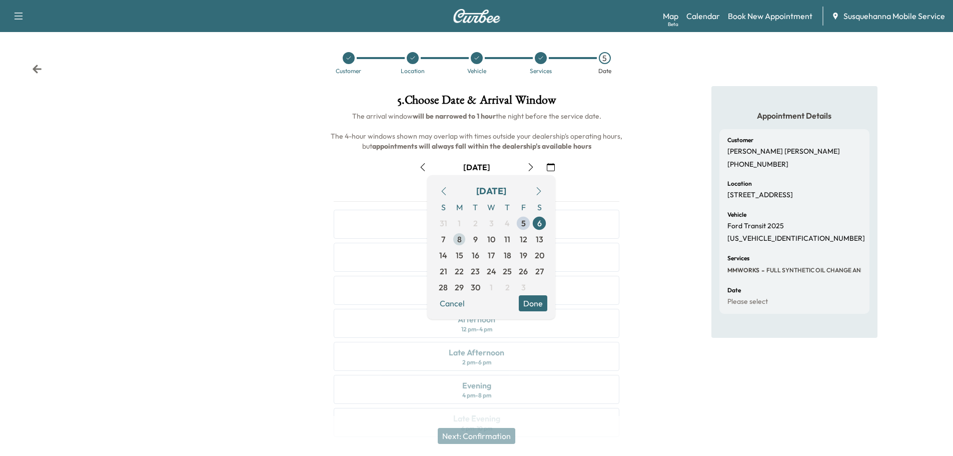
click at [459, 241] on span "8" at bounding box center [459, 239] width 5 height 12
click at [542, 306] on button "Done" at bounding box center [533, 303] width 29 height 16
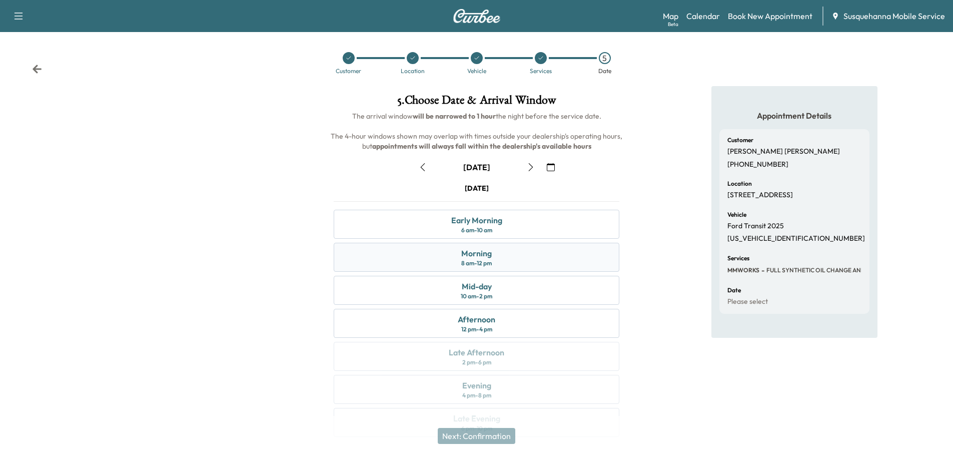
click at [515, 267] on div "Morning 8 am - 12 pm" at bounding box center [477, 257] width 286 height 29
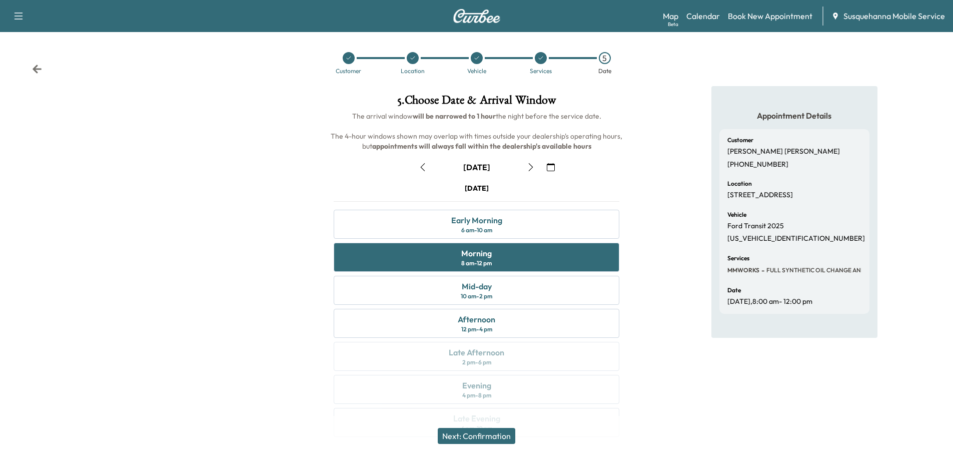
click at [501, 439] on button "Next: Confirmation" at bounding box center [477, 436] width 78 height 16
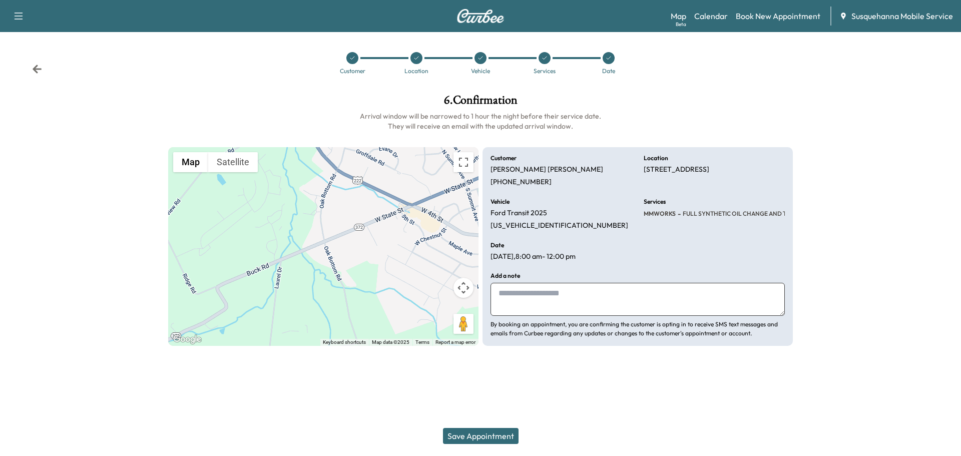
click at [550, 303] on textarea at bounding box center [637, 299] width 294 height 33
type textarea "**********"
click at [492, 438] on button "Save Appointment" at bounding box center [481, 436] width 76 height 16
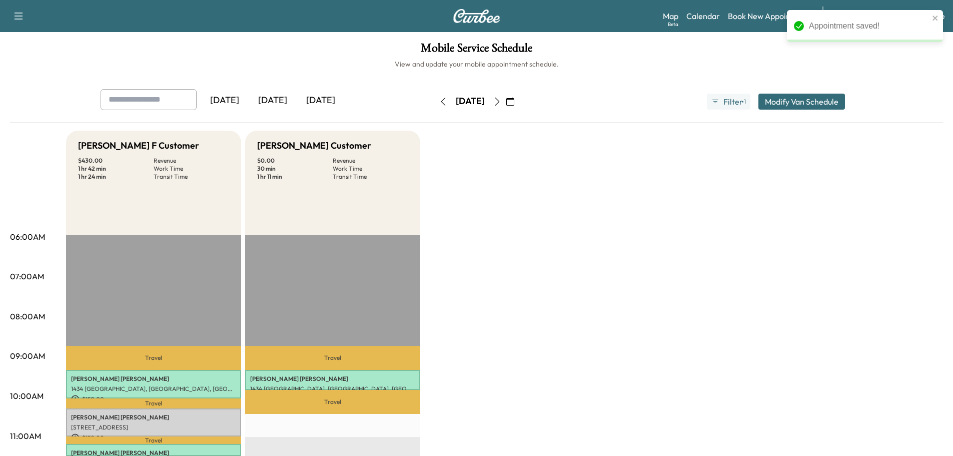
scroll to position [107, 0]
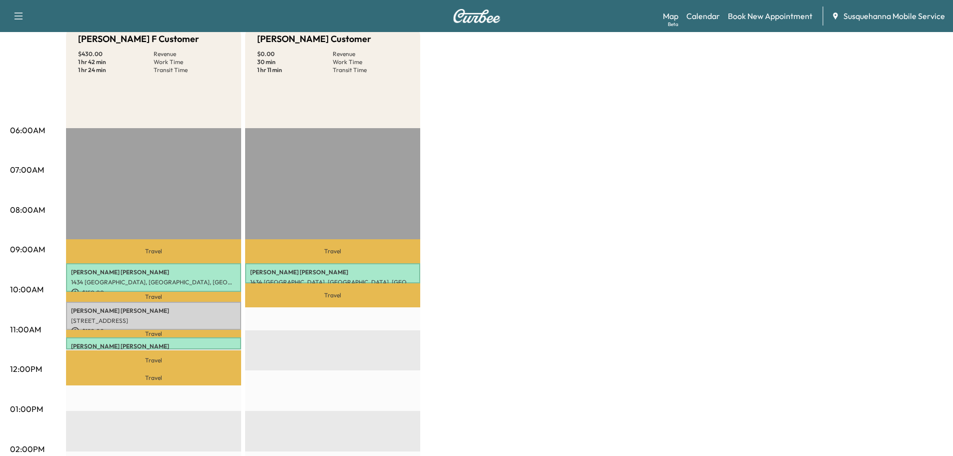
click at [570, 195] on div "Bridgett F Customer $ 430.00 Revenue 1 hr 42 min Work Time 1 hr 24 min Transit …" at bounding box center [504, 399] width 877 height 750
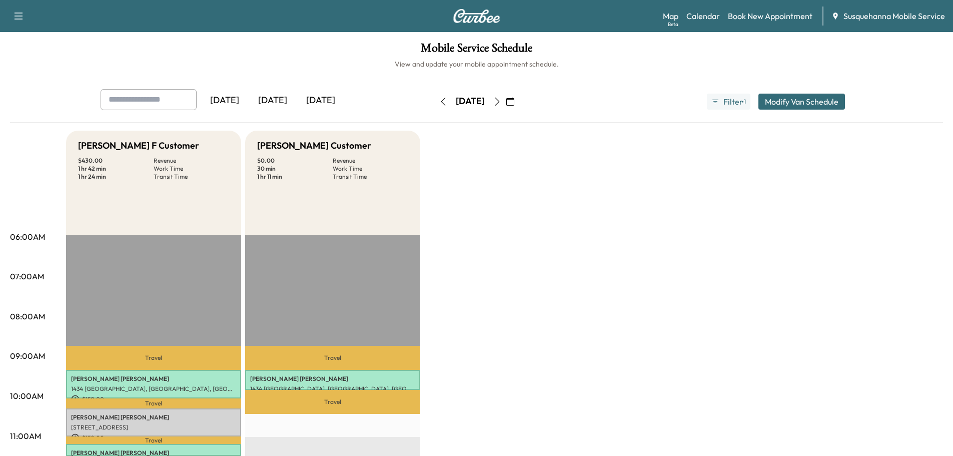
scroll to position [54, 0]
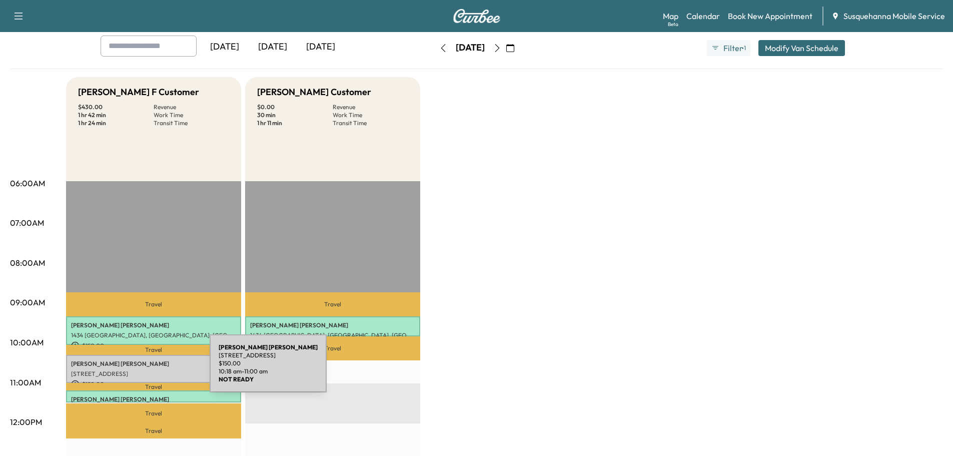
click at [135, 370] on p "204 OAK BOTTOM RD, QUARRYVILLE, PA, USA" at bounding box center [153, 374] width 165 height 8
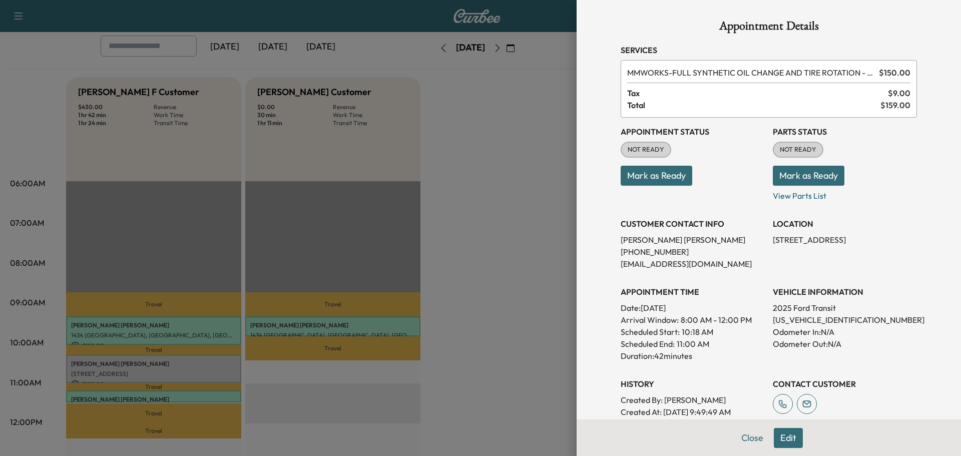
click at [791, 173] on button "Mark as Ready" at bounding box center [808, 176] width 72 height 20
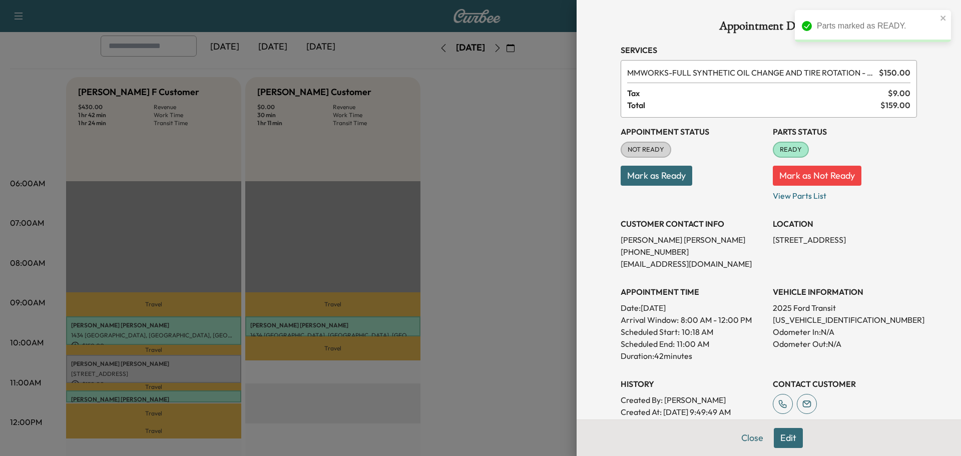
click at [681, 174] on button "Mark as Ready" at bounding box center [656, 176] width 72 height 20
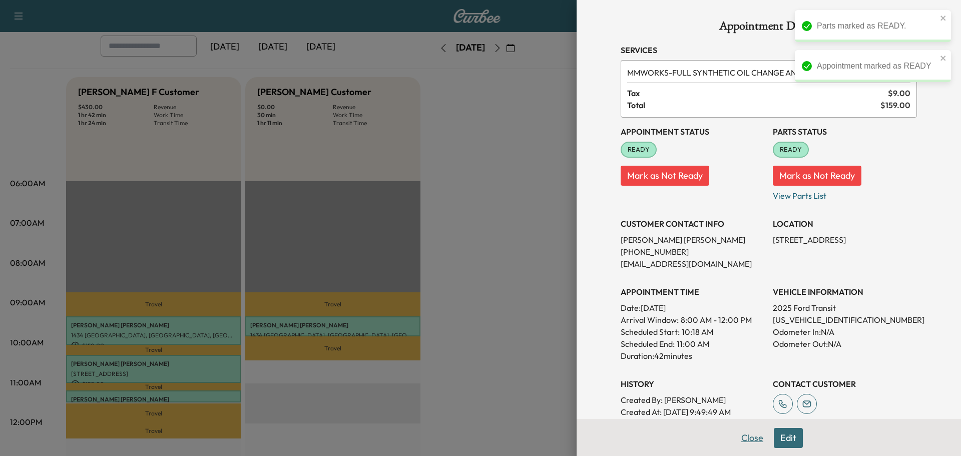
click at [745, 442] on button "Close" at bounding box center [751, 438] width 35 height 20
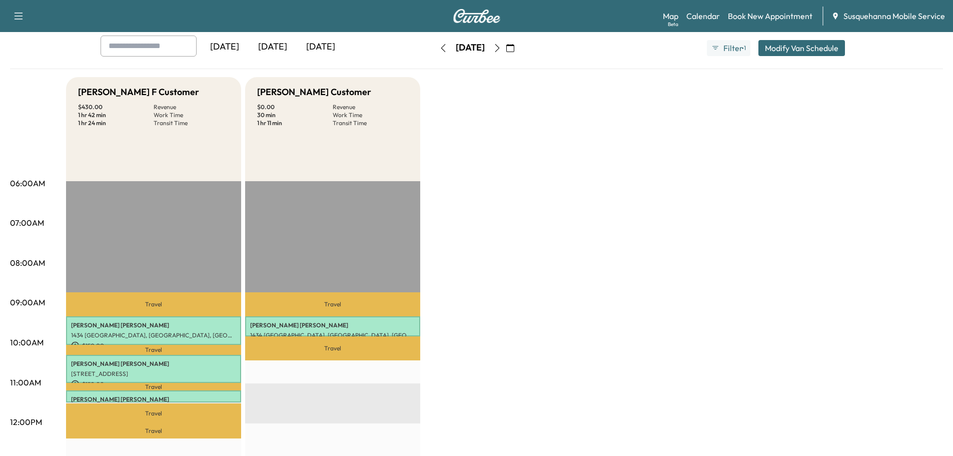
click at [501, 47] on icon "button" at bounding box center [497, 48] width 8 height 8
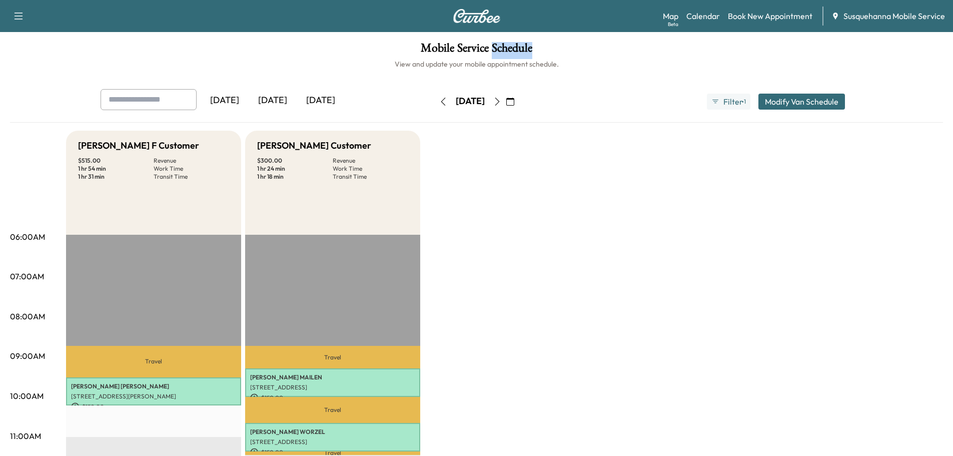
click at [506, 106] on button "button" at bounding box center [497, 102] width 17 height 16
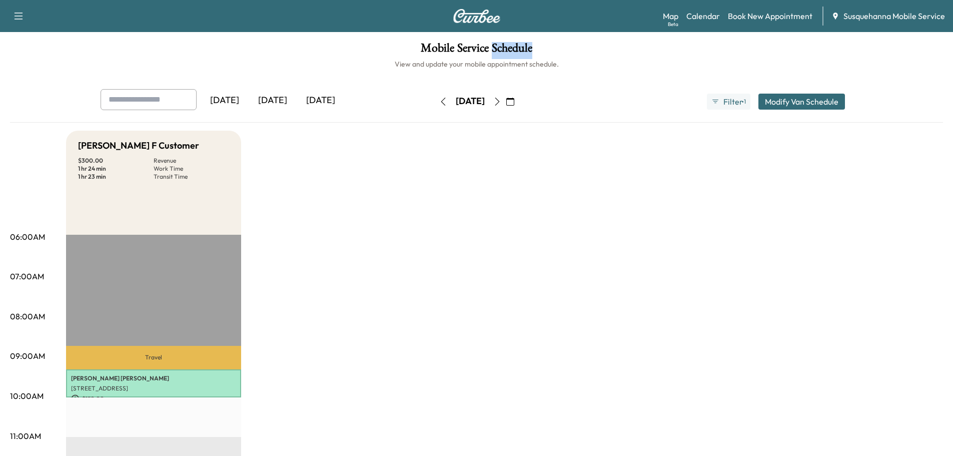
click at [506, 106] on button "button" at bounding box center [497, 102] width 17 height 16
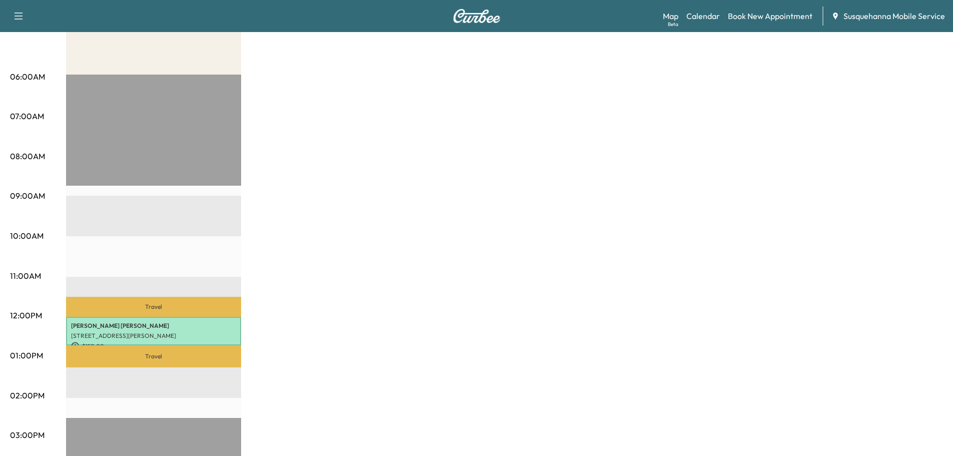
scroll to position [54, 0]
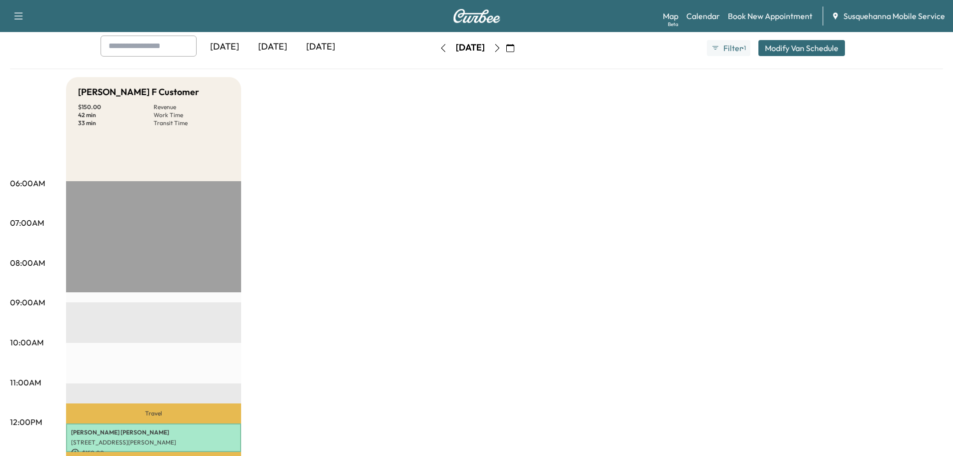
click at [439, 51] on icon "button" at bounding box center [443, 48] width 8 height 8
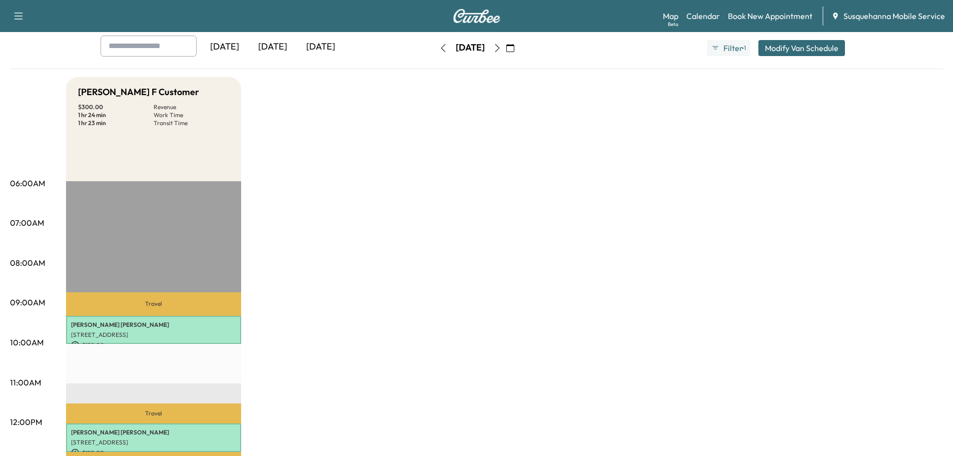
click at [439, 47] on icon "button" at bounding box center [443, 48] width 8 height 8
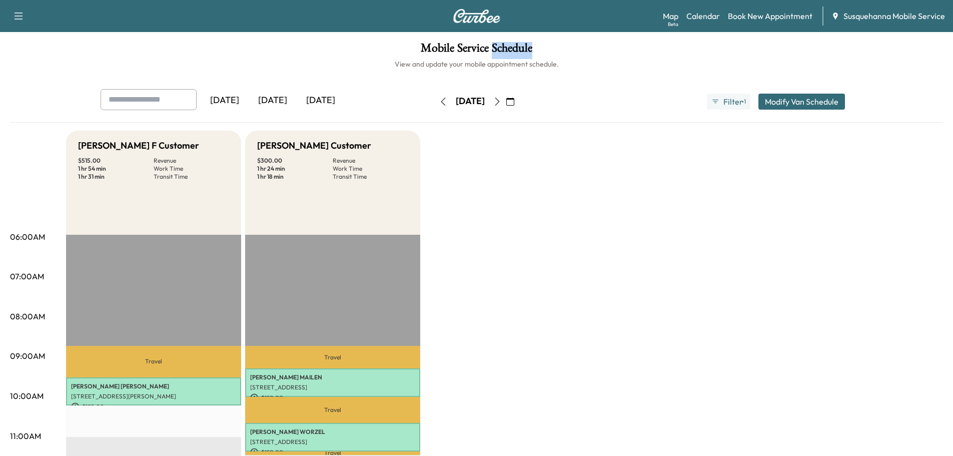
click at [439, 99] on icon "button" at bounding box center [443, 102] width 8 height 8
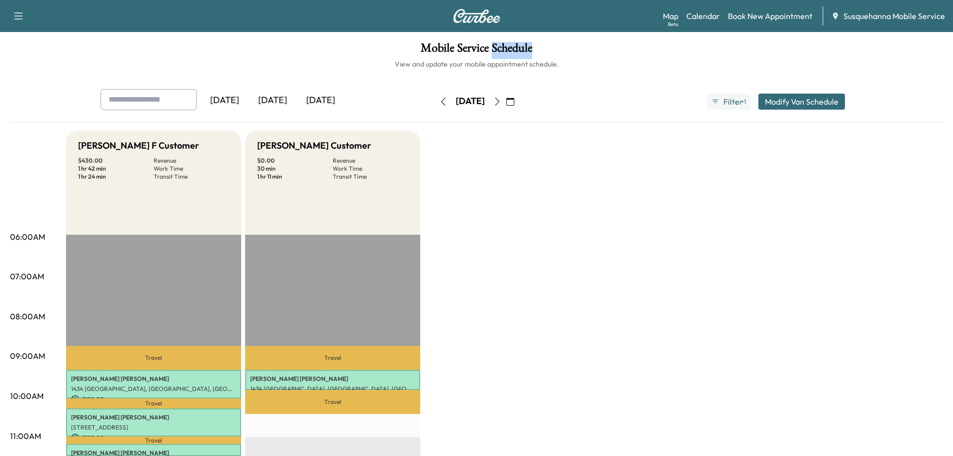
click at [439, 99] on icon "button" at bounding box center [443, 102] width 8 height 8
click at [435, 99] on button "button" at bounding box center [443, 102] width 17 height 16
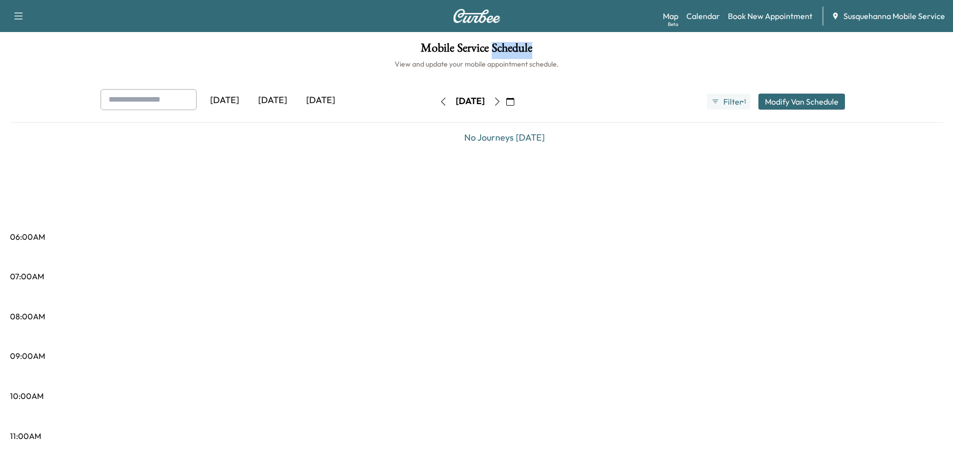
click at [527, 49] on h1 "Mobile Service Schedule" at bounding box center [476, 50] width 933 height 17
click at [604, 51] on h1 "Mobile Service Schedule" at bounding box center [476, 50] width 933 height 17
click at [439, 99] on icon "button" at bounding box center [443, 102] width 8 height 8
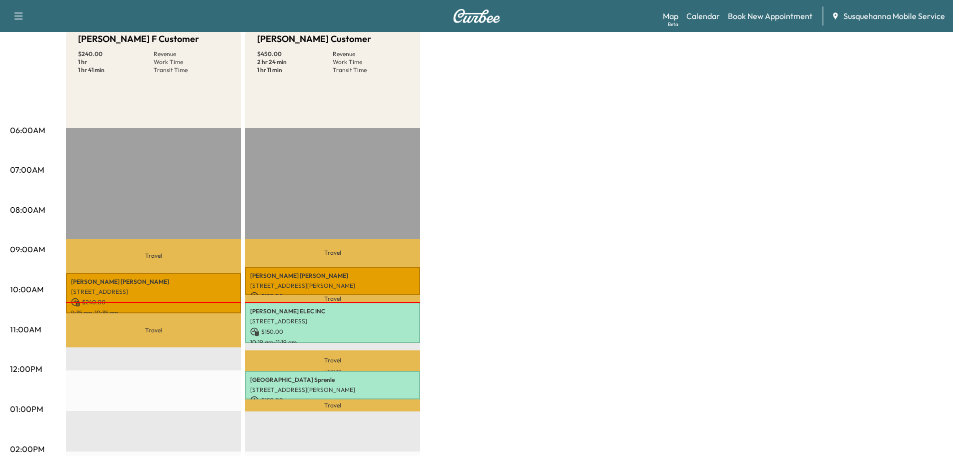
scroll to position [214, 0]
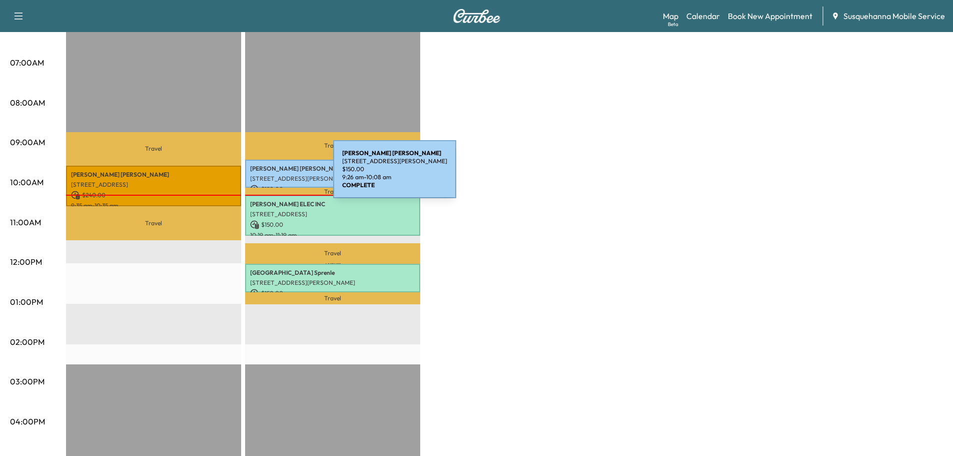
click at [258, 175] on p "[STREET_ADDRESS][PERSON_NAME]" at bounding box center [332, 179] width 165 height 8
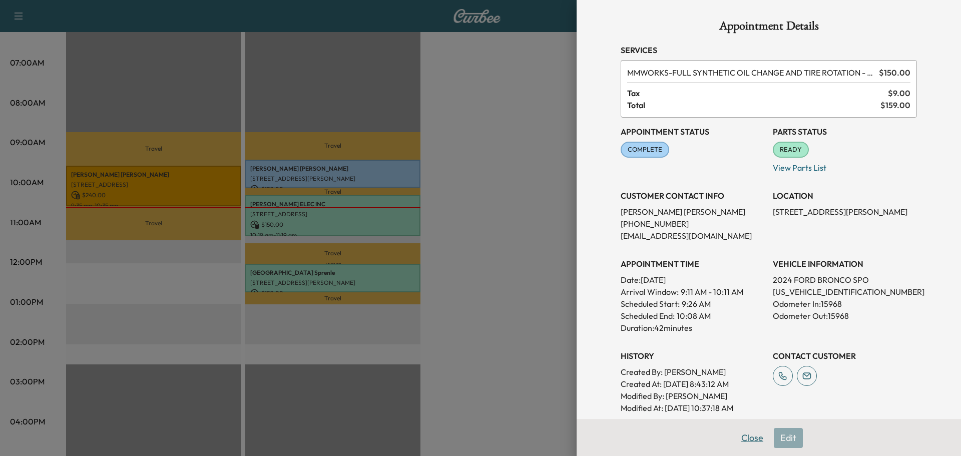
click at [750, 437] on button "Close" at bounding box center [751, 438] width 35 height 20
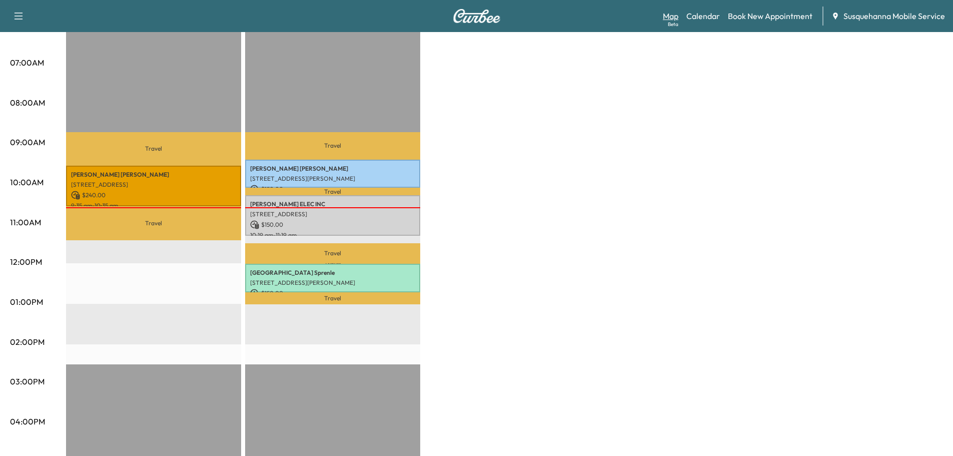
click at [676, 12] on link "Map Beta" at bounding box center [671, 16] width 16 height 12
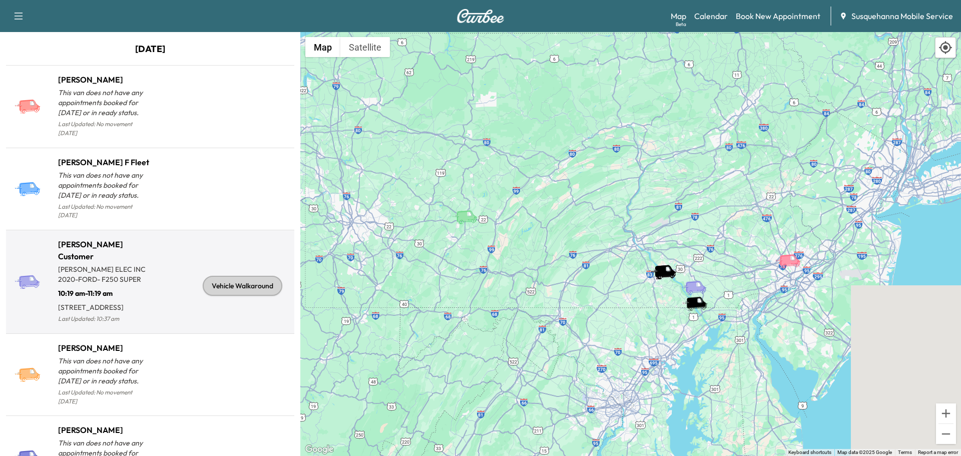
click at [237, 287] on div "Vehicle Walkaround" at bounding box center [243, 286] width 80 height 20
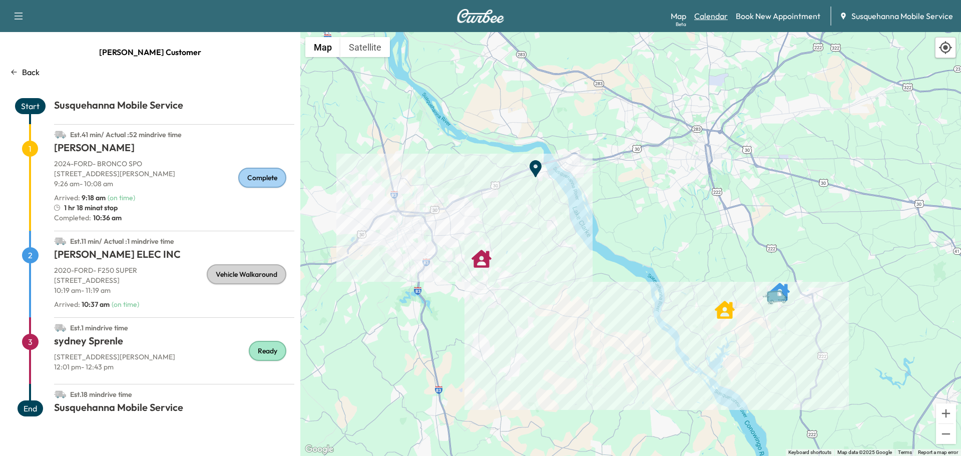
click at [703, 17] on link "Calendar" at bounding box center [711, 16] width 34 height 12
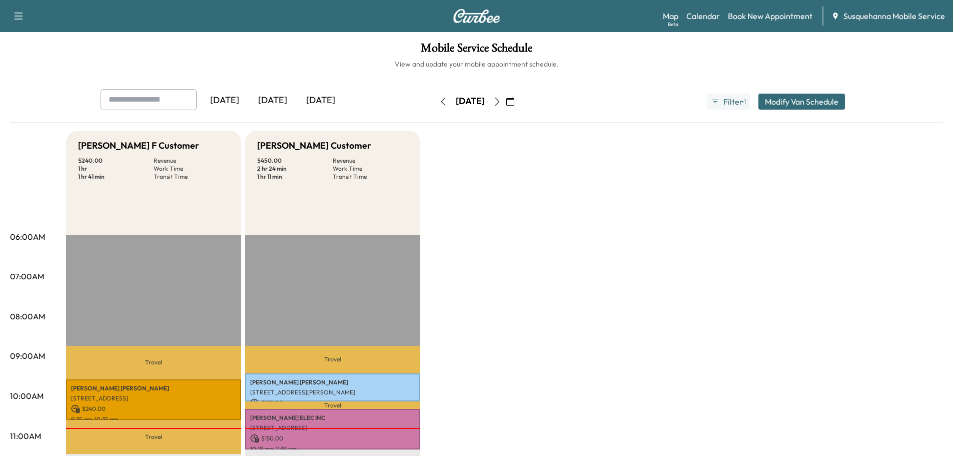
scroll to position [107, 0]
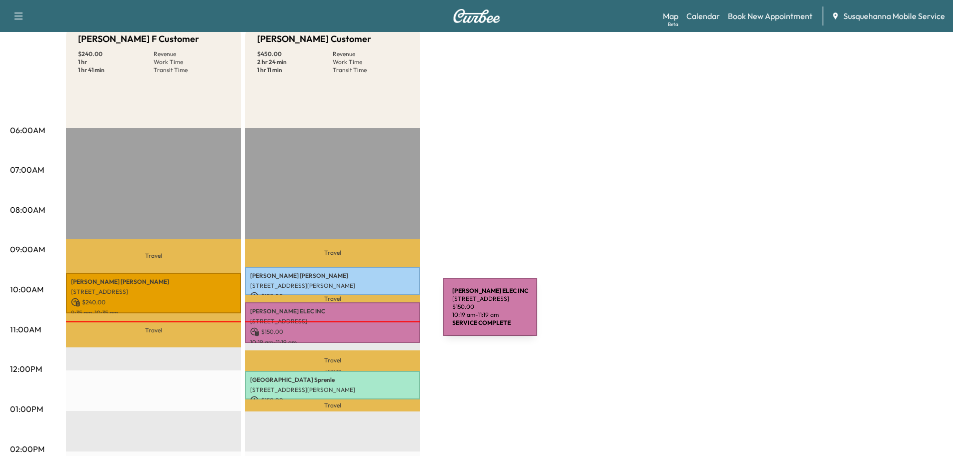
click at [368, 313] on p "KILGORE ELEC INC" at bounding box center [332, 311] width 165 height 8
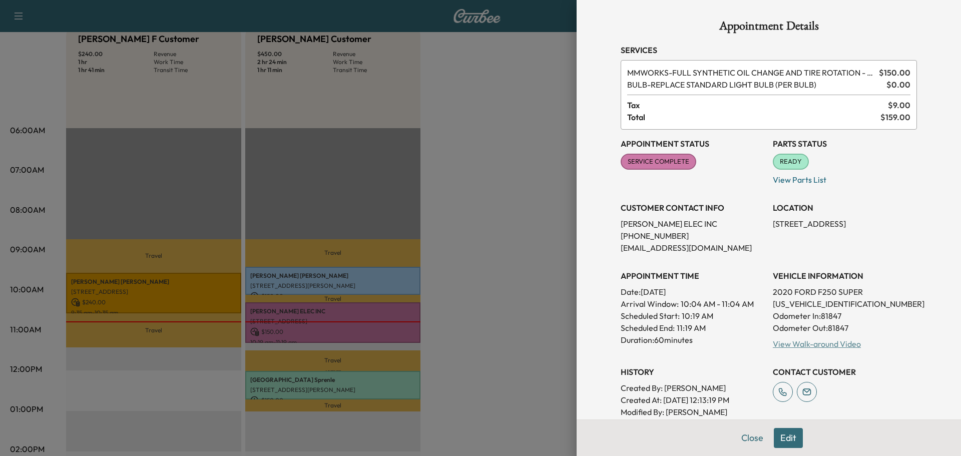
click at [795, 345] on link "View Walk-around Video" at bounding box center [816, 344] width 88 height 10
click at [744, 440] on button "Close" at bounding box center [751, 438] width 35 height 20
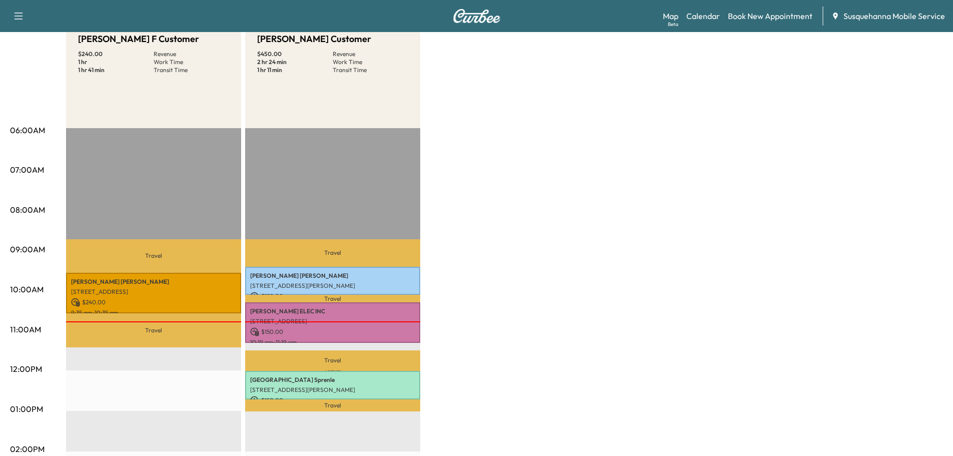
scroll to position [0, 0]
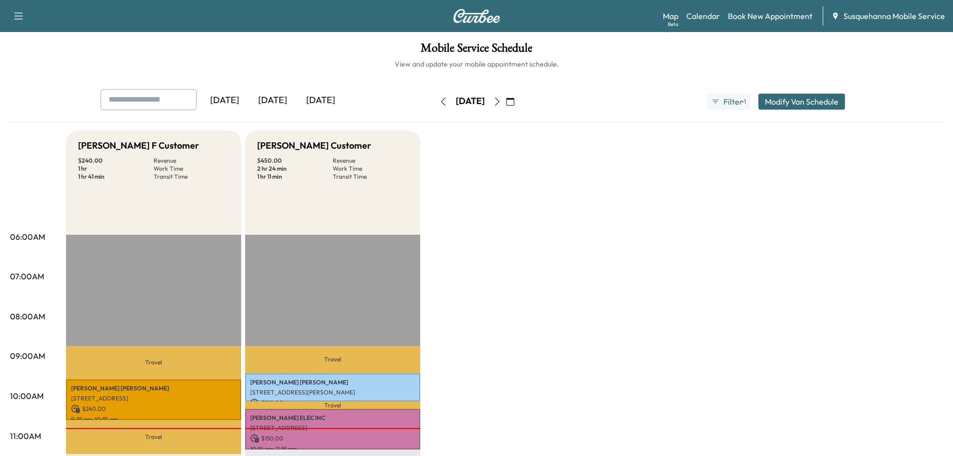
click at [501, 99] on icon "button" at bounding box center [497, 102] width 8 height 8
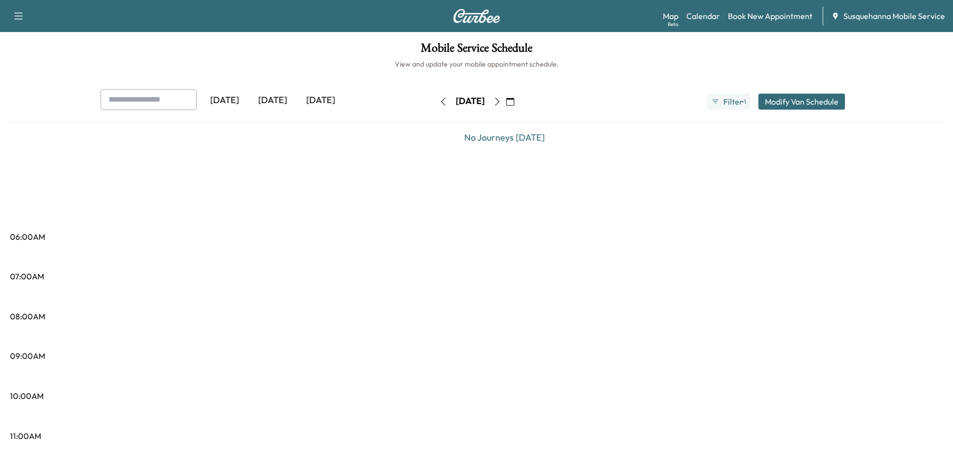
click at [501, 103] on icon "button" at bounding box center [497, 102] width 8 height 8
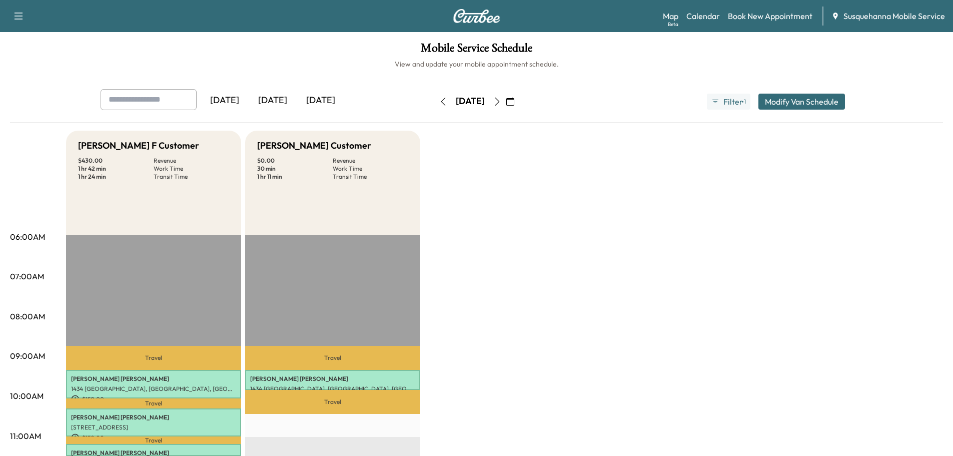
scroll to position [107, 0]
